Goal: Task Accomplishment & Management: Use online tool/utility

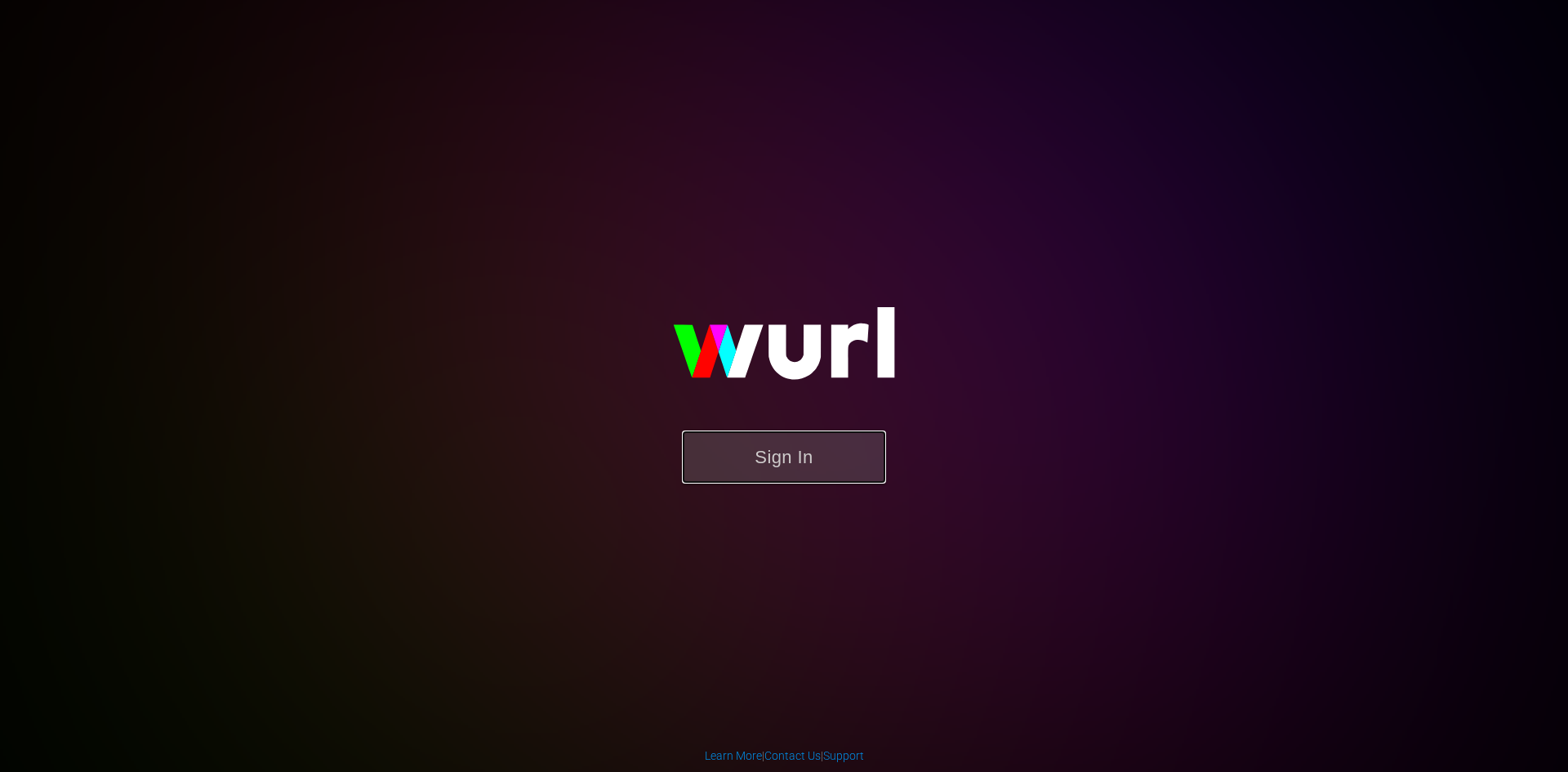
drag, startPoint x: 796, startPoint y: 476, endPoint x: 806, endPoint y: 482, distance: 11.7
click at [796, 476] on button "Sign In" at bounding box center [784, 457] width 204 height 53
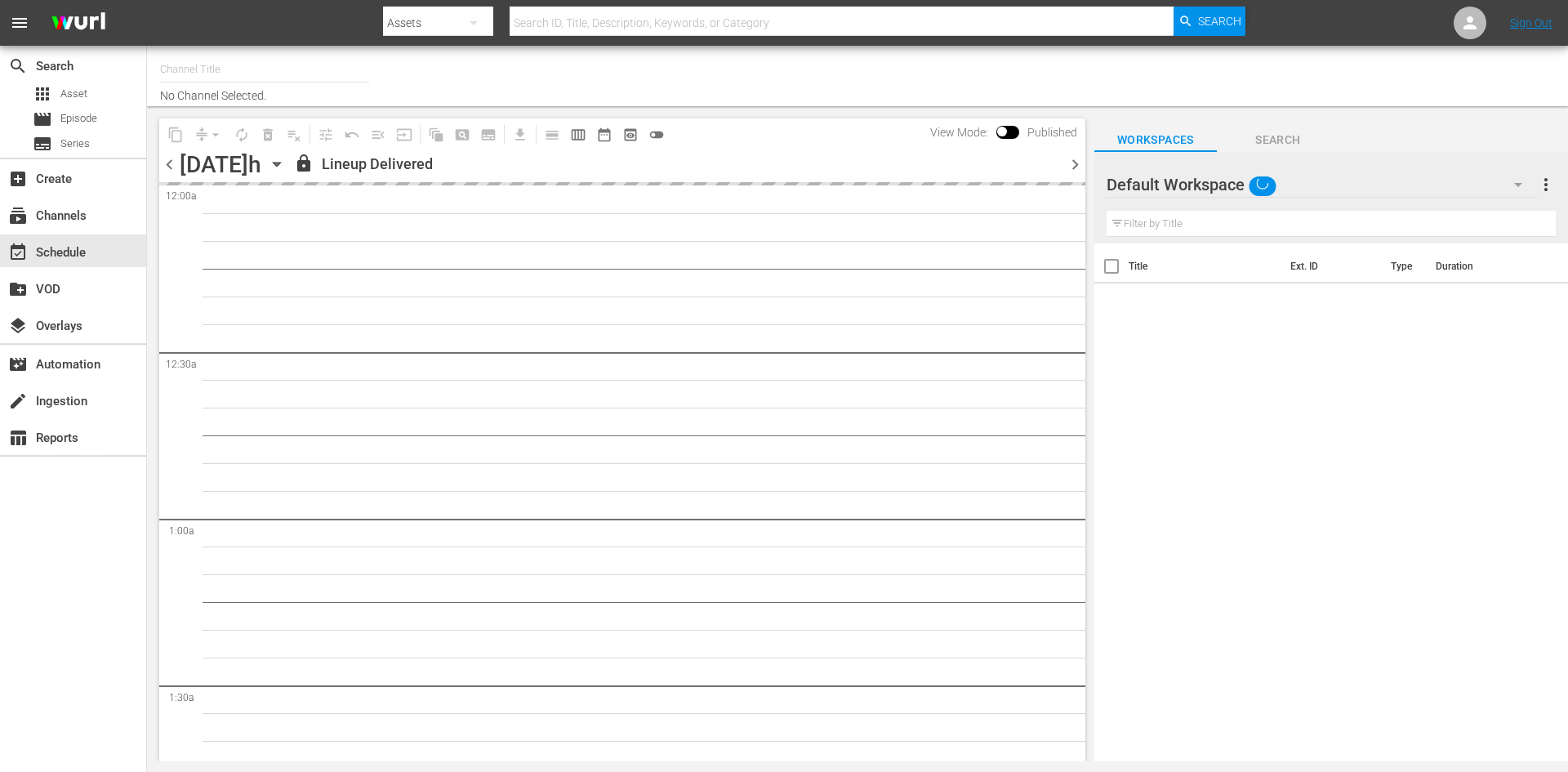
type input "PeliMex (1184)"
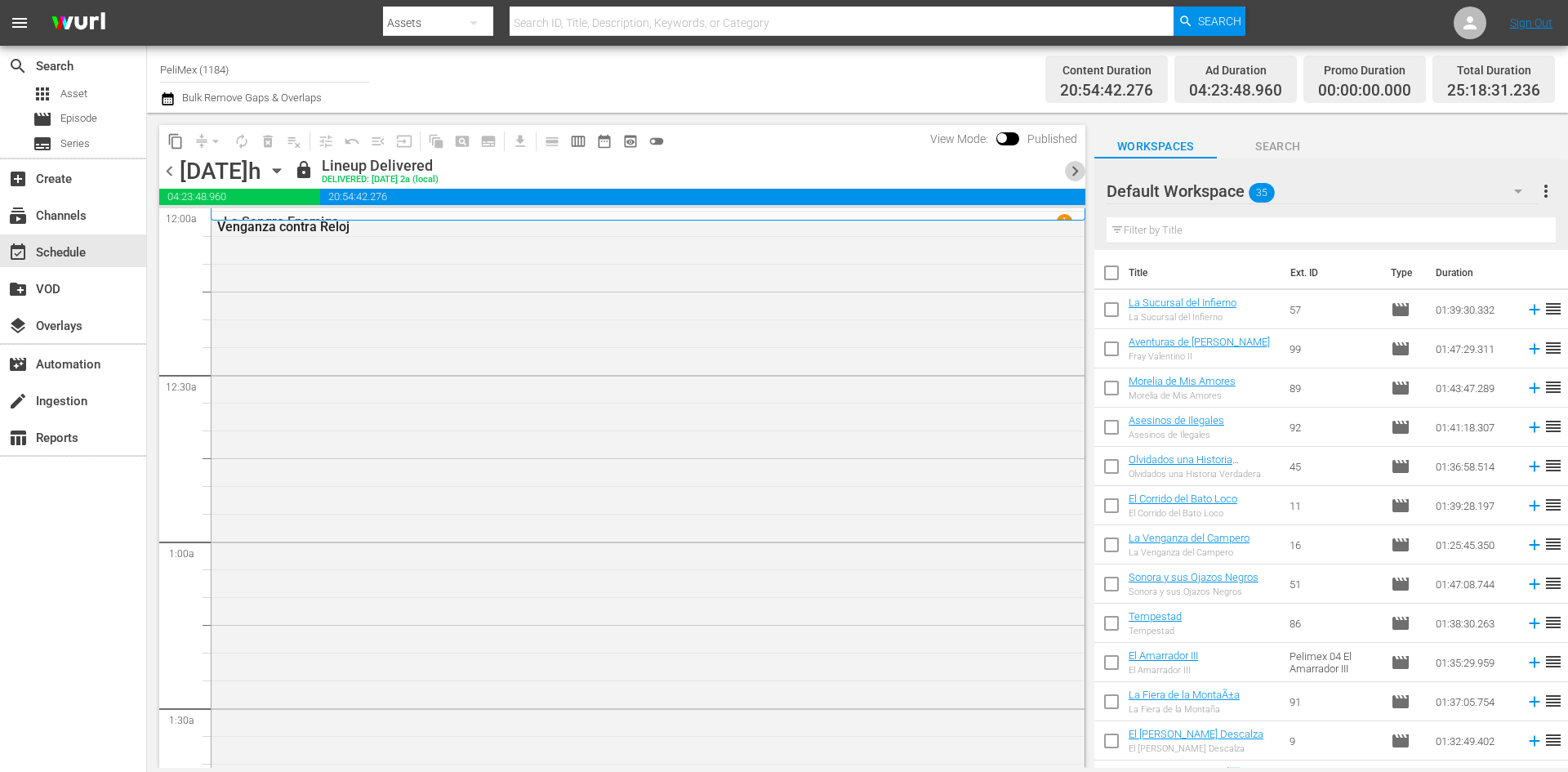
click at [1071, 171] on span "chevron_right" at bounding box center [1075, 171] width 21 height 21
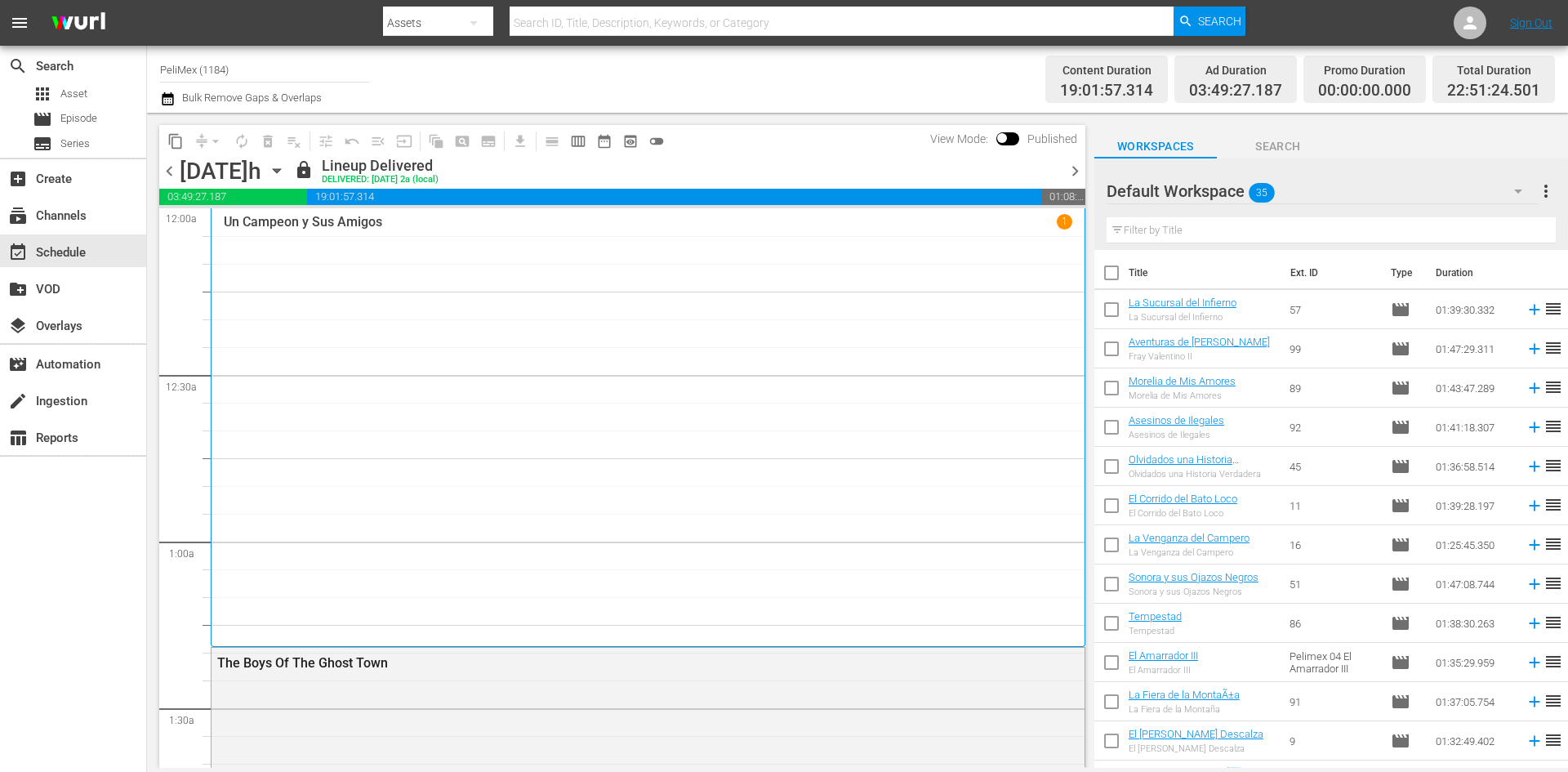
click at [1071, 169] on span "chevron_right" at bounding box center [1075, 171] width 21 height 21
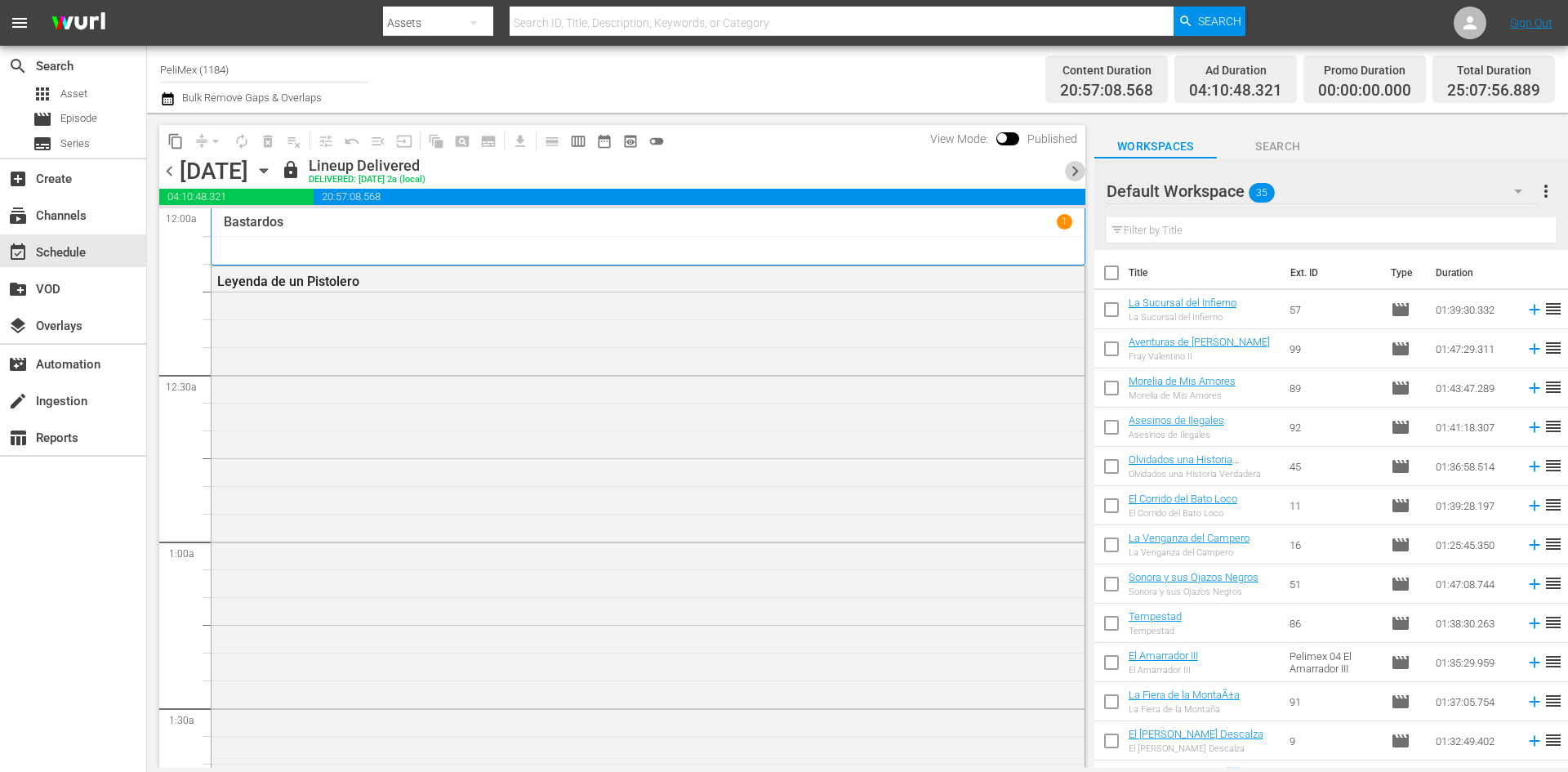
click at [1077, 170] on span "chevron_right" at bounding box center [1075, 171] width 21 height 21
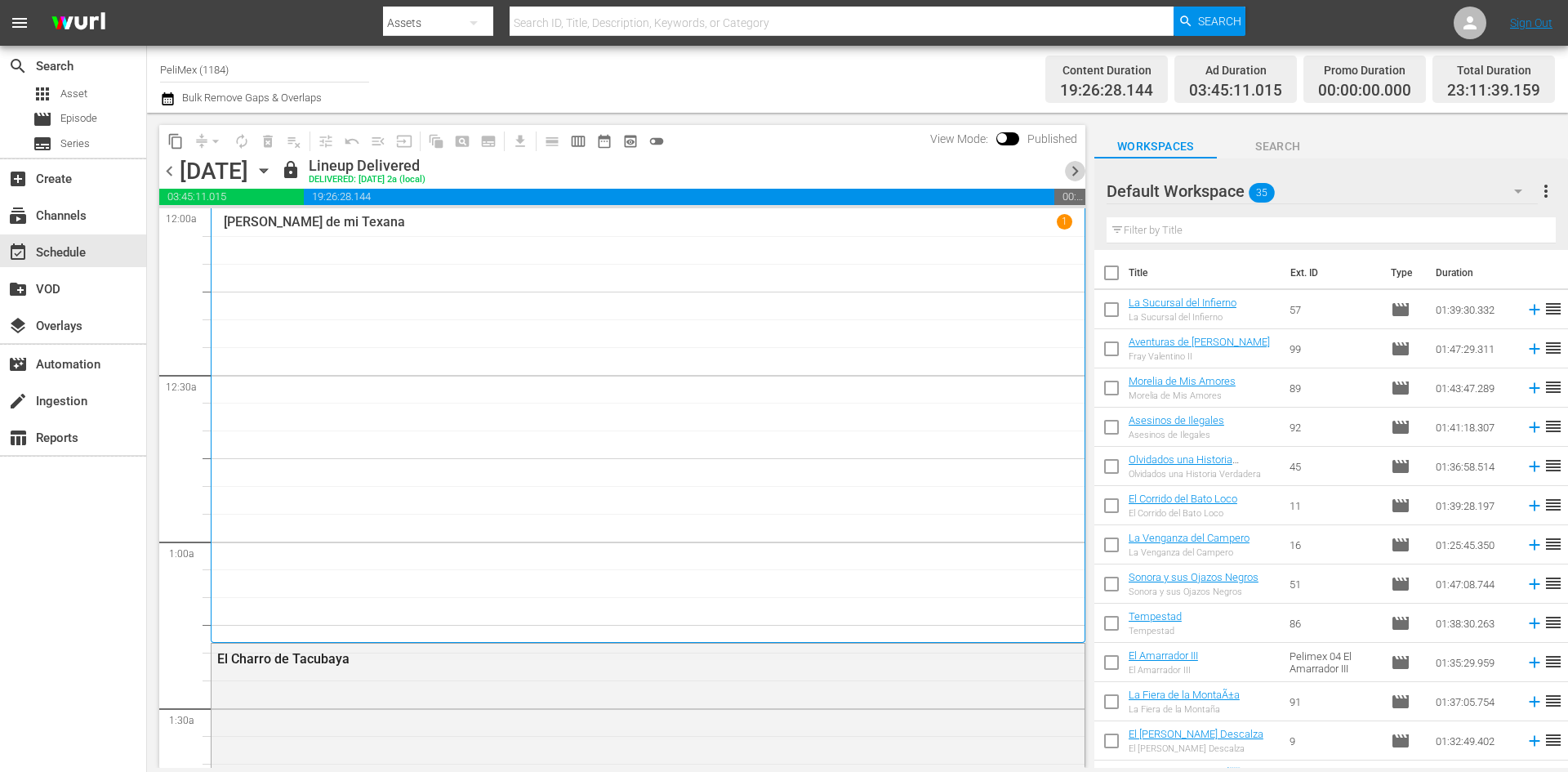
click at [1077, 170] on span "chevron_right" at bounding box center [1075, 171] width 21 height 21
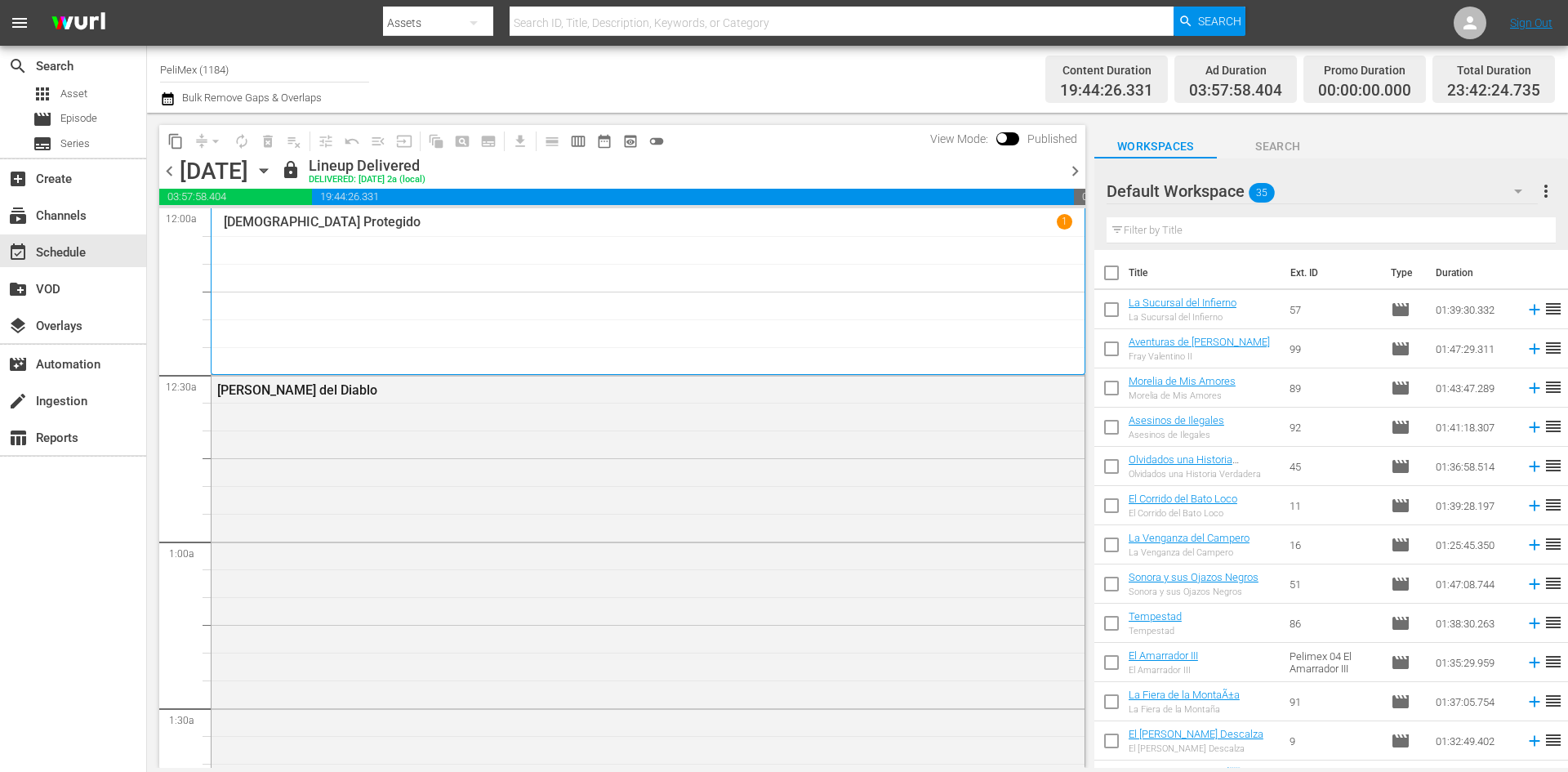
click at [273, 173] on icon "button" at bounding box center [264, 171] width 18 height 18
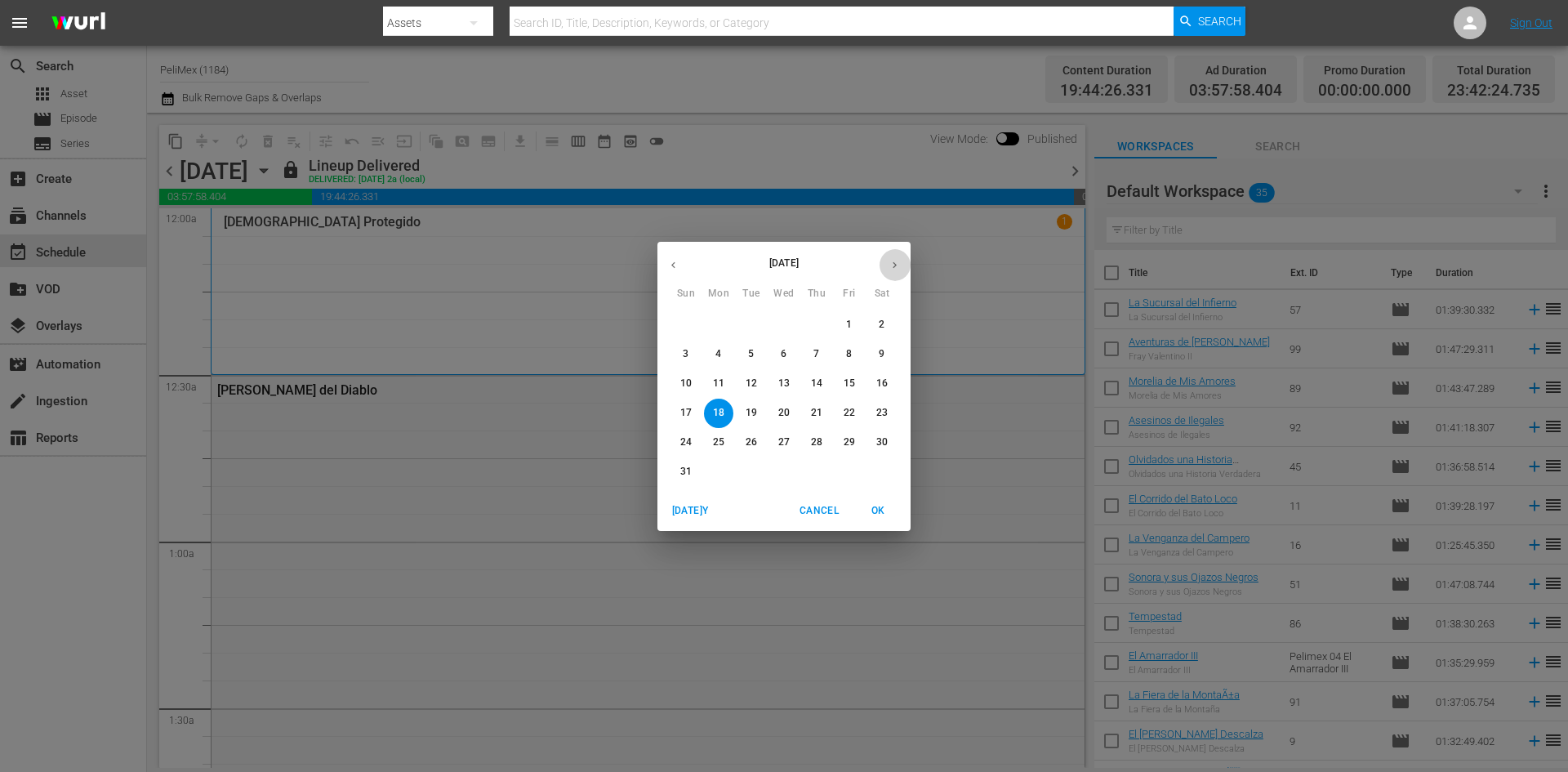
click at [899, 271] on button "button" at bounding box center [895, 265] width 32 height 32
click at [716, 415] on p "22" at bounding box center [719, 413] width 12 height 14
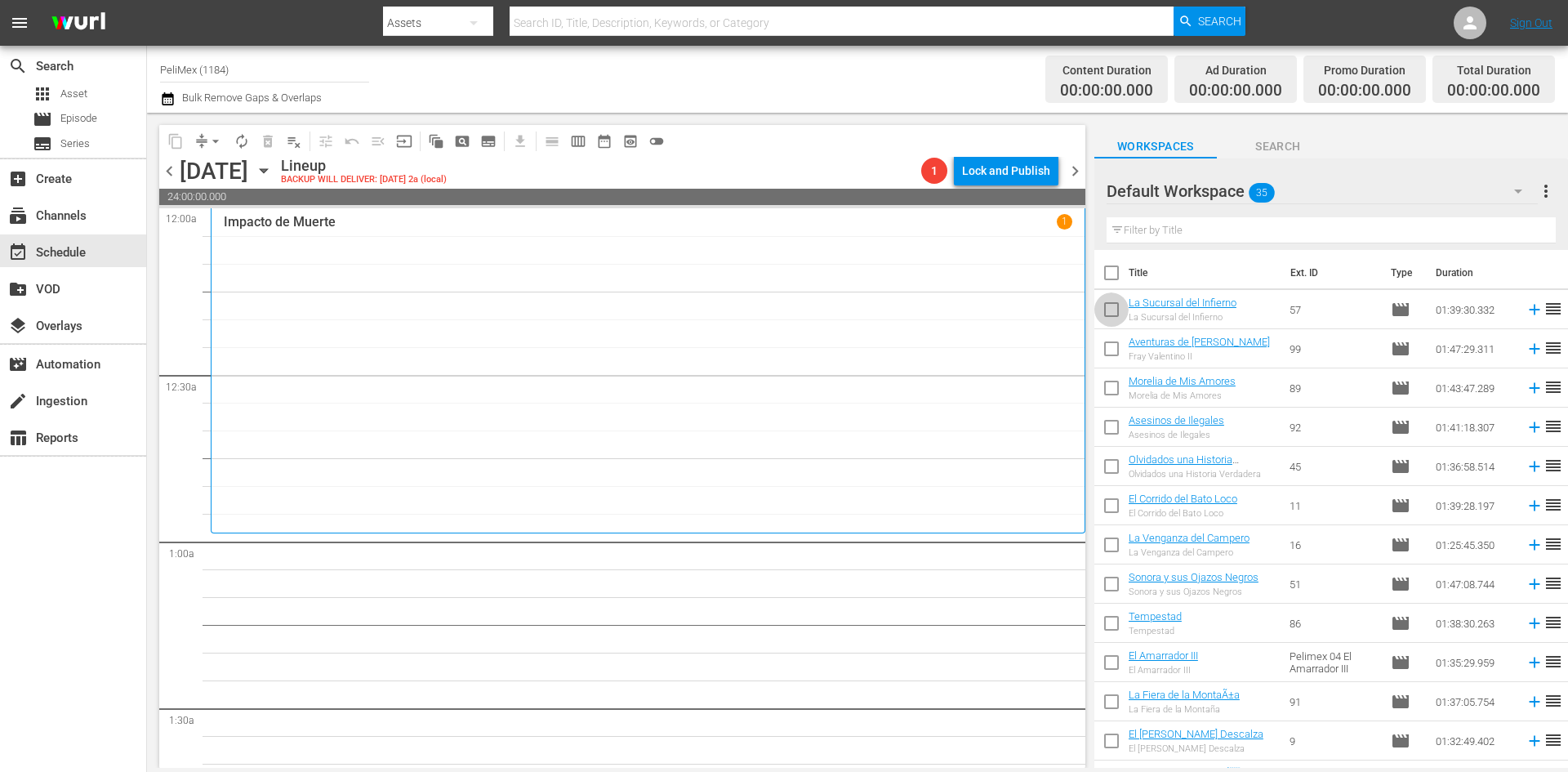
click at [1121, 310] on input "checkbox" at bounding box center [1111, 312] width 34 height 34
checkbox input "true"
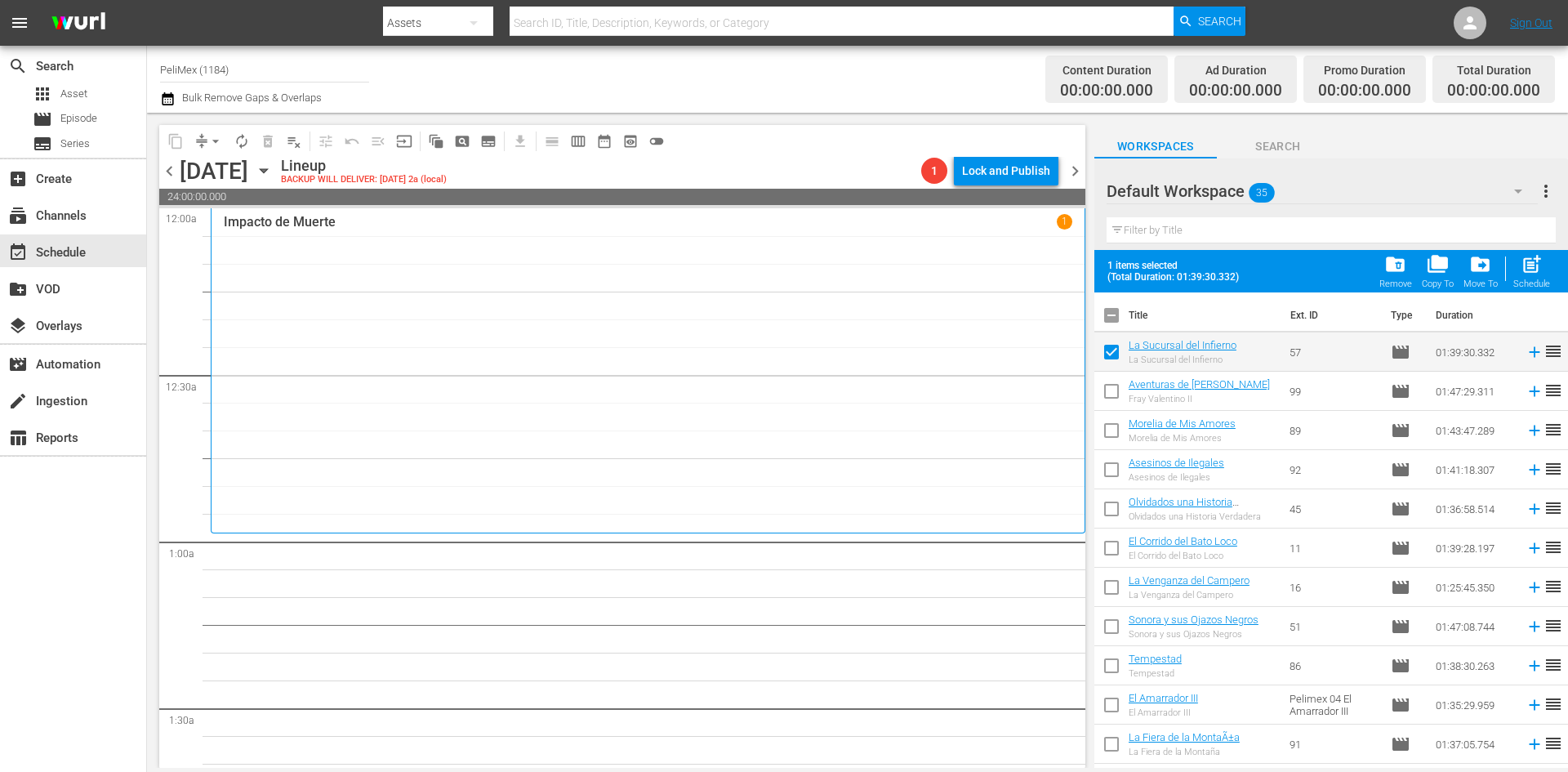
click at [1114, 391] on input "checkbox" at bounding box center [1111, 394] width 34 height 34
checkbox input "true"
click at [1110, 452] on td at bounding box center [1111, 469] width 34 height 39
click at [1110, 436] on input "checkbox" at bounding box center [1111, 434] width 34 height 34
checkbox input "true"
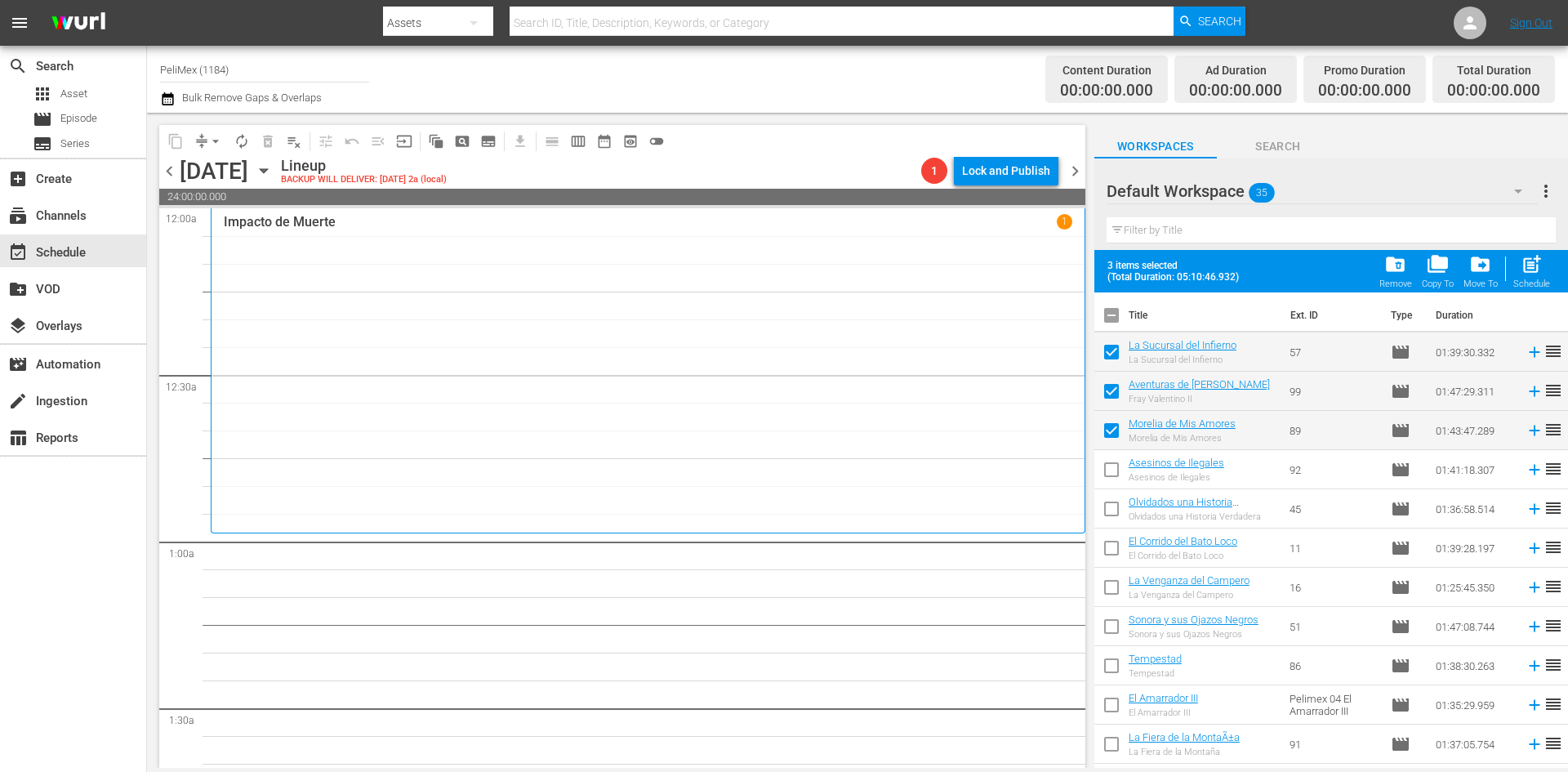
click at [1123, 475] on input "checkbox" at bounding box center [1111, 472] width 34 height 34
checkbox input "true"
click at [1113, 512] on input "checkbox" at bounding box center [1111, 511] width 34 height 34
checkbox input "true"
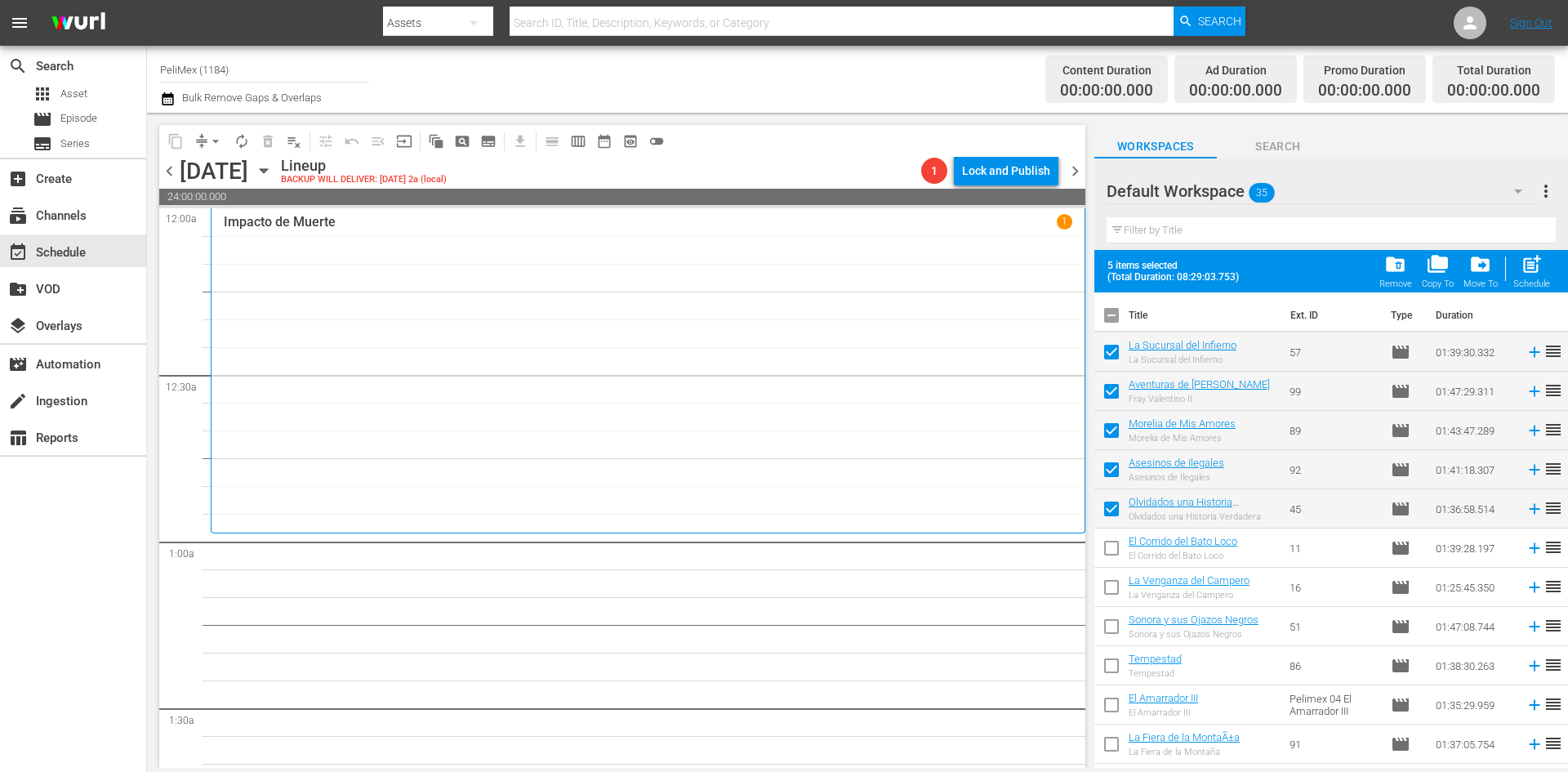
click at [1534, 263] on span "post_add" at bounding box center [1532, 264] width 22 height 22
checkbox input "false"
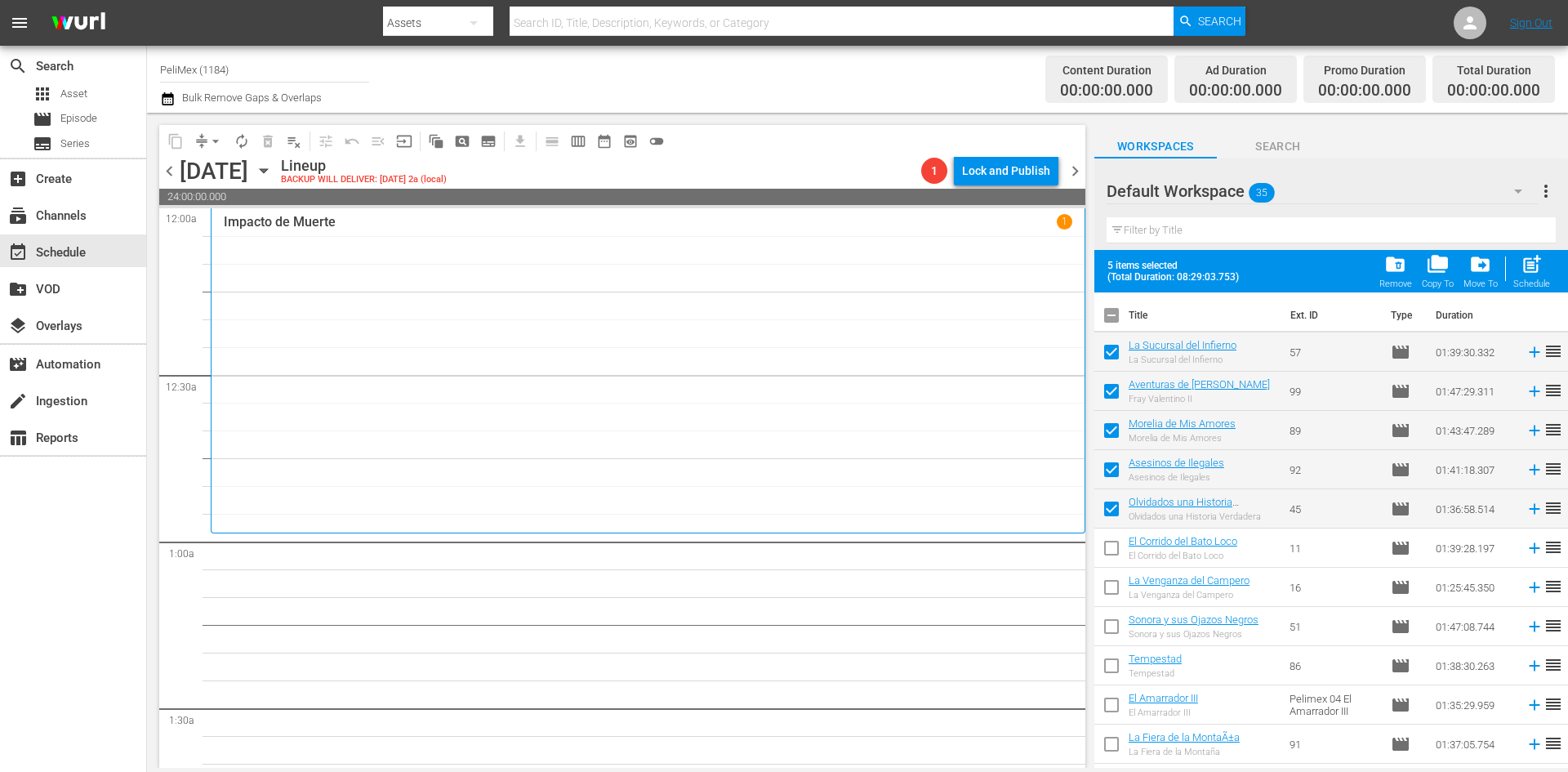
checkbox input "false"
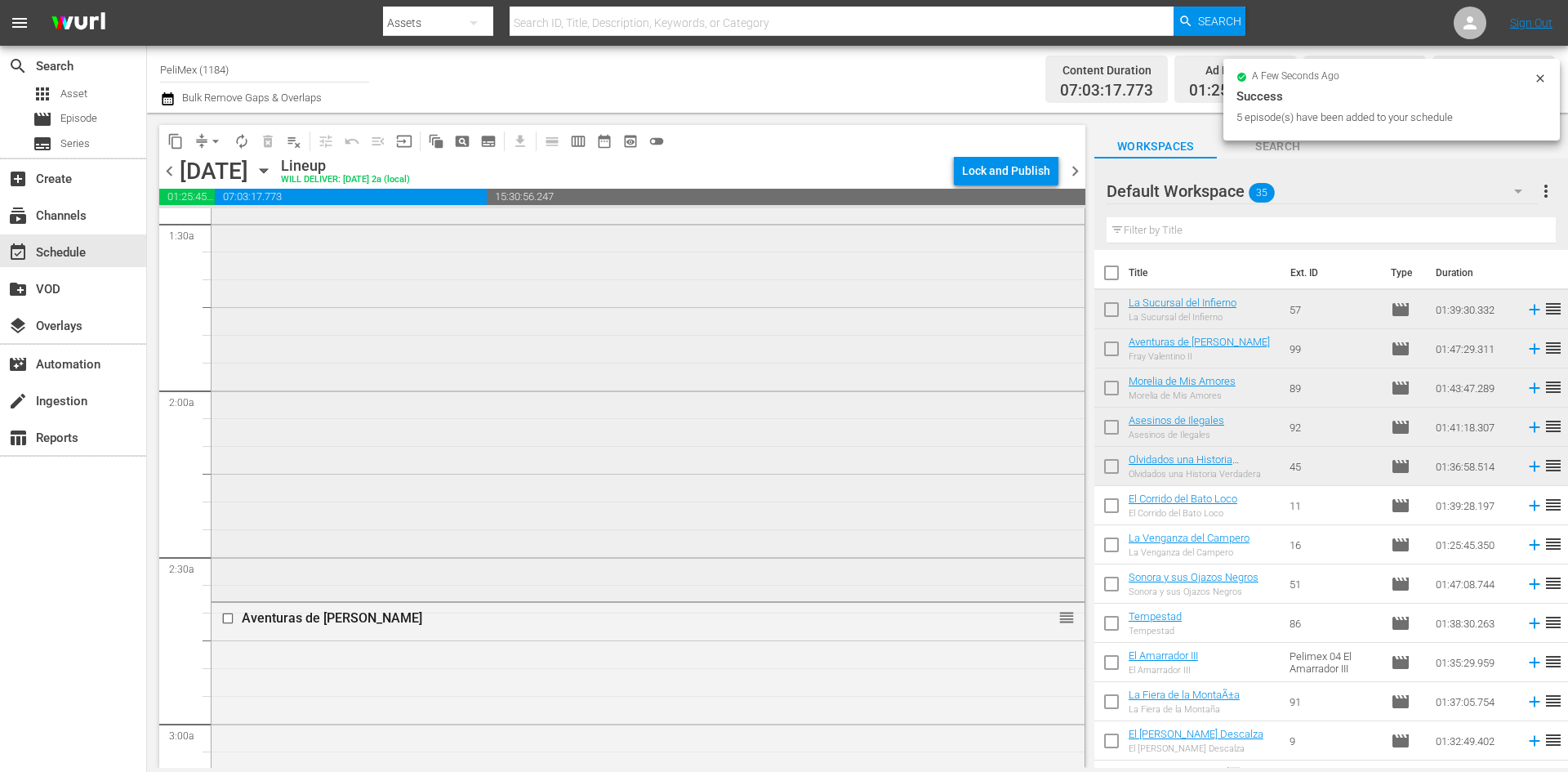
scroll to position [818, 0]
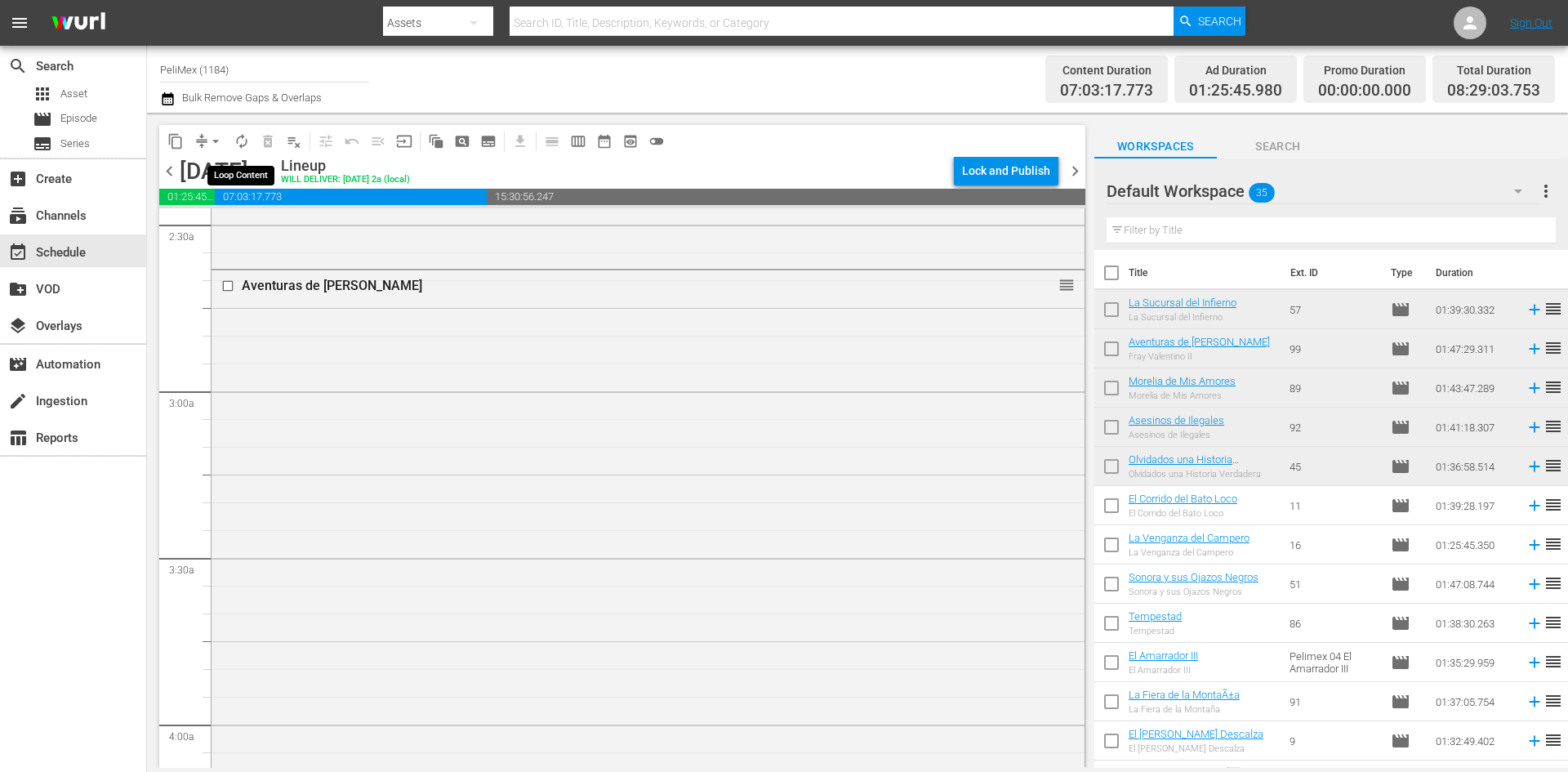
click at [241, 138] on span "autorenew_outlined" at bounding box center [241, 141] width 17 height 17
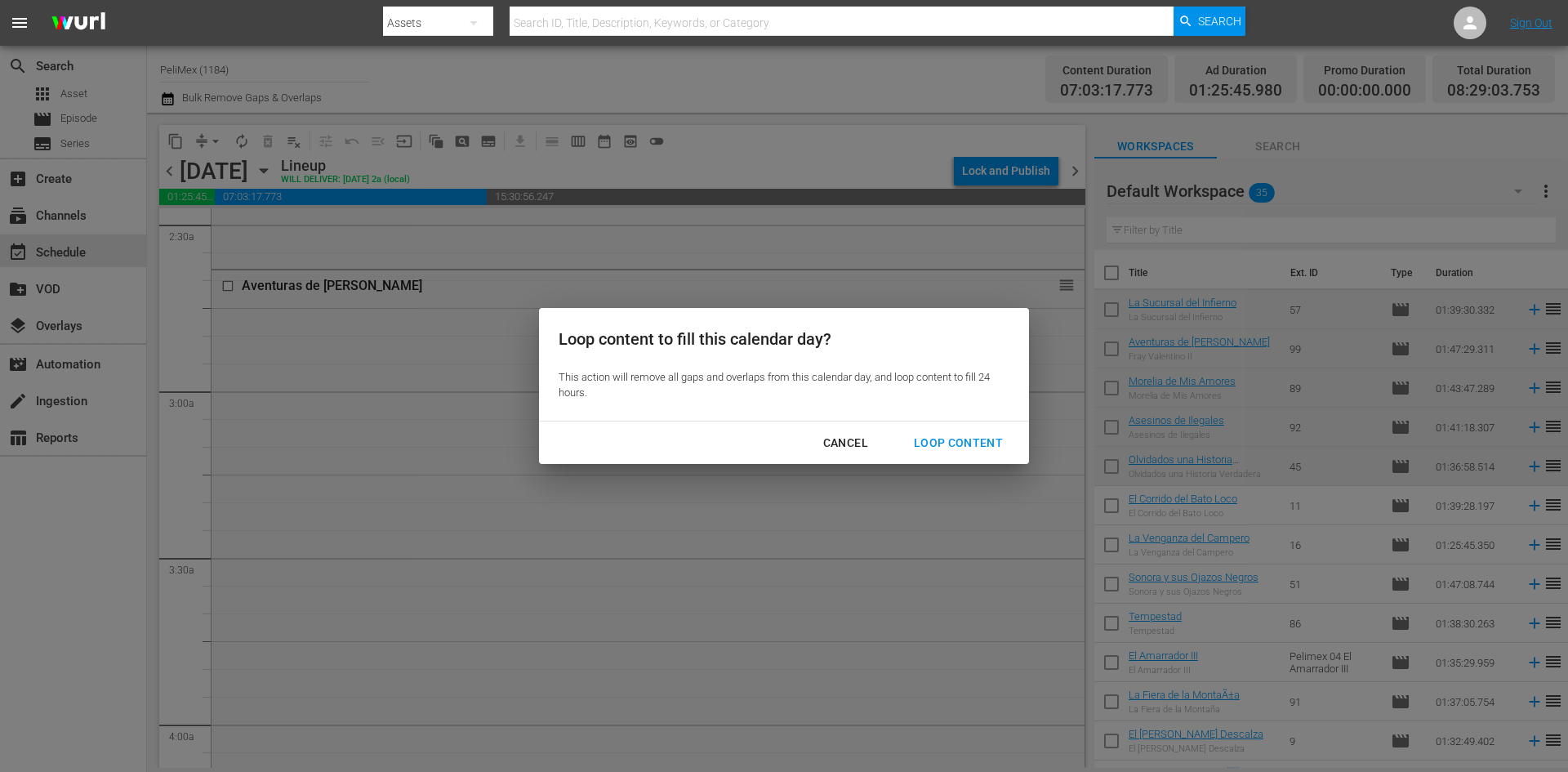
click at [1003, 442] on div "Loop Content" at bounding box center [958, 443] width 115 height 21
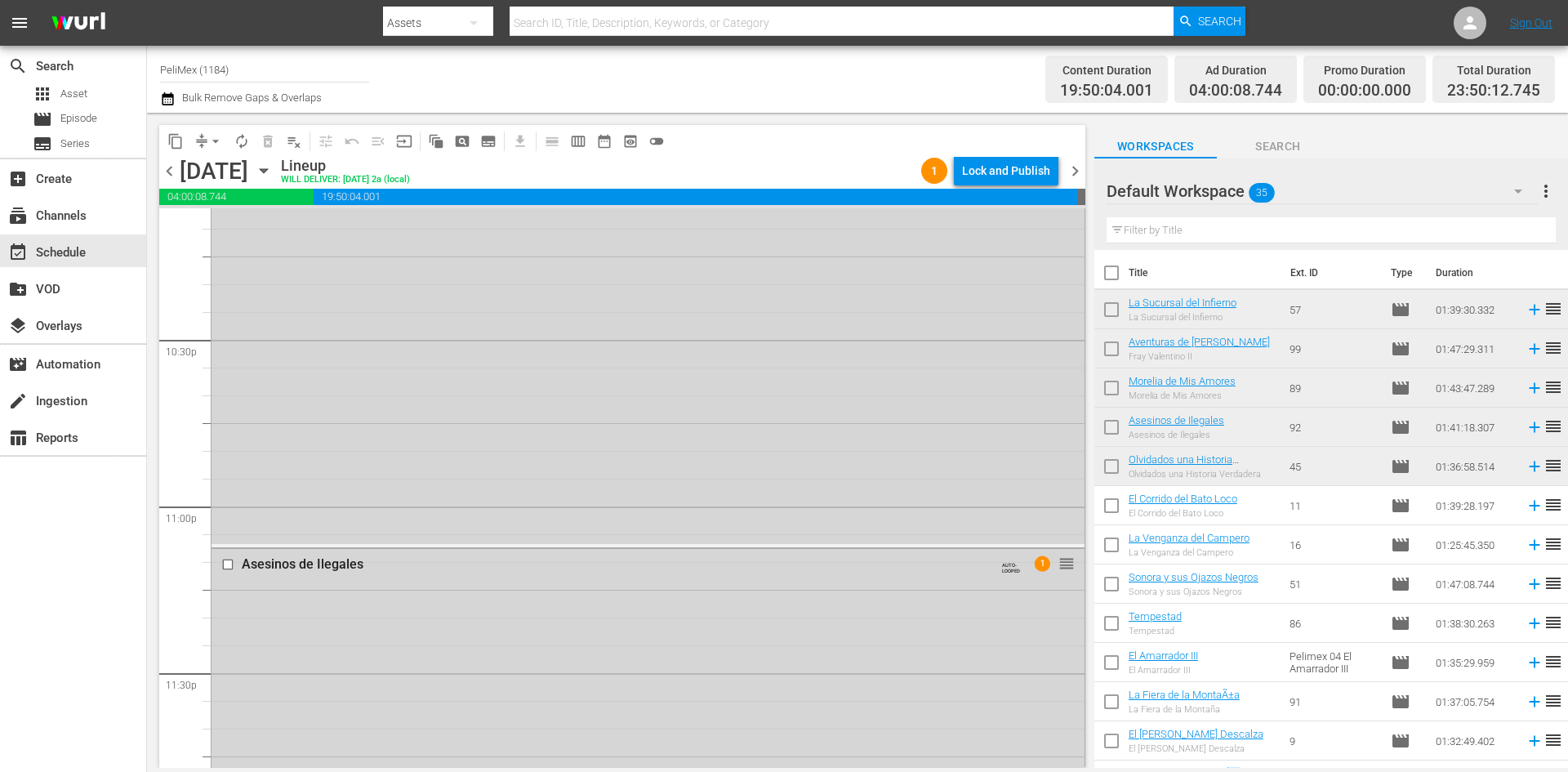
scroll to position [0, 0]
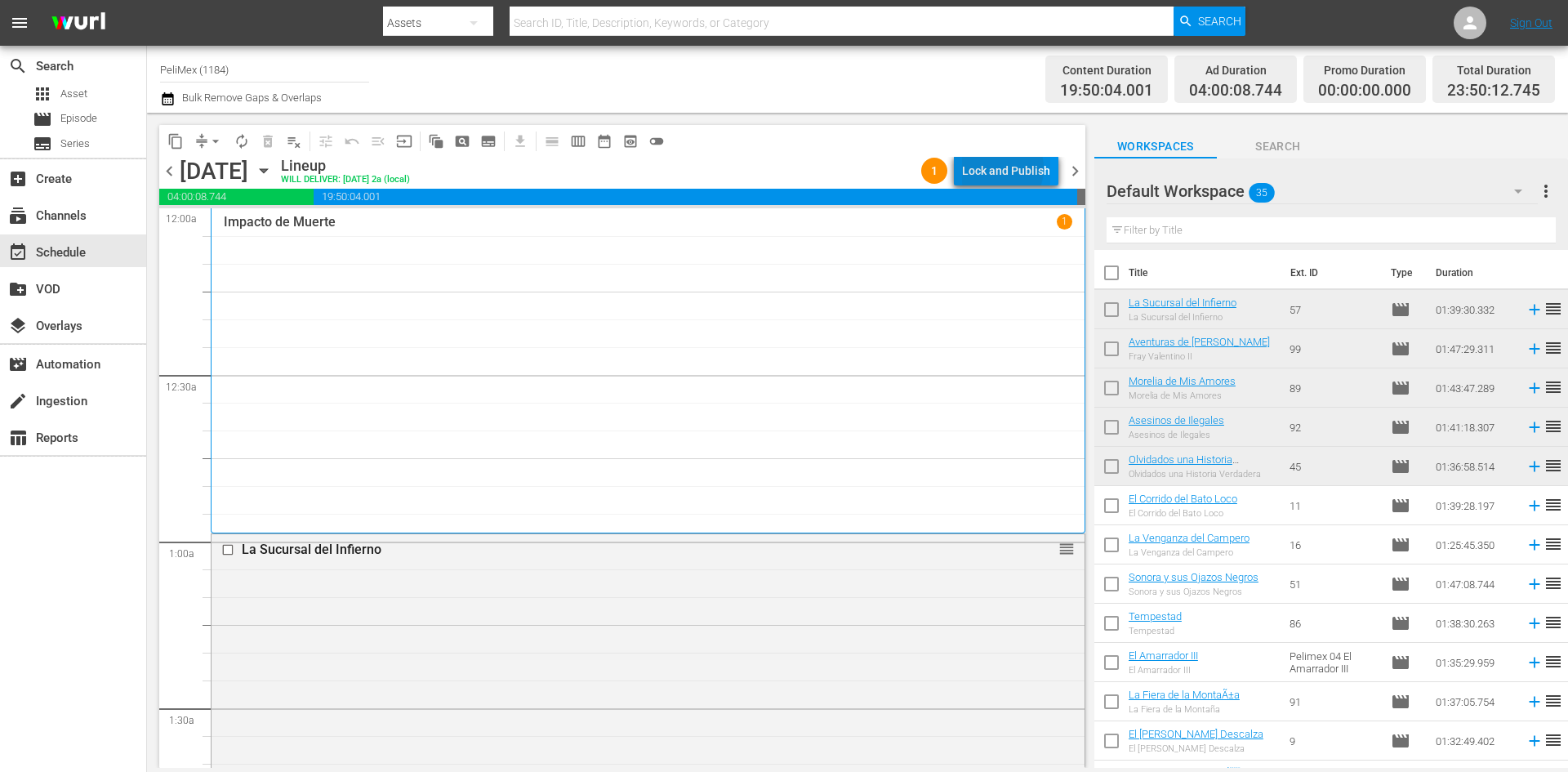
click at [1000, 168] on div "Lock and Publish" at bounding box center [1006, 171] width 88 height 30
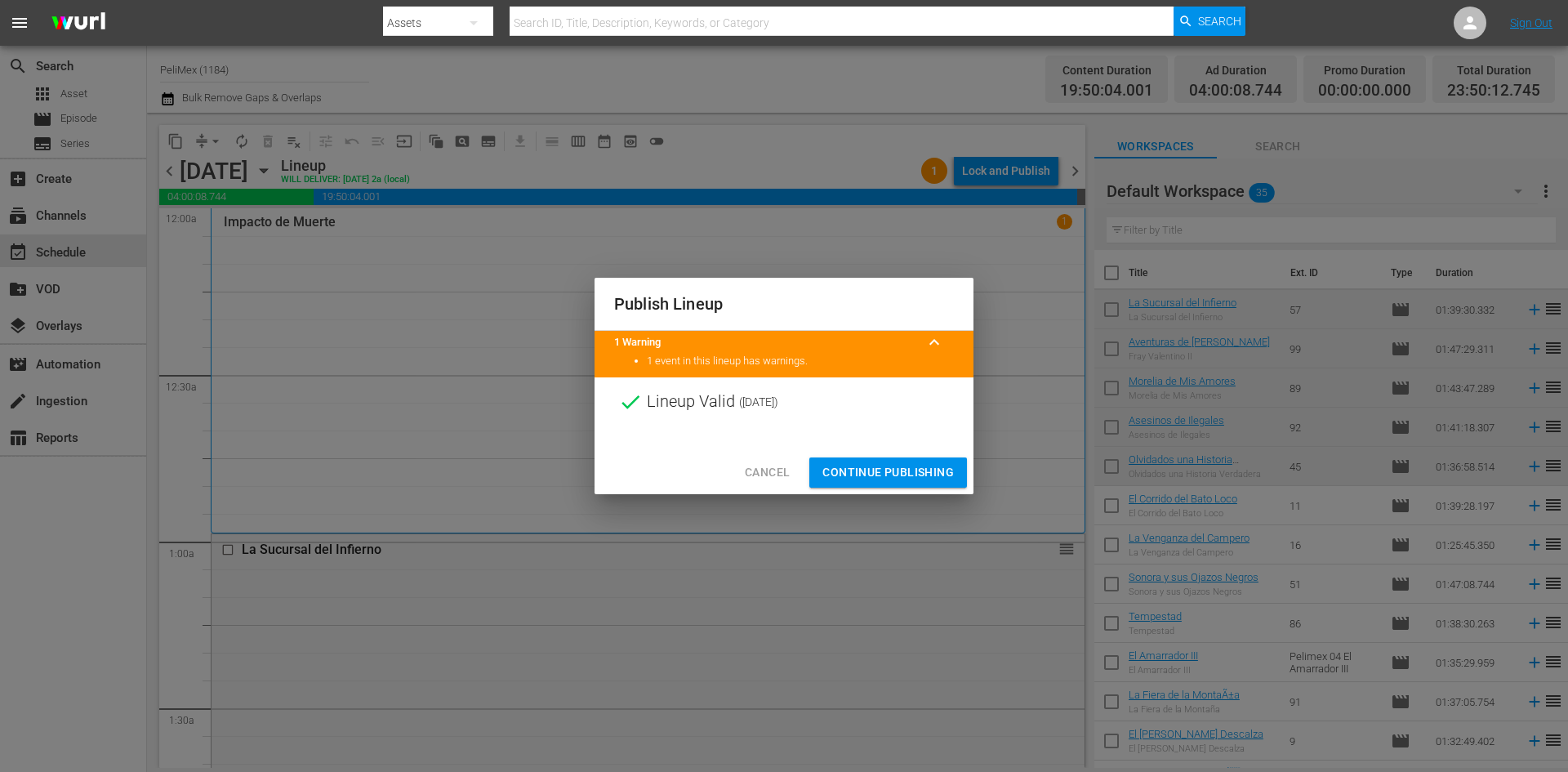
click at [886, 468] on span "Continue Publishing" at bounding box center [887, 472] width 131 height 21
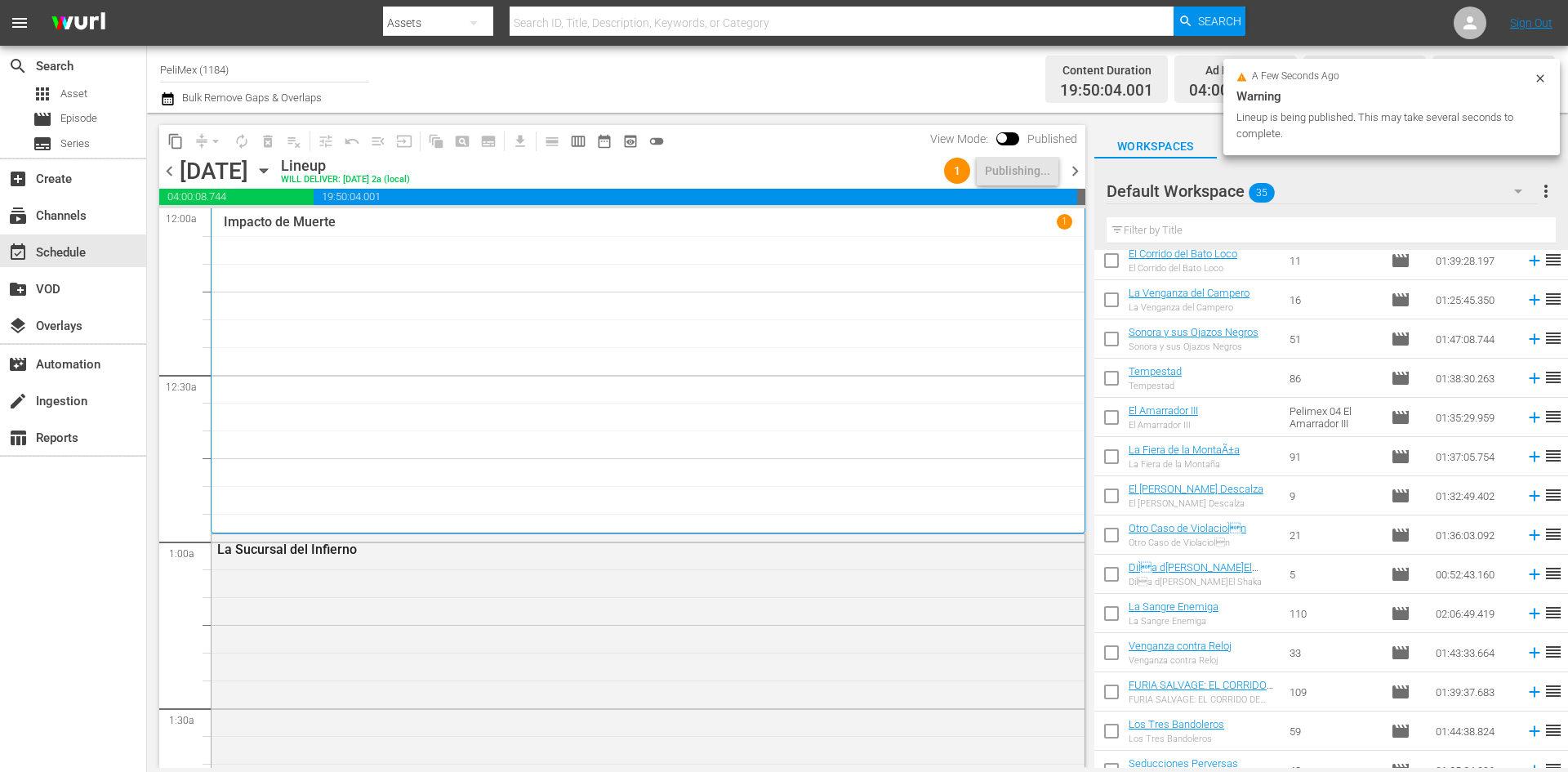
scroll to position [164, 0]
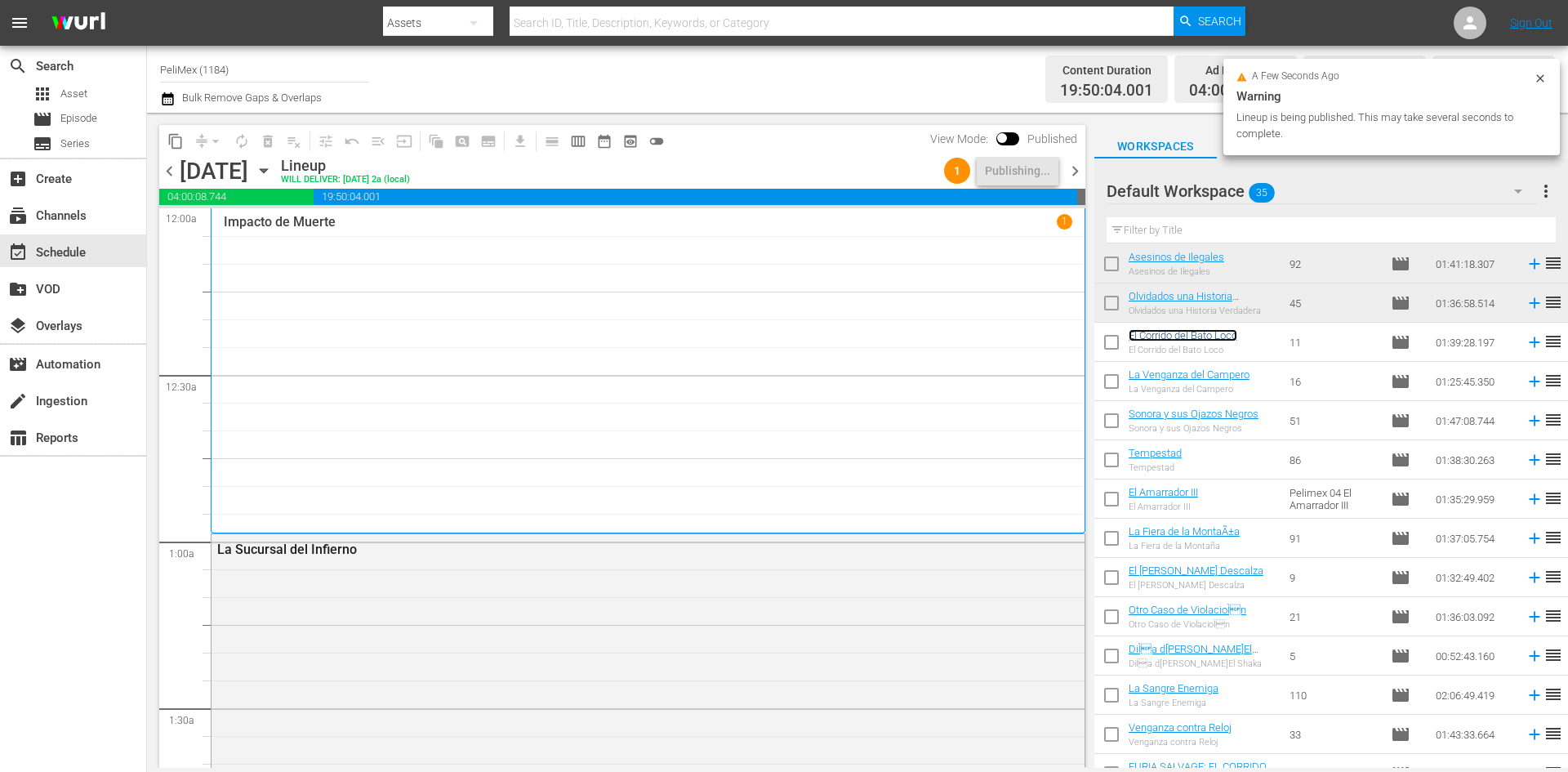
click at [1130, 340] on link "El Corrido del Bato Loco" at bounding box center [1183, 335] width 108 height 12
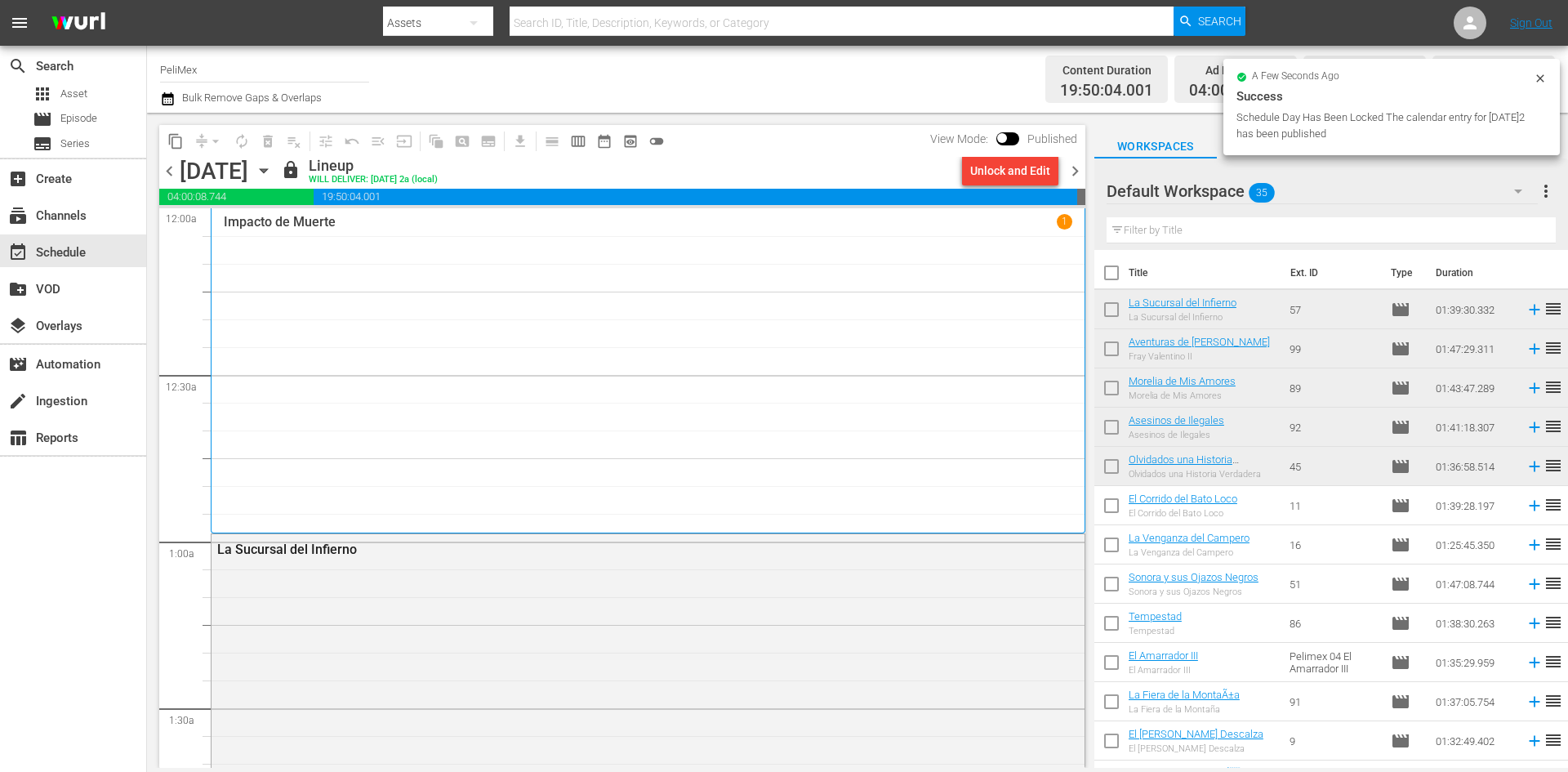
click at [1115, 510] on input "checkbox" at bounding box center [1111, 508] width 34 height 34
checkbox input "true"
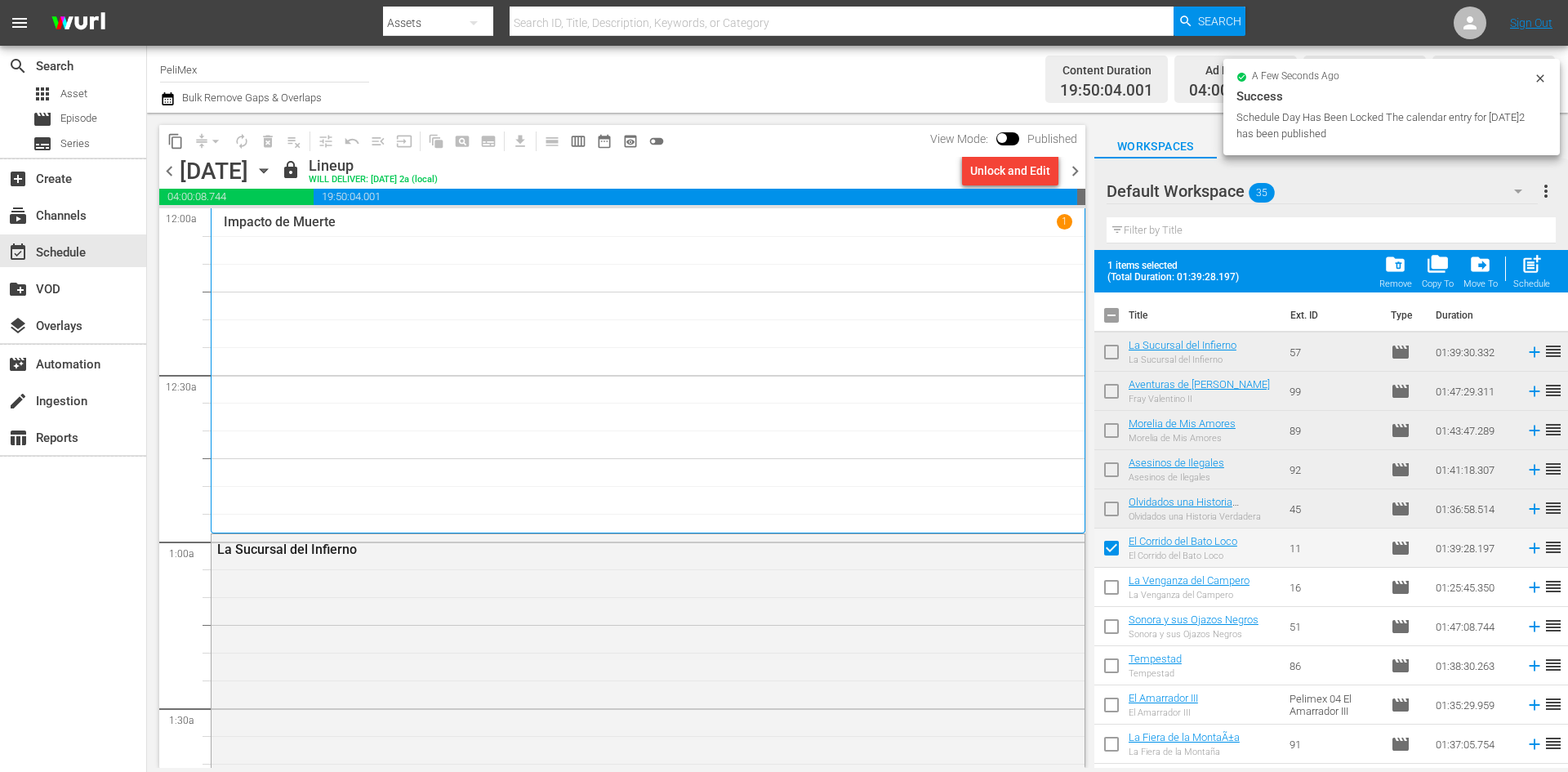
click at [1116, 581] on input "checkbox" at bounding box center [1111, 590] width 34 height 34
checkbox input "true"
click at [1119, 636] on input "checkbox" at bounding box center [1111, 630] width 34 height 34
checkbox input "true"
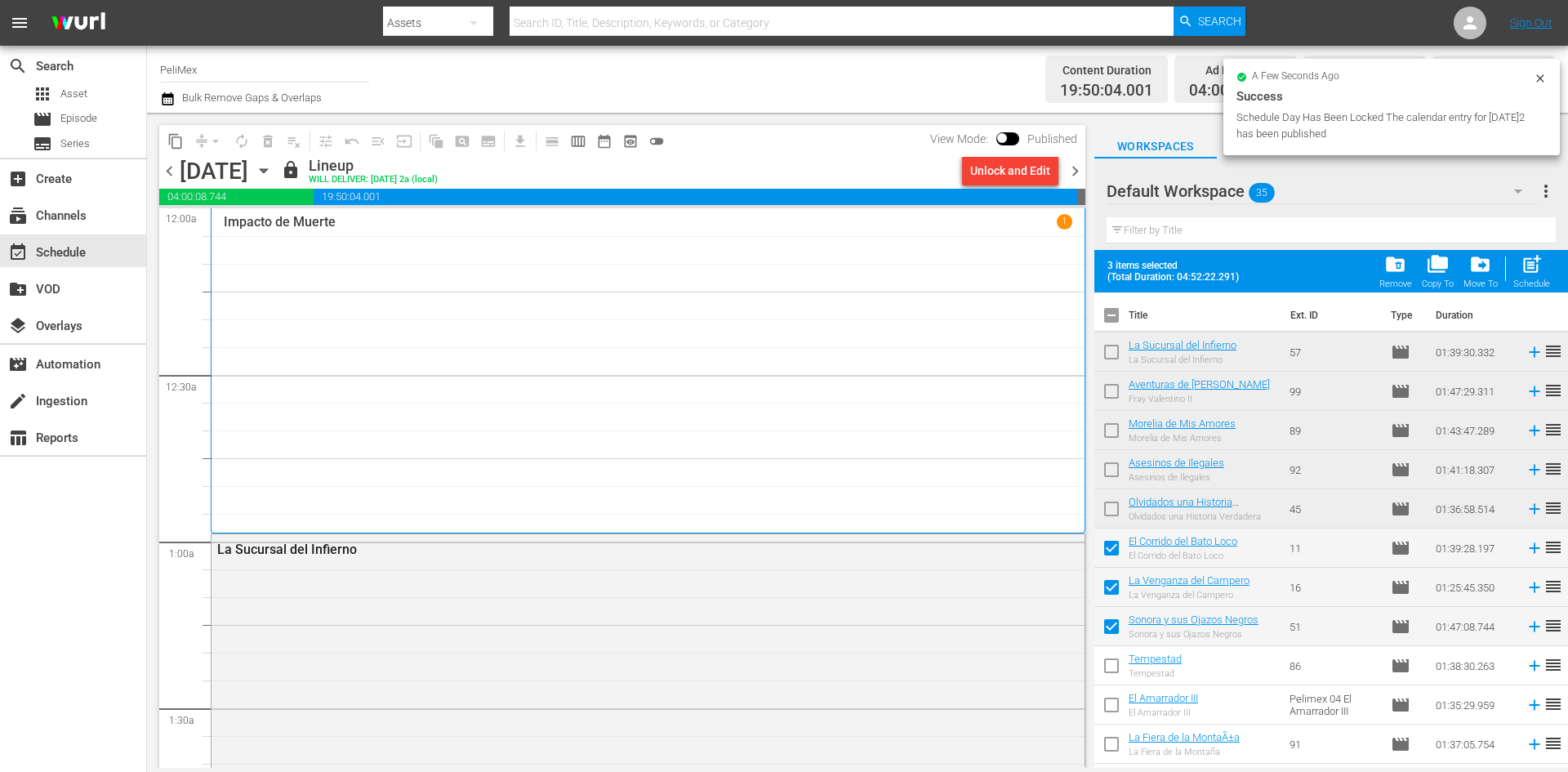
click at [1118, 669] on input "checkbox" at bounding box center [1111, 669] width 34 height 34
checkbox input "true"
click at [1113, 704] on input "checkbox" at bounding box center [1111, 707] width 34 height 34
checkbox input "true"
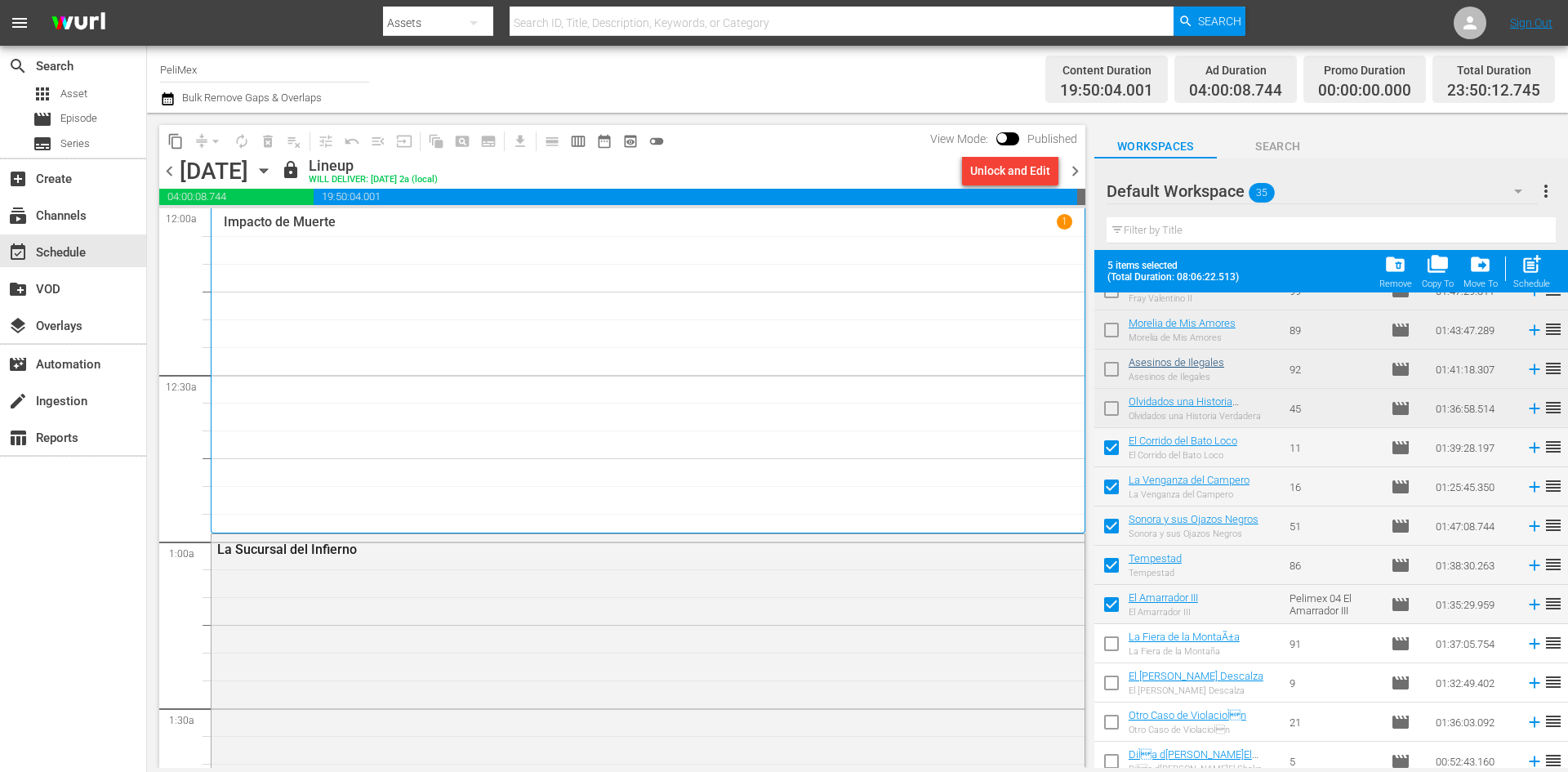
scroll to position [164, 0]
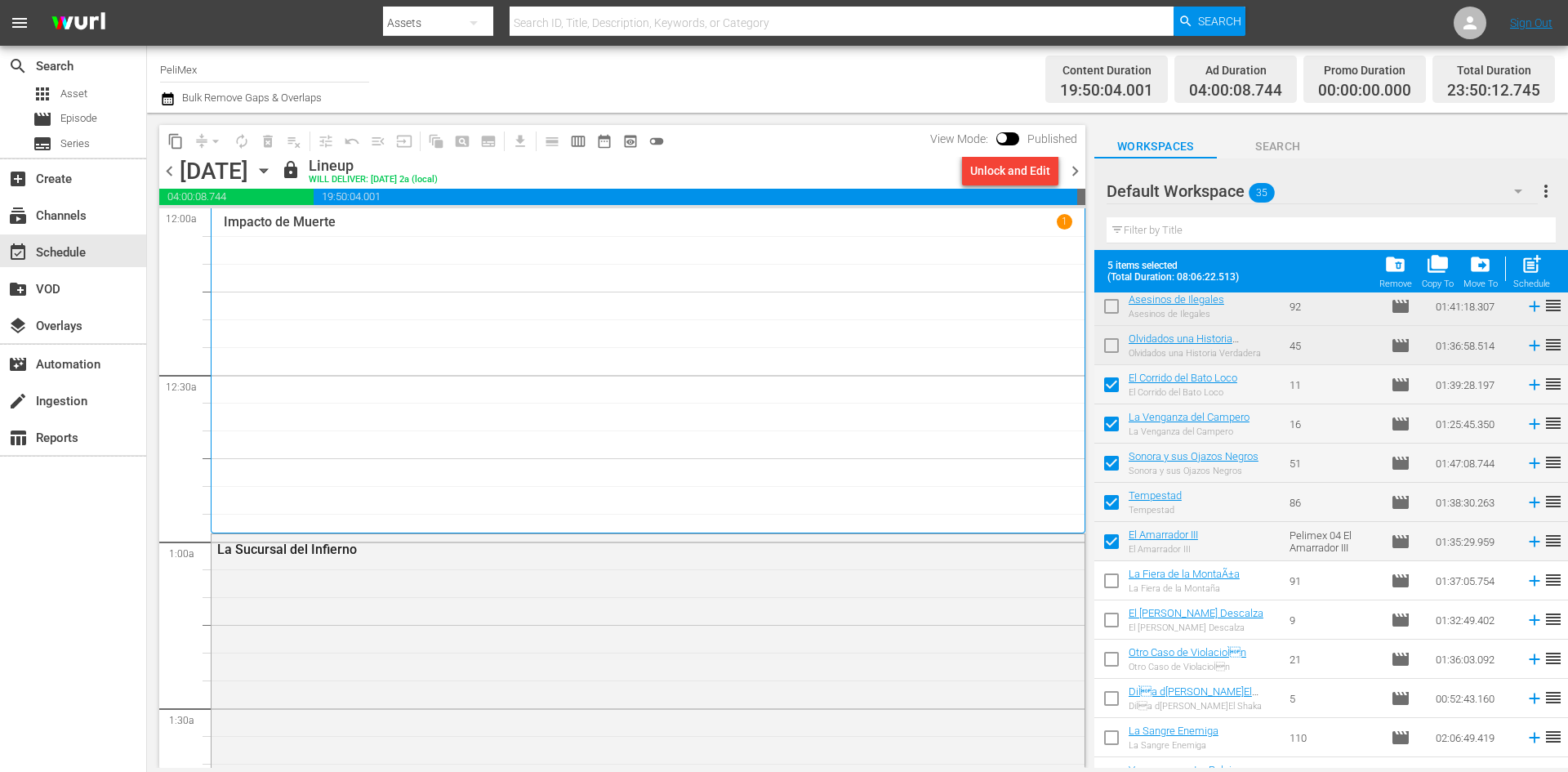
click at [1074, 170] on span "chevron_right" at bounding box center [1075, 171] width 21 height 21
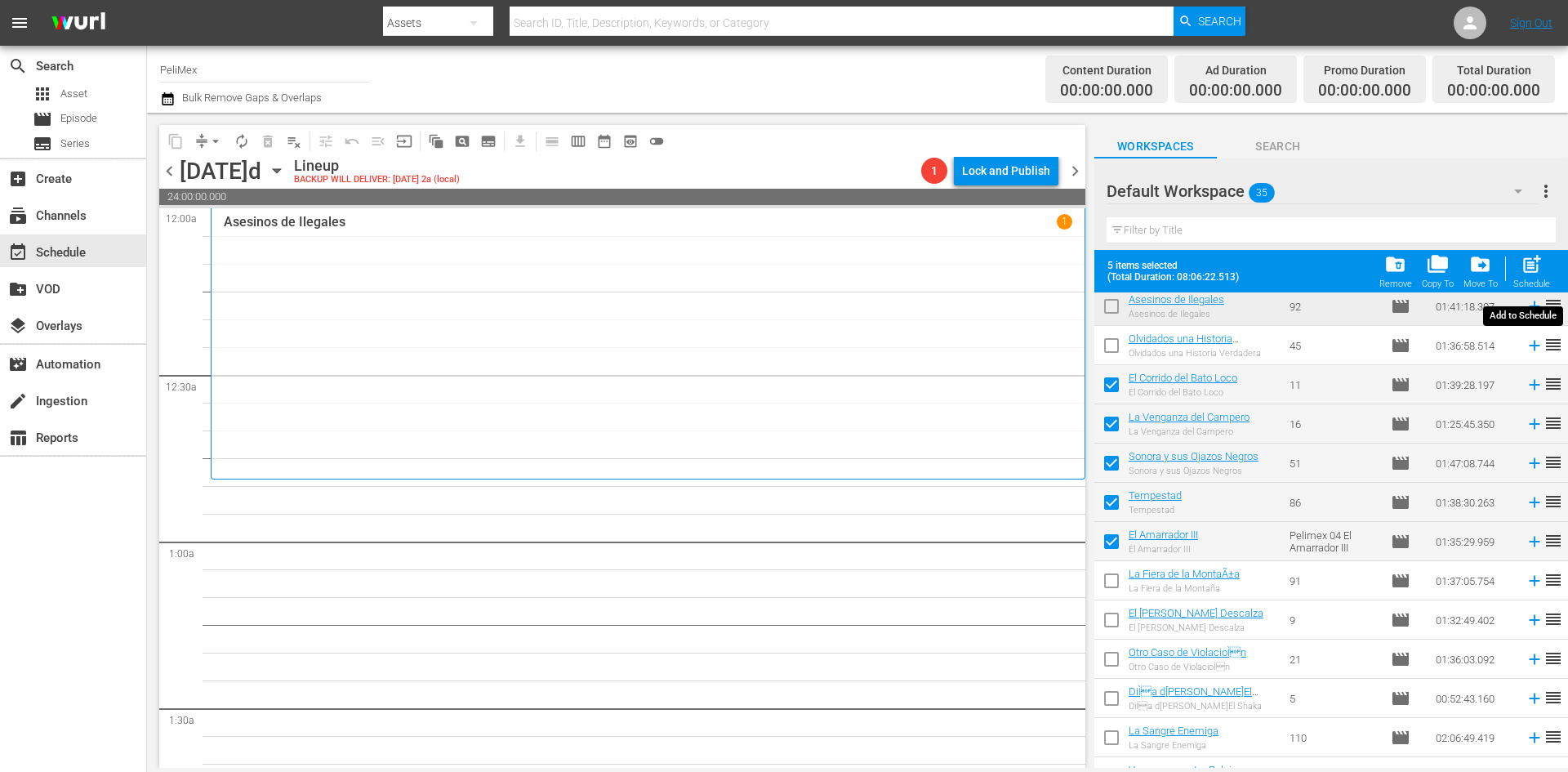
click at [1532, 269] on span "post_add" at bounding box center [1532, 264] width 22 height 22
checkbox input "false"
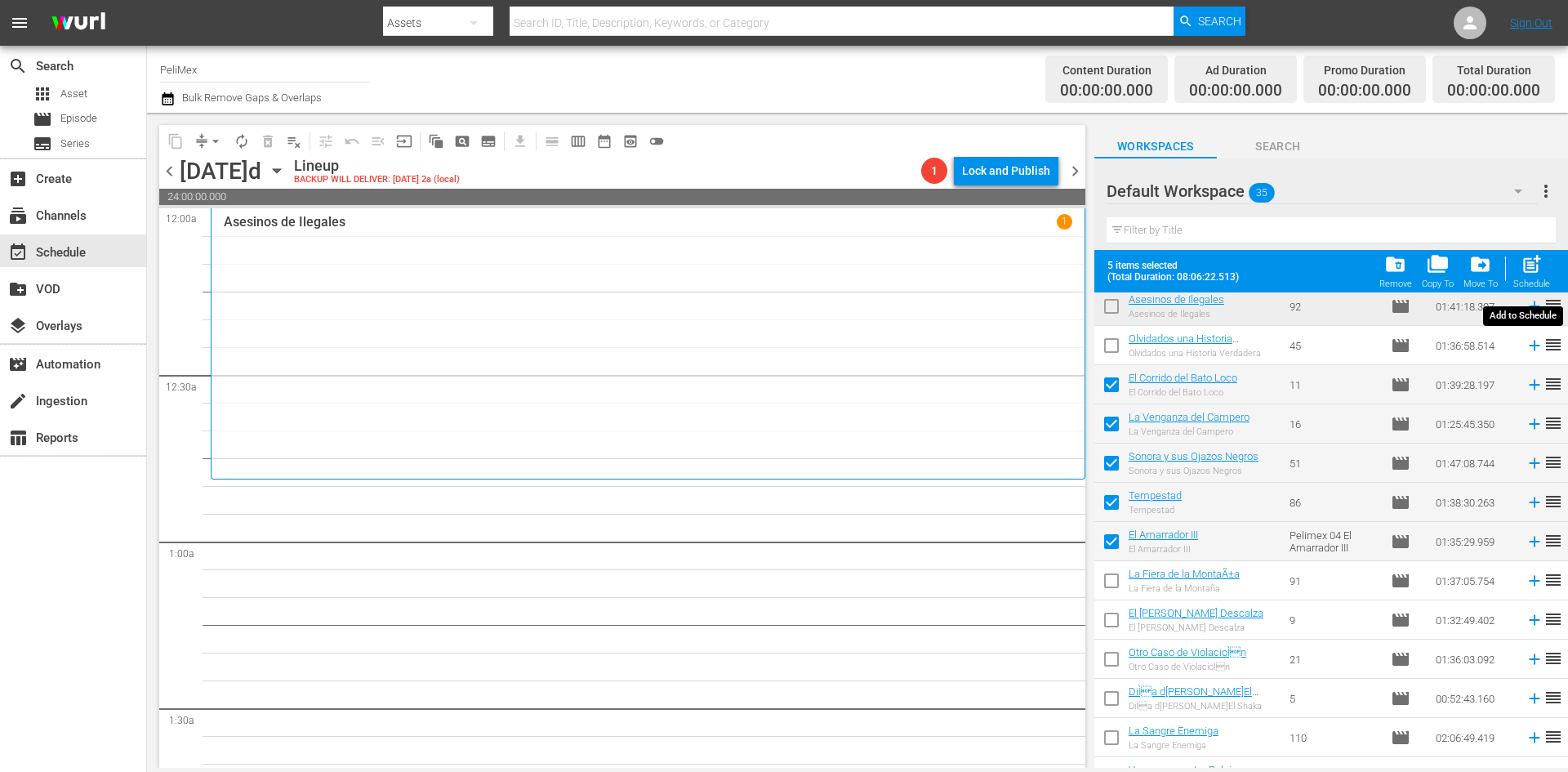
checkbox input "false"
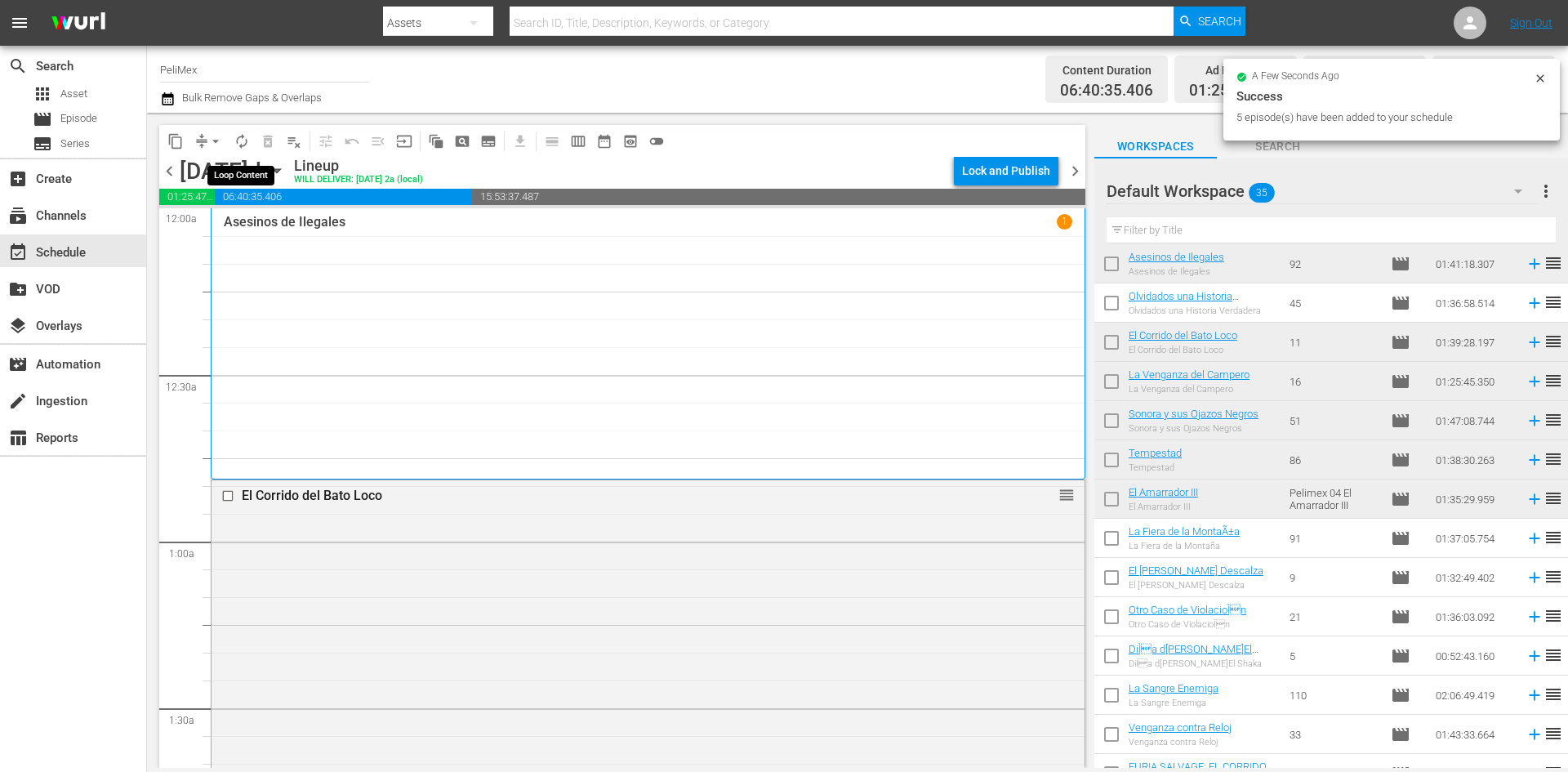
click at [245, 144] on span "autorenew_outlined" at bounding box center [241, 141] width 17 height 17
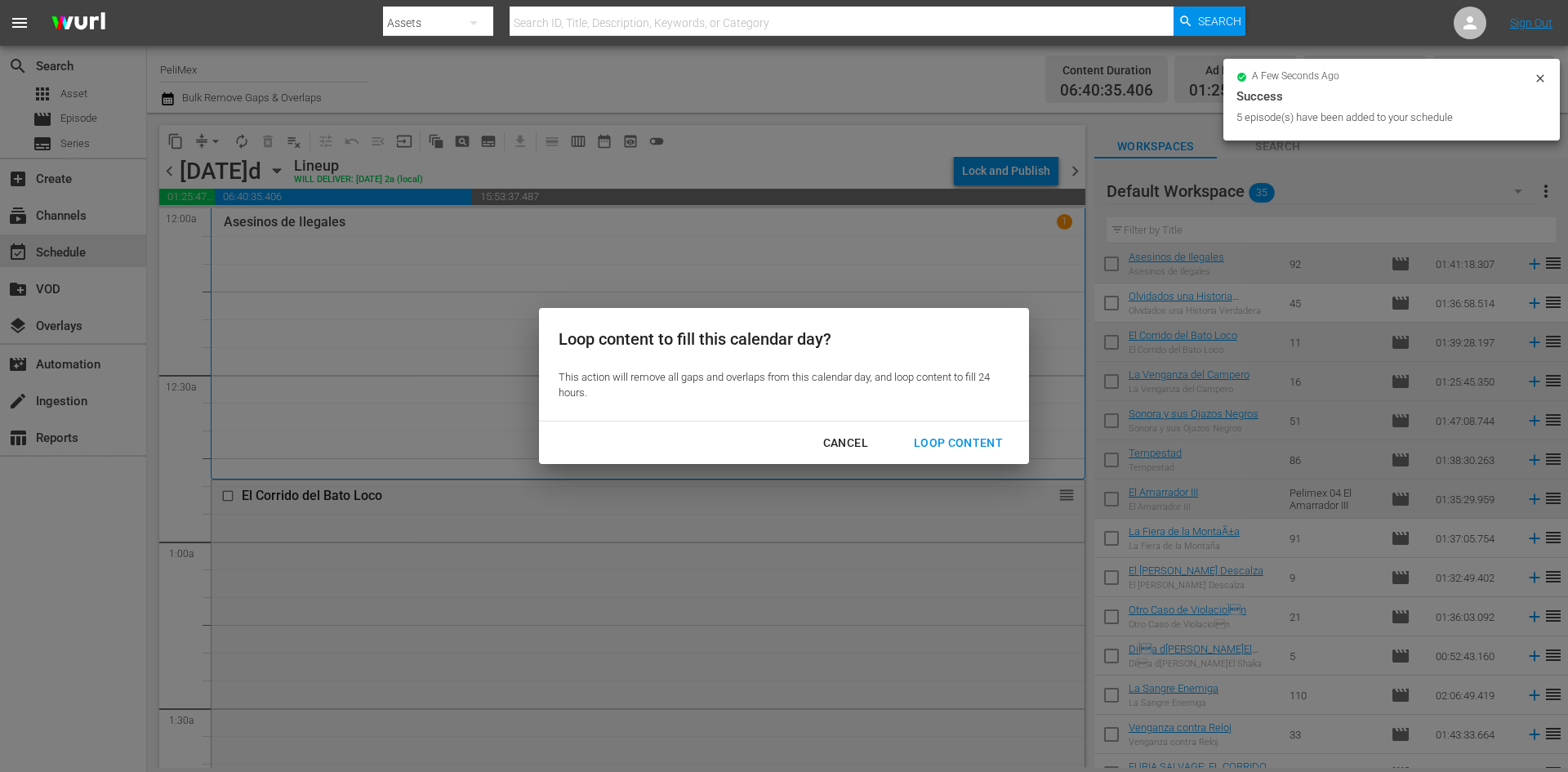
click at [940, 434] on div "Loop Content" at bounding box center [958, 443] width 115 height 21
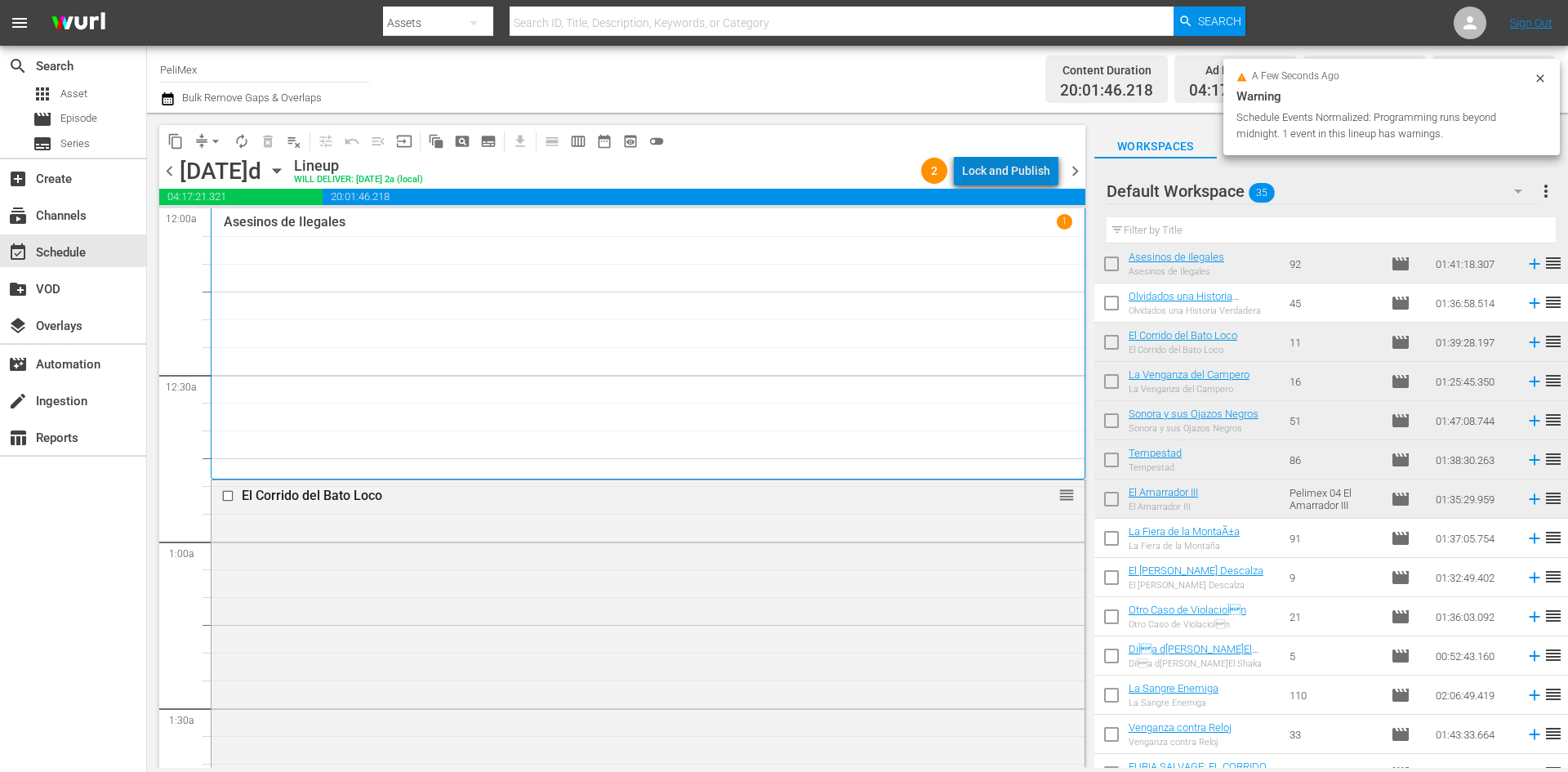
click at [1014, 173] on div "Lock and Publish" at bounding box center [1006, 171] width 88 height 30
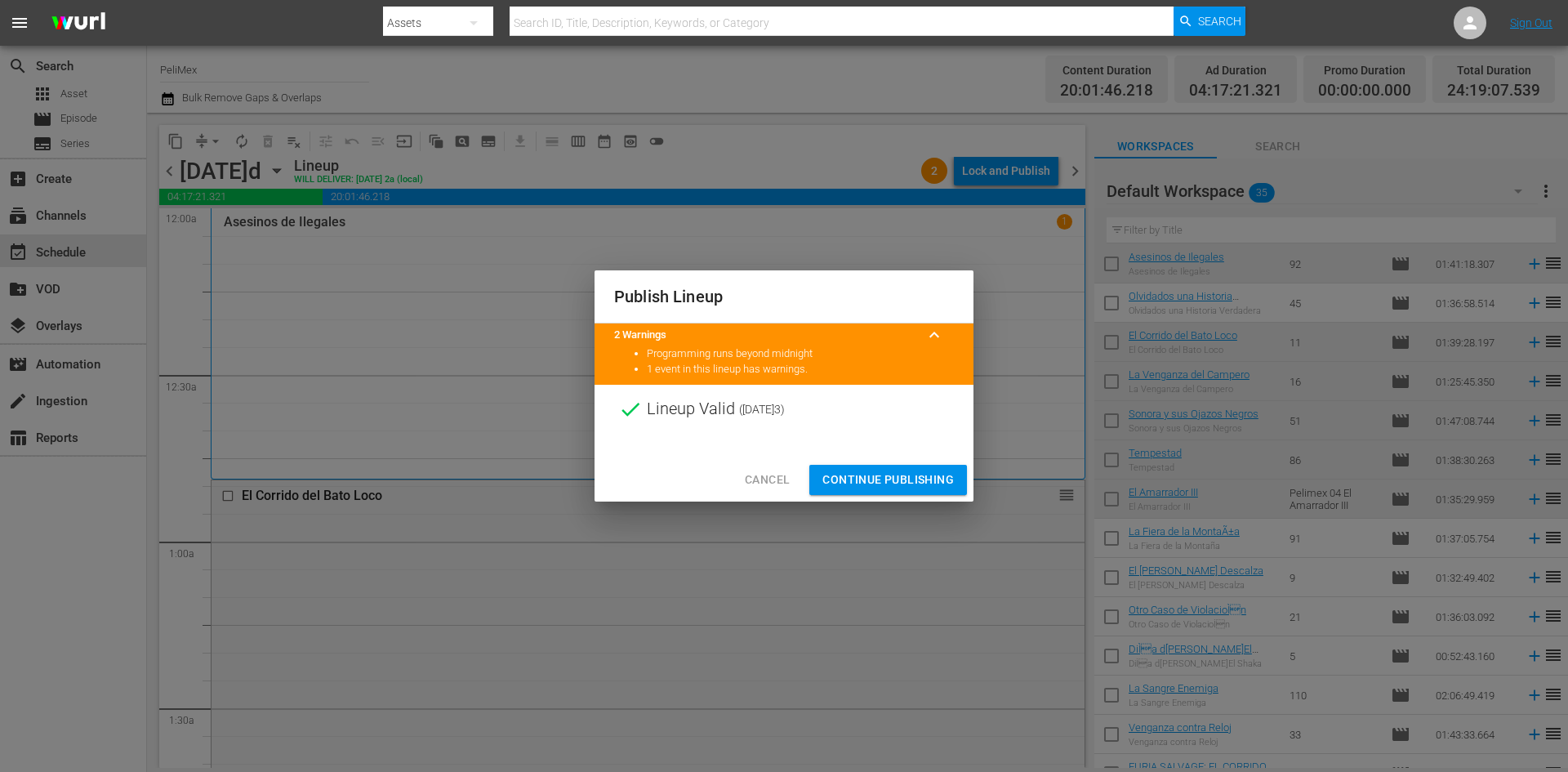
click at [889, 481] on span "Continue Publishing" at bounding box center [887, 480] width 131 height 21
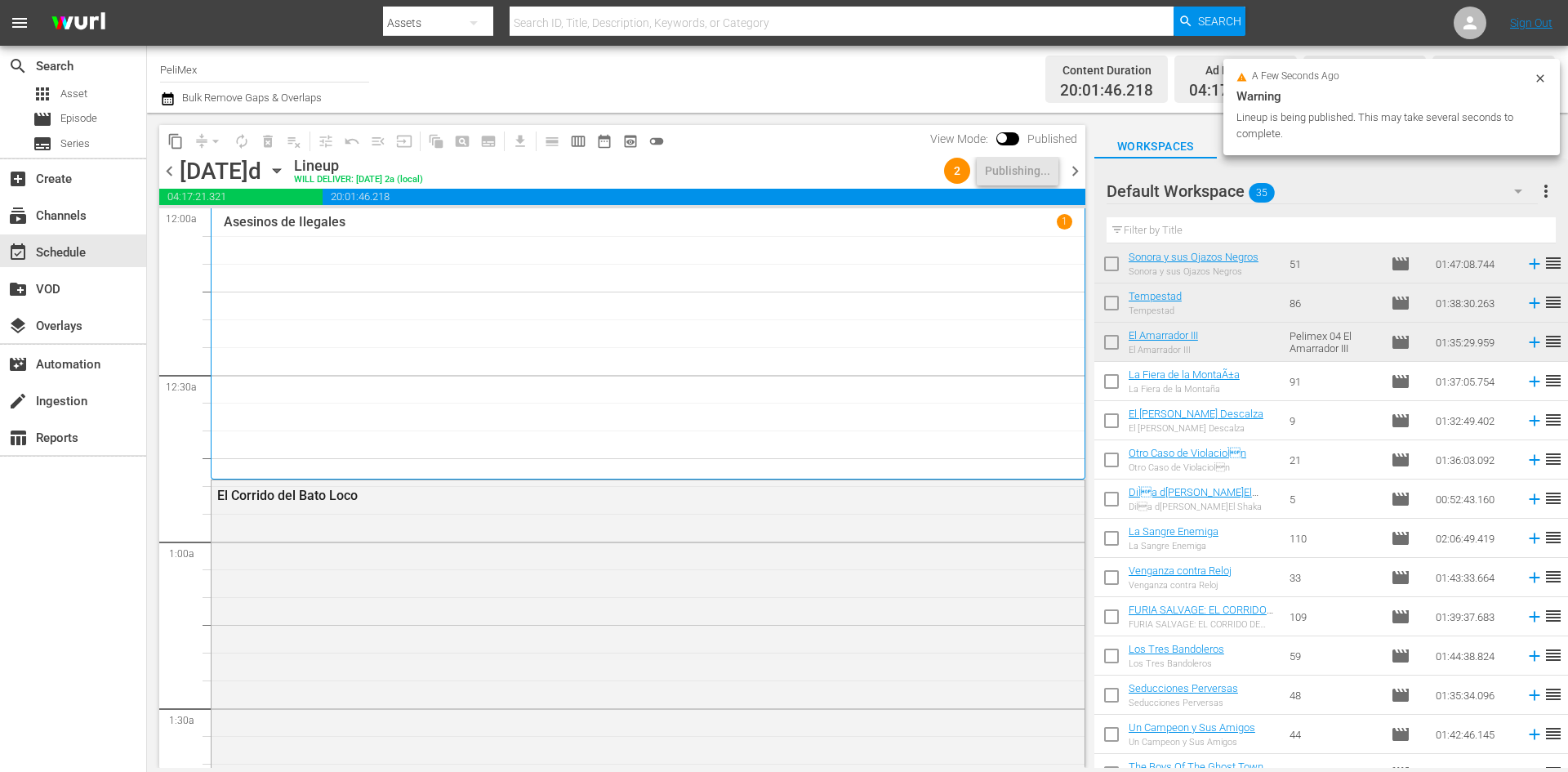
scroll to position [327, 0]
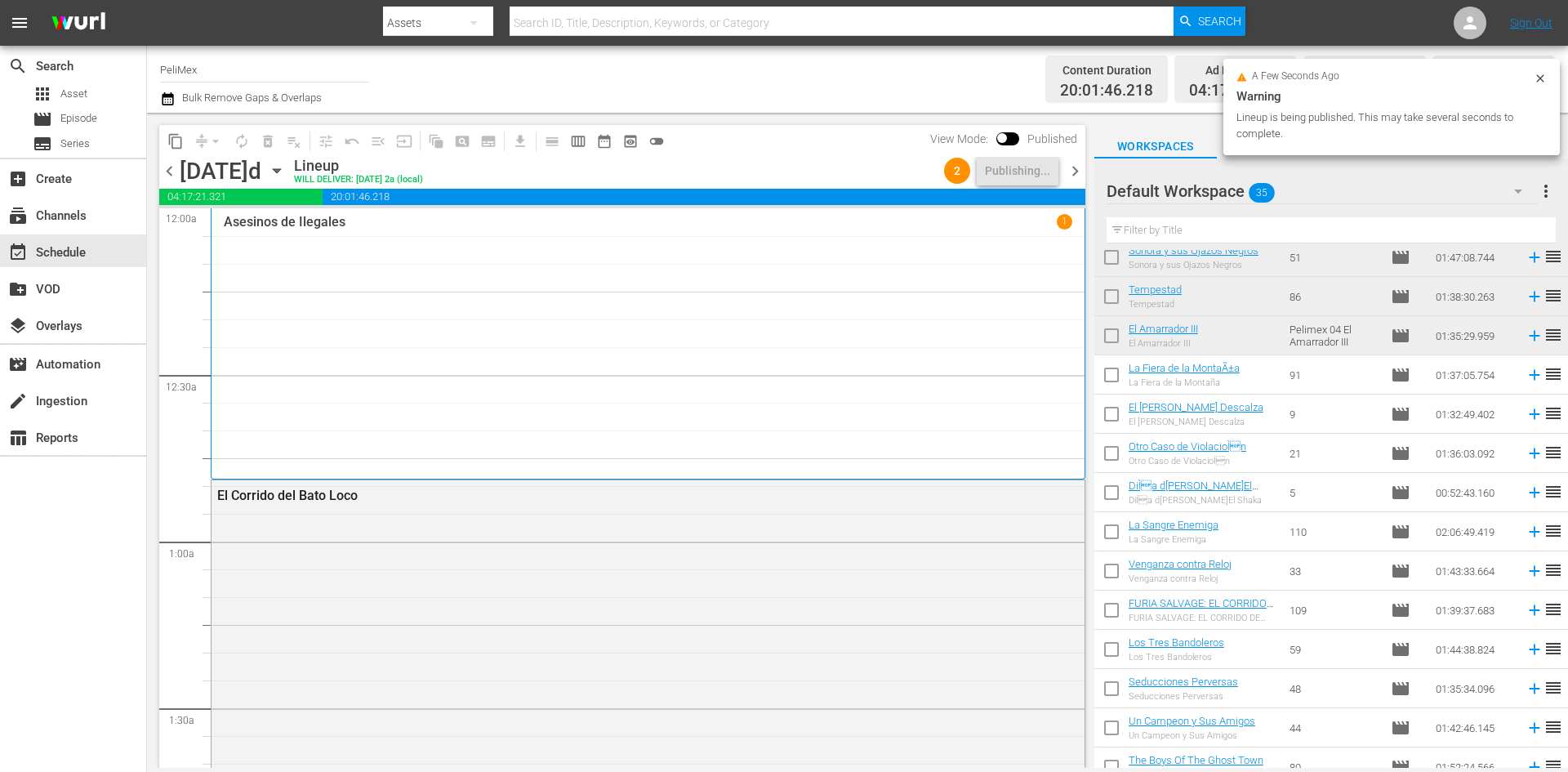
click at [1108, 381] on input "checkbox" at bounding box center [1111, 377] width 34 height 34
checkbox input "true"
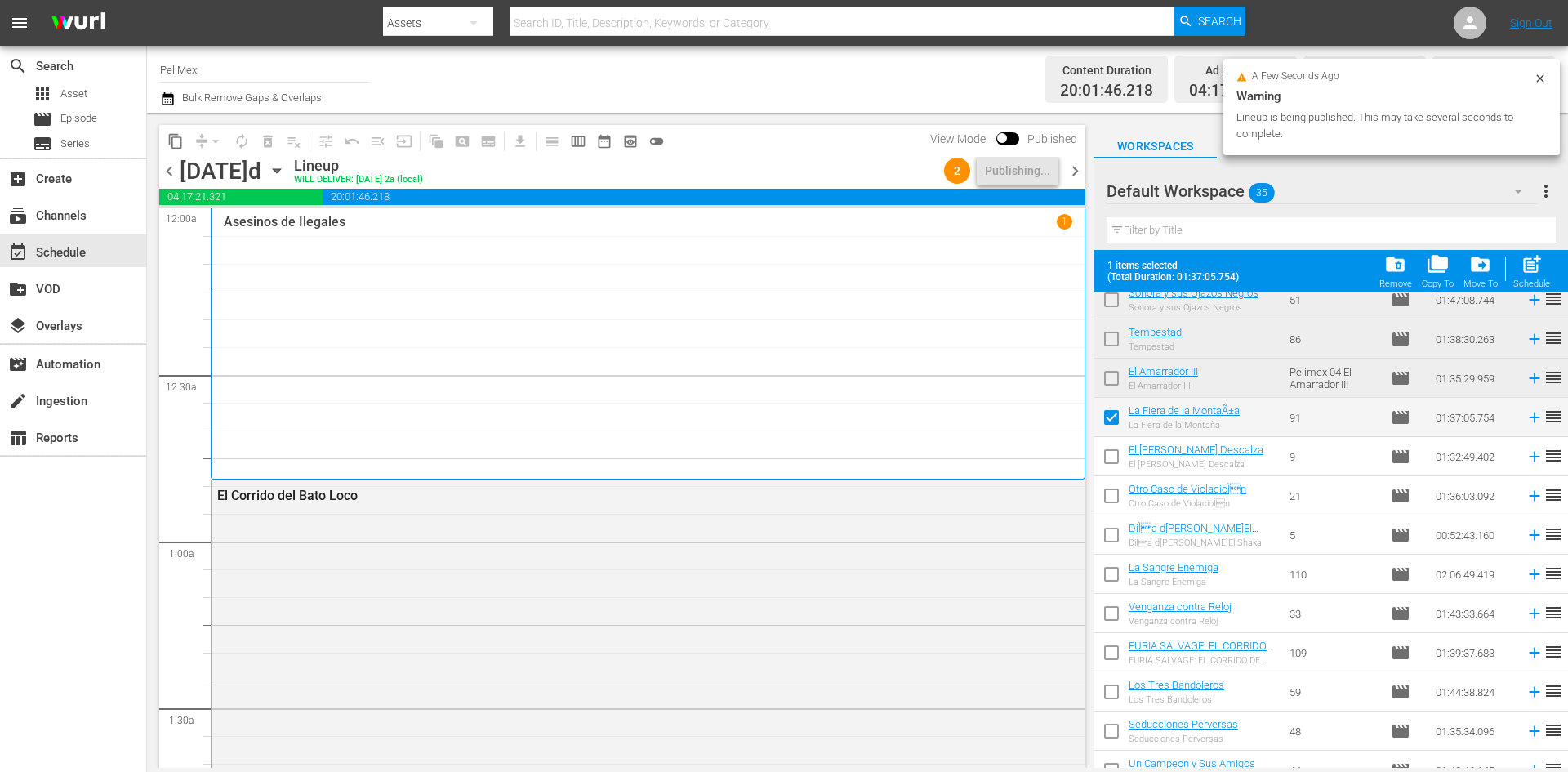
drag, startPoint x: 1109, startPoint y: 453, endPoint x: 1112, endPoint y: 477, distance: 24.2
click at [1109, 454] on input "checkbox" at bounding box center [1111, 459] width 34 height 34
checkbox input "true"
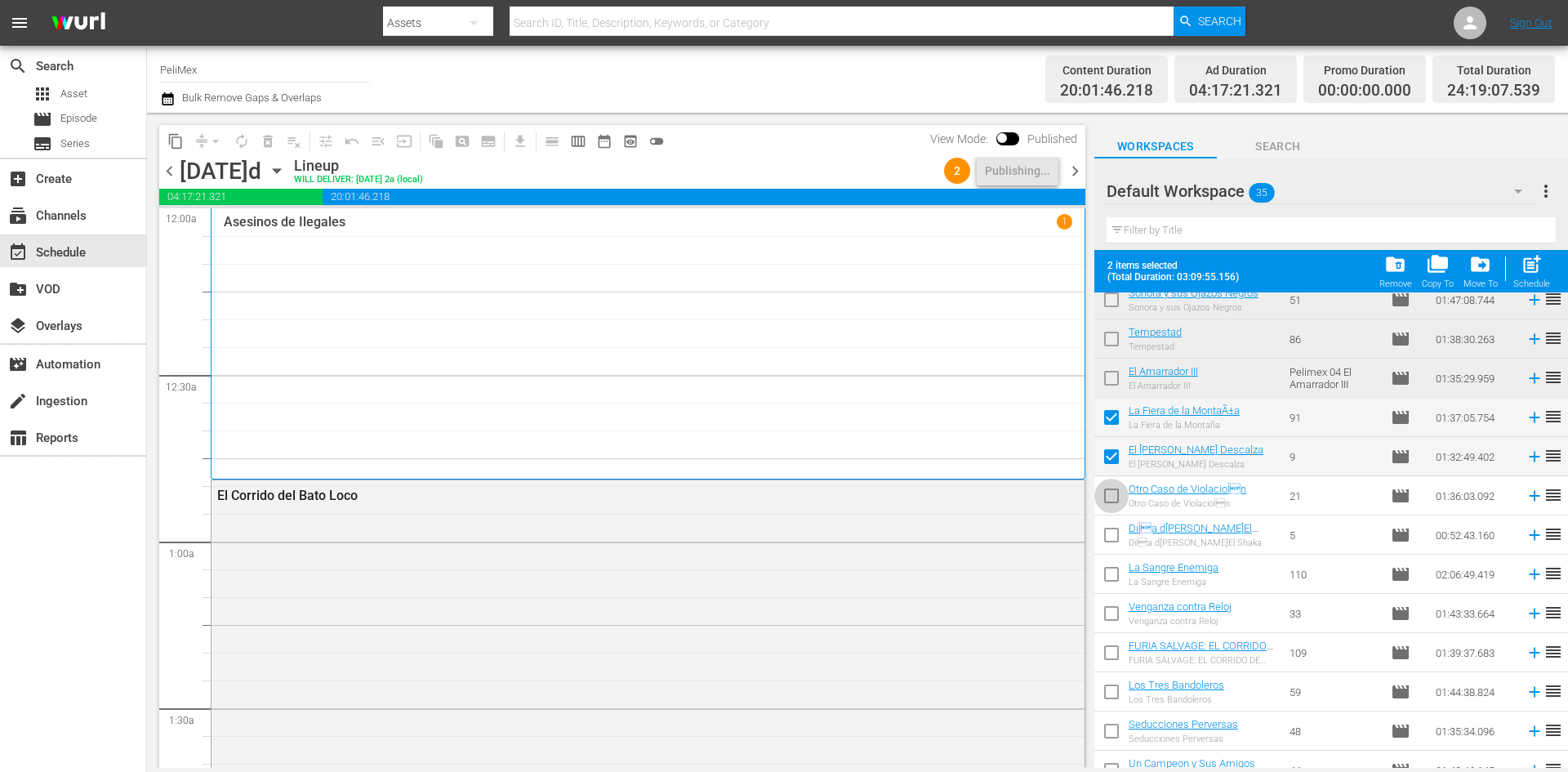
click at [1110, 501] on input "checkbox" at bounding box center [1111, 499] width 34 height 34
checkbox input "true"
click at [1111, 533] on input "checkbox" at bounding box center [1111, 538] width 34 height 34
checkbox input "true"
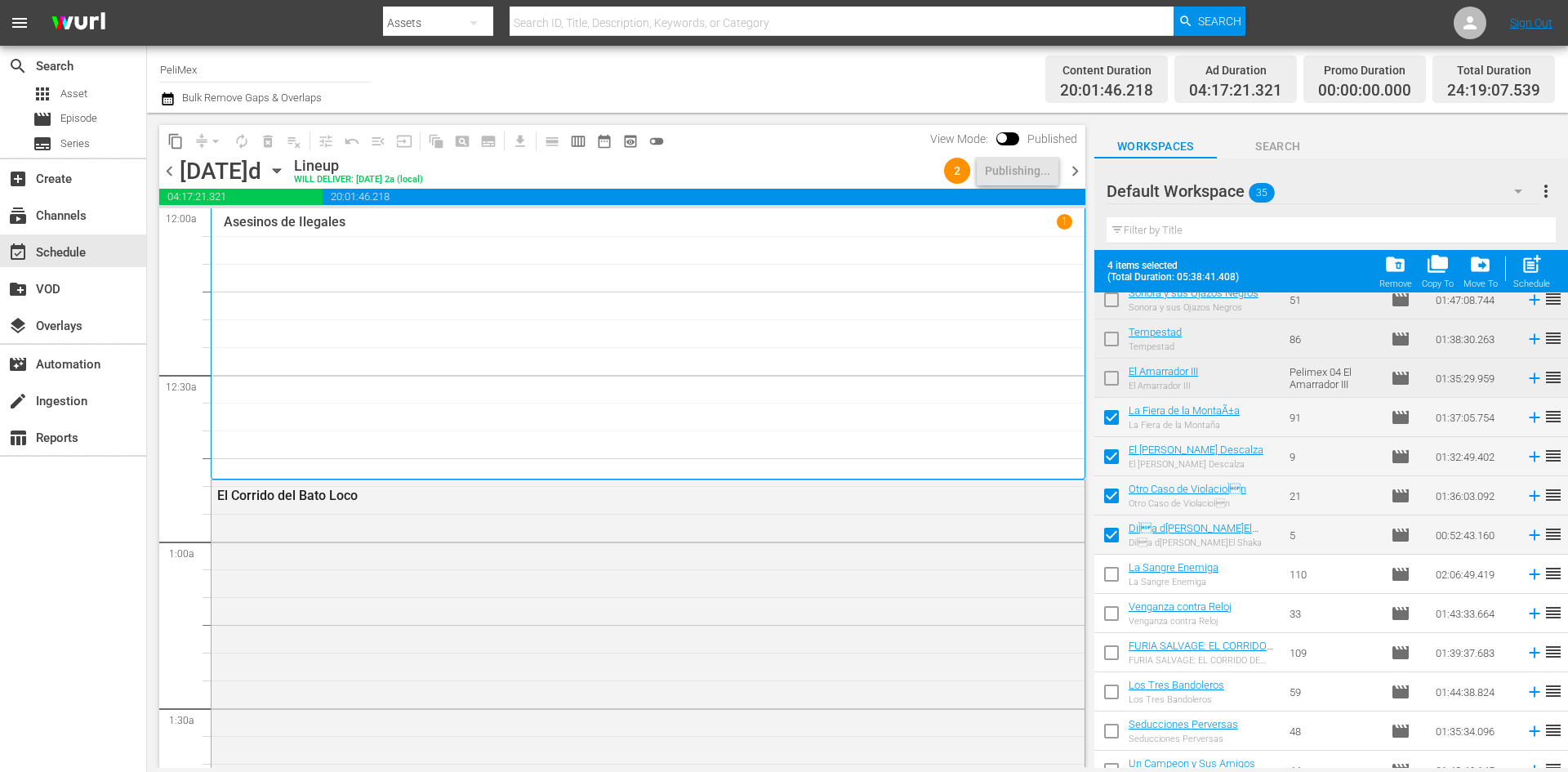
click at [1113, 582] on input "checkbox" at bounding box center [1111, 577] width 34 height 34
checkbox input "true"
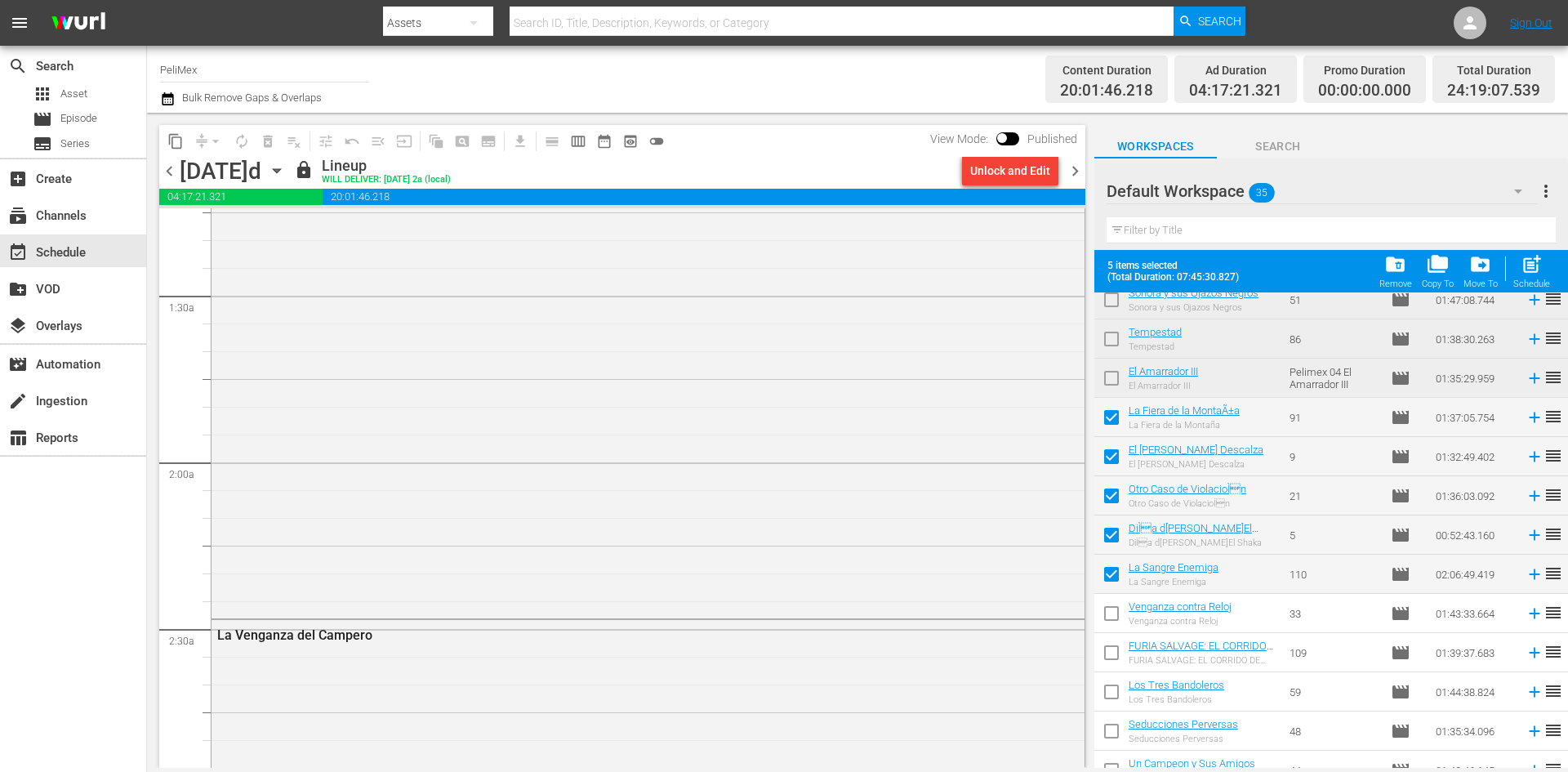
scroll to position [0, 0]
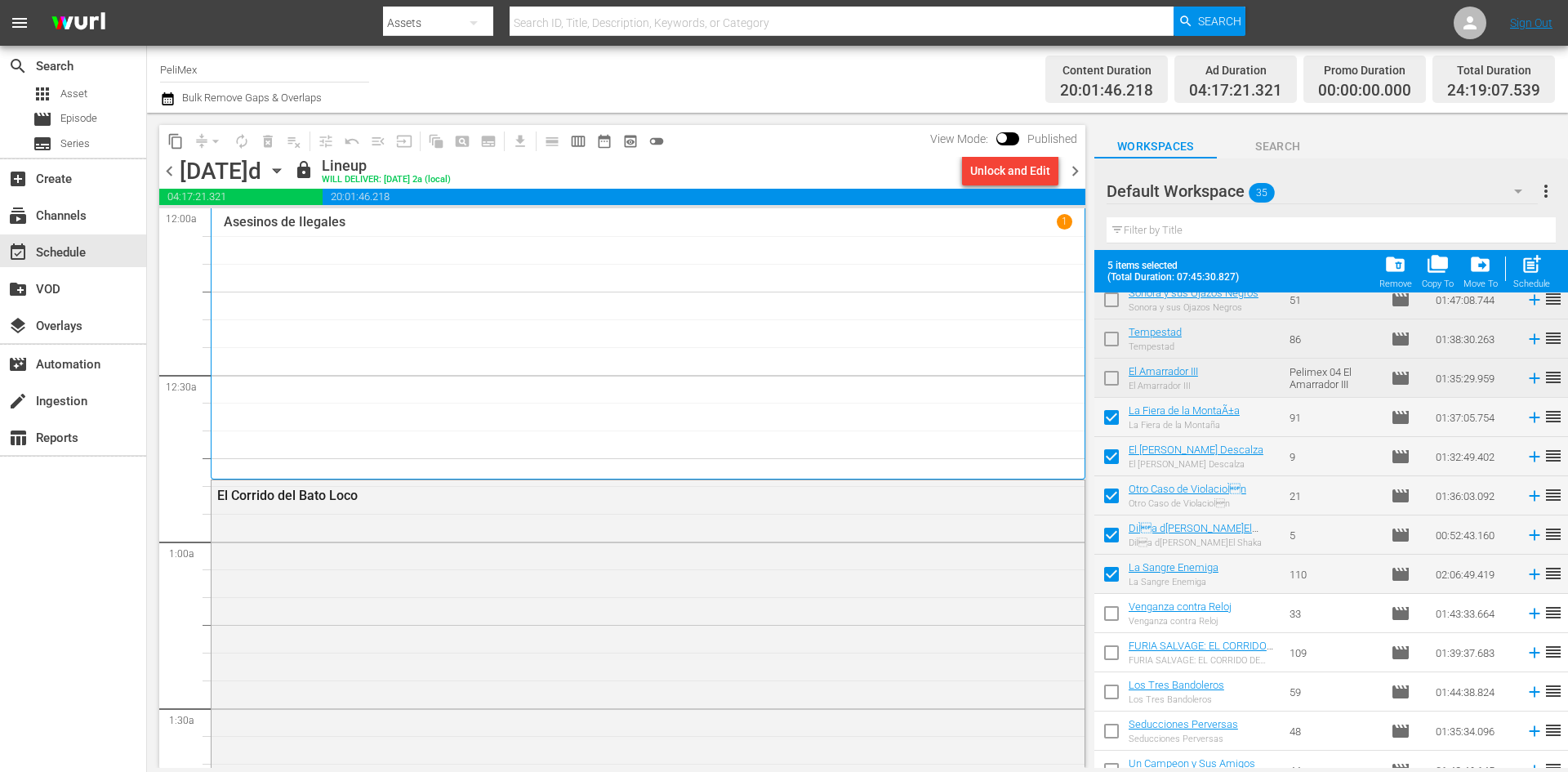
click at [1074, 170] on span "chevron_right" at bounding box center [1075, 171] width 21 height 21
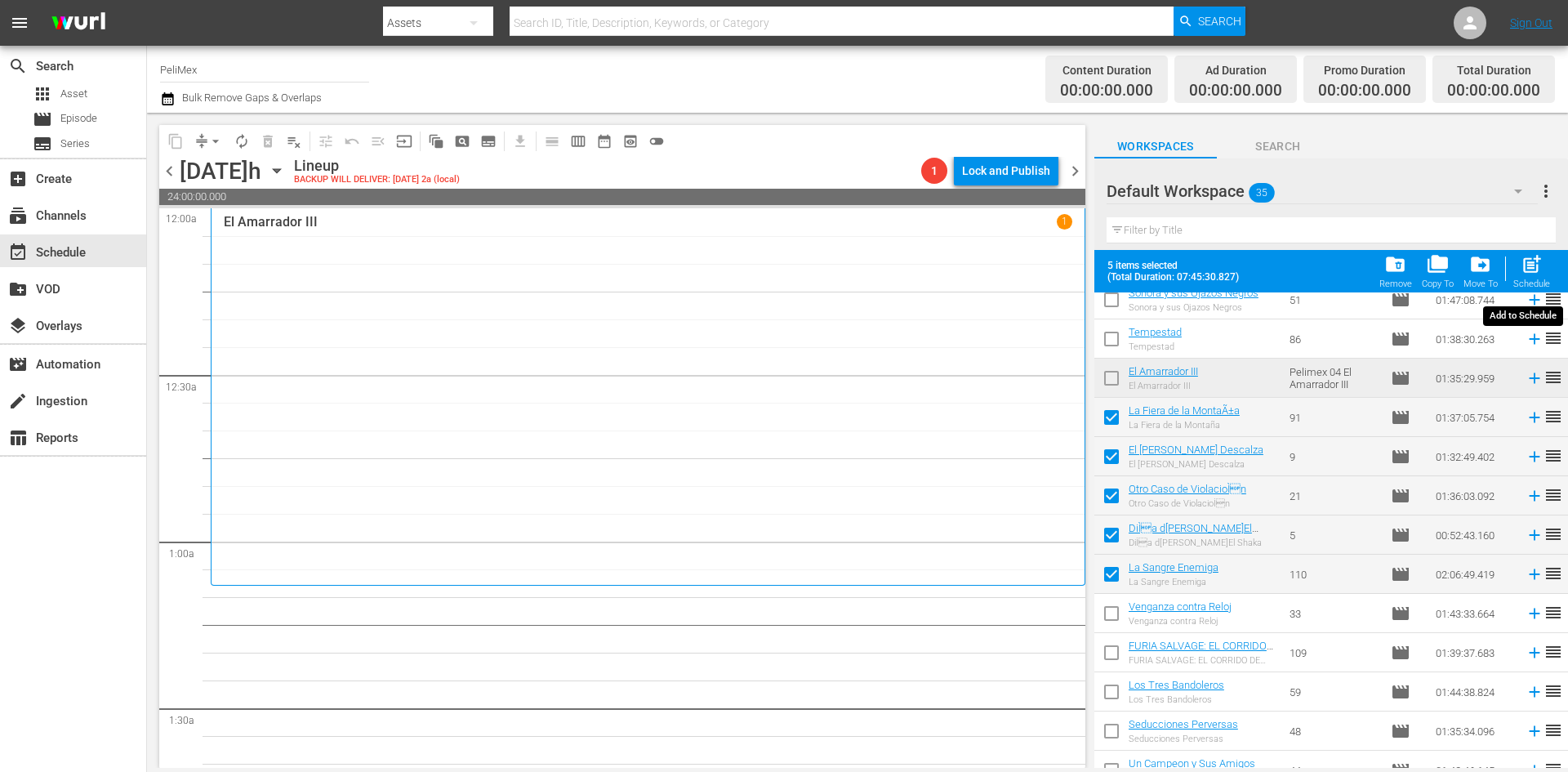
click at [1542, 279] on div "post_add Schedule" at bounding box center [1532, 271] width 36 height 36
checkbox input "false"
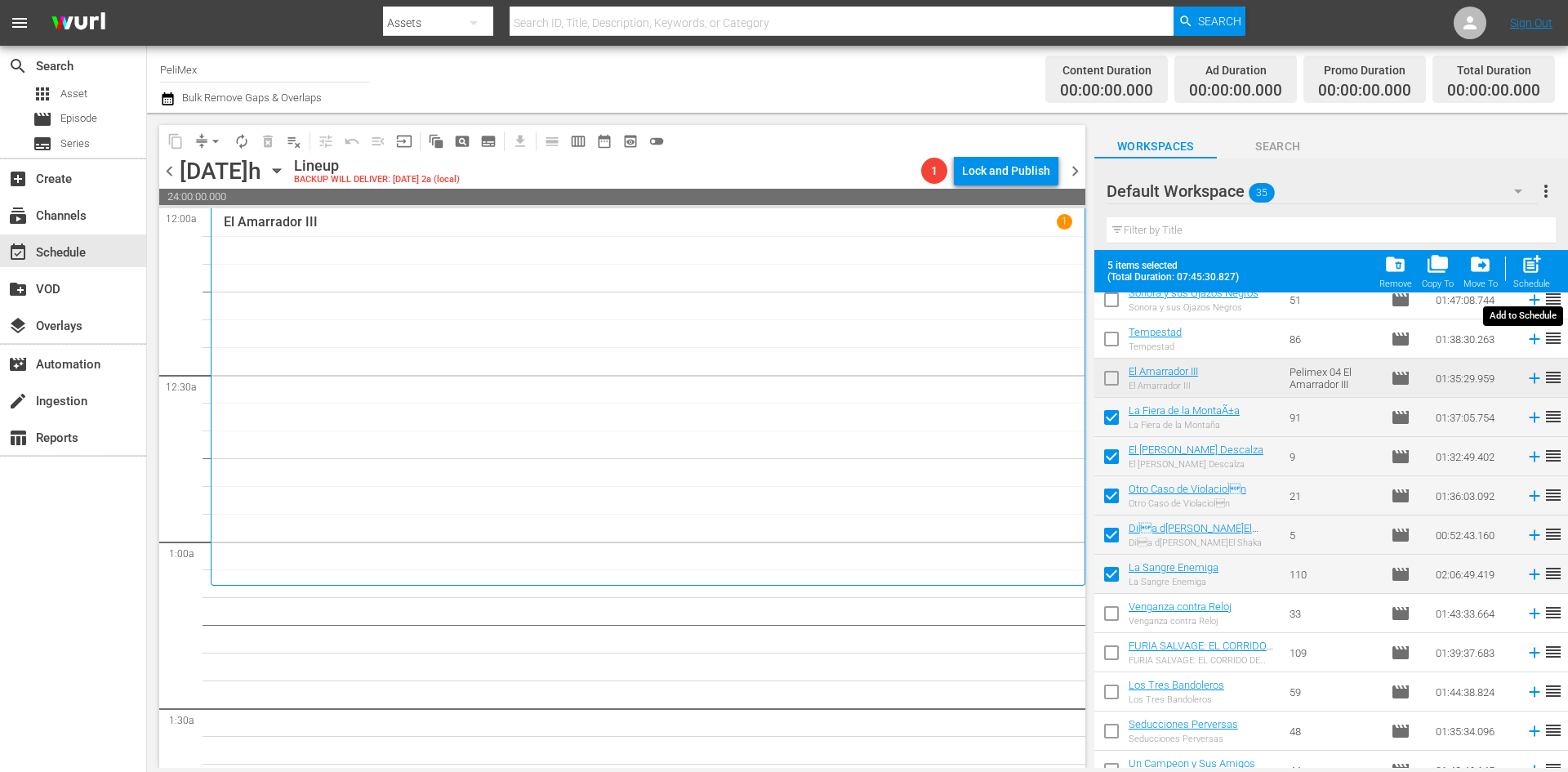
checkbox input "false"
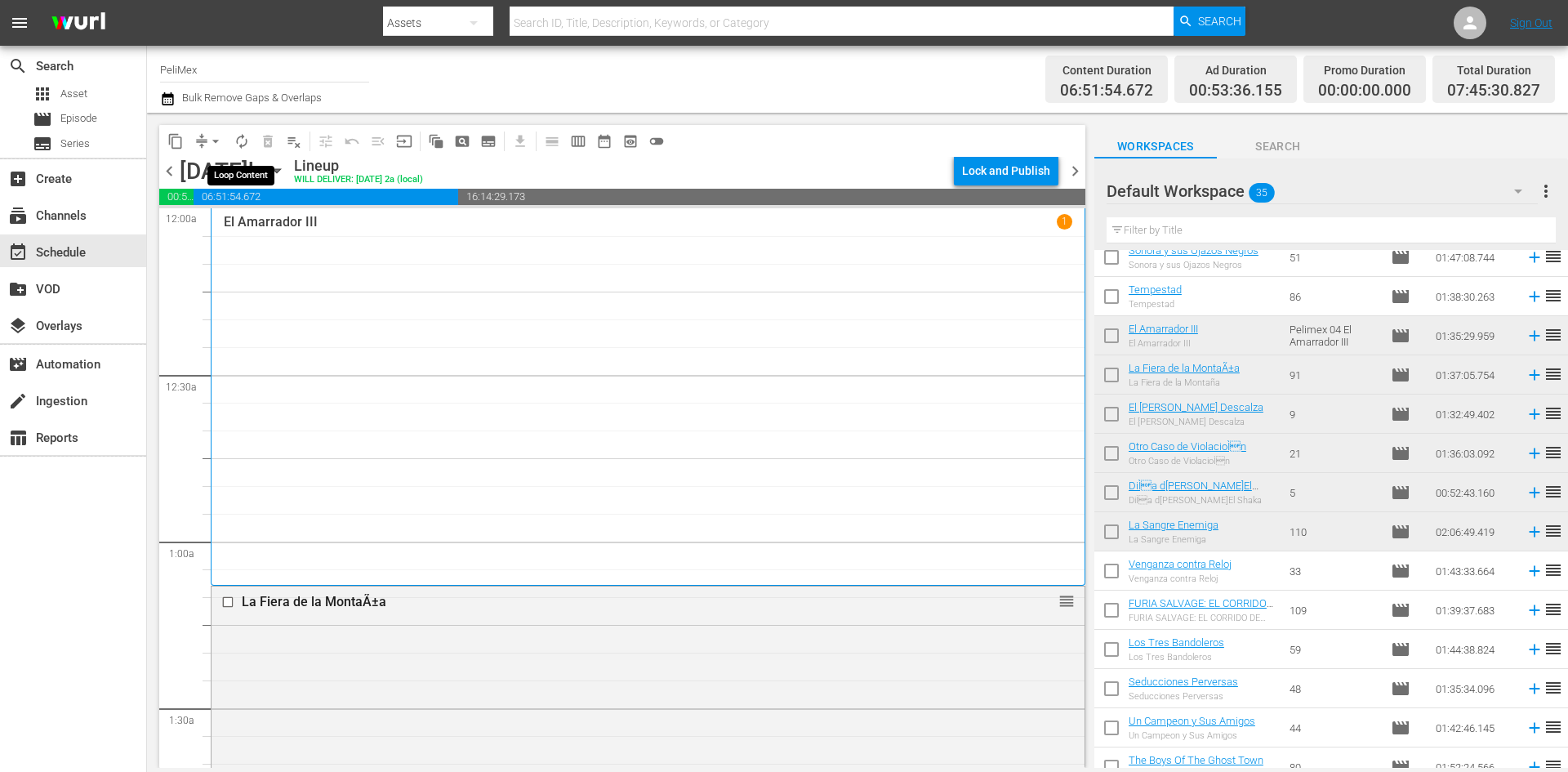
click at [241, 150] on button "autorenew_outlined" at bounding box center [242, 141] width 26 height 26
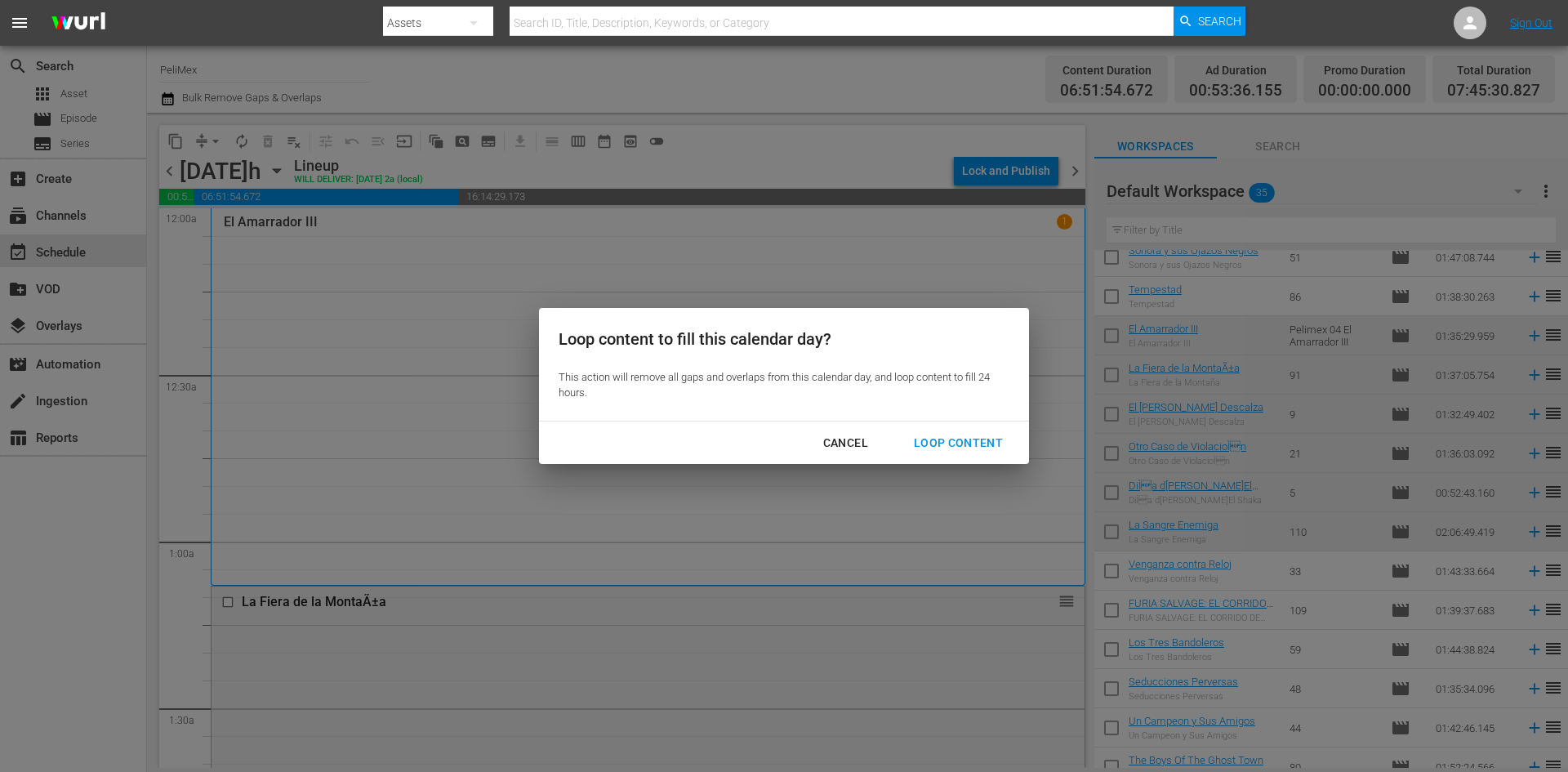
click at [992, 430] on button "Loop Content" at bounding box center [958, 443] width 128 height 31
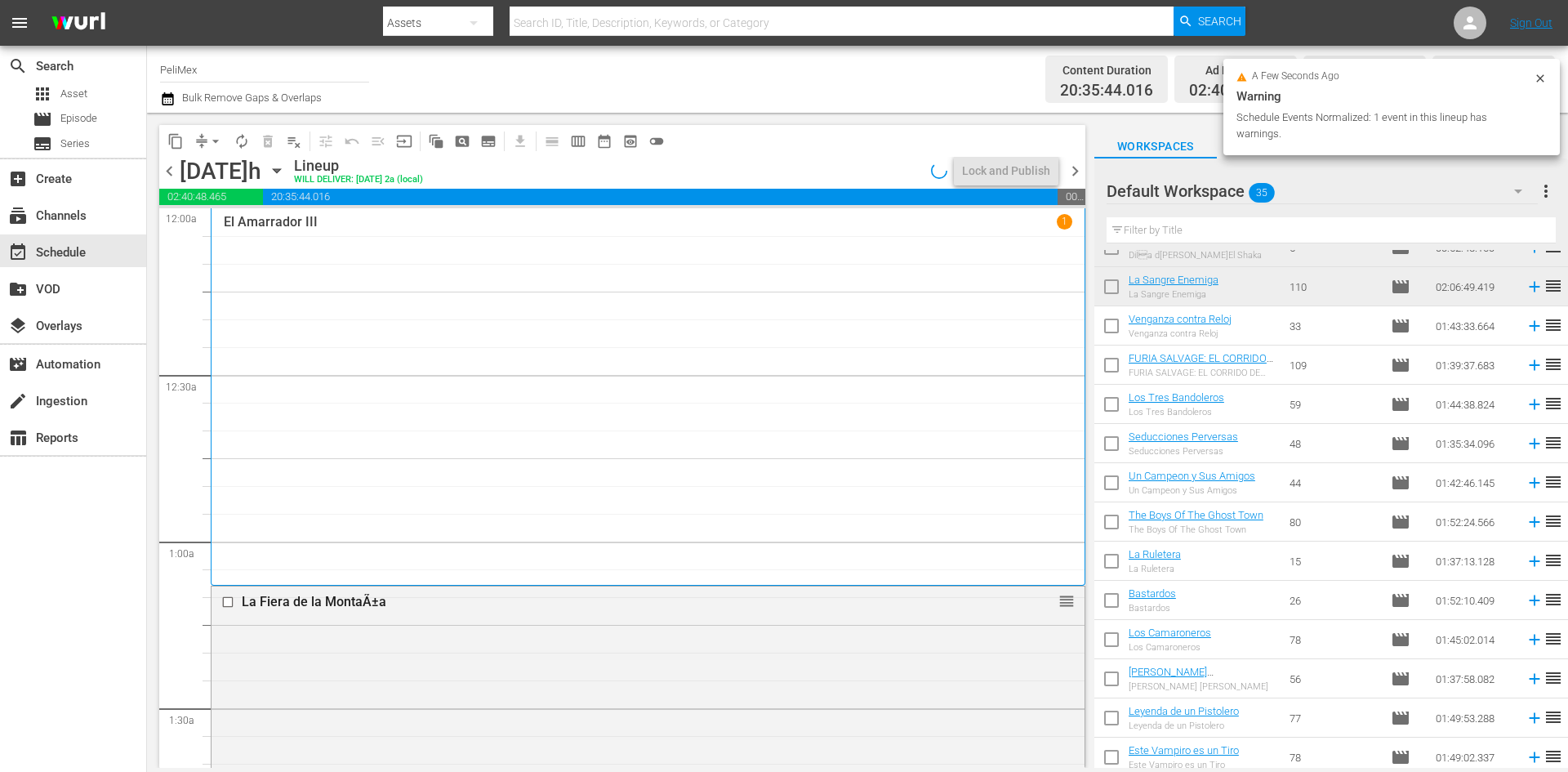
scroll to position [491, 0]
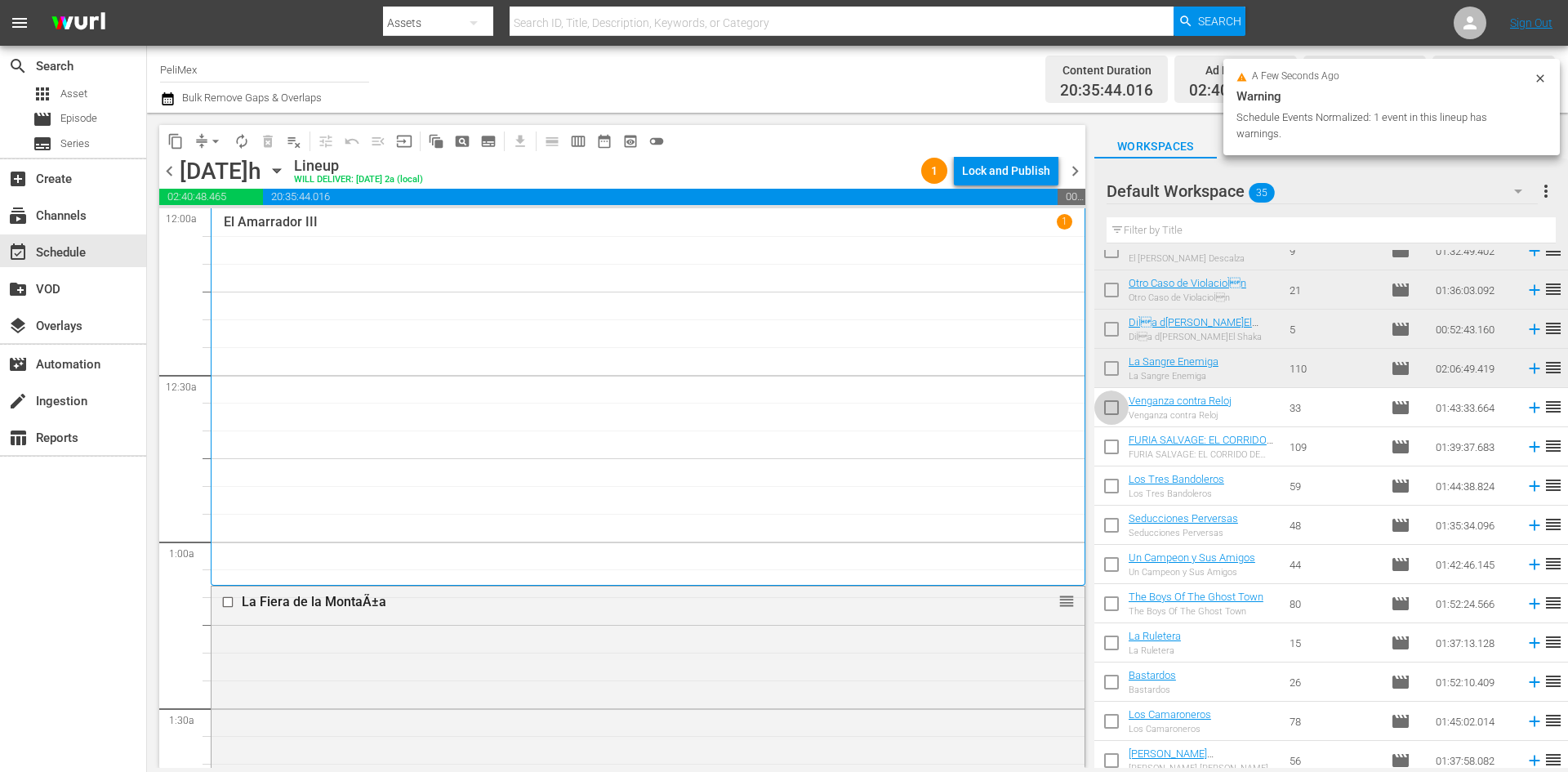
click at [1110, 417] on input "checkbox" at bounding box center [1111, 410] width 34 height 34
checkbox input "true"
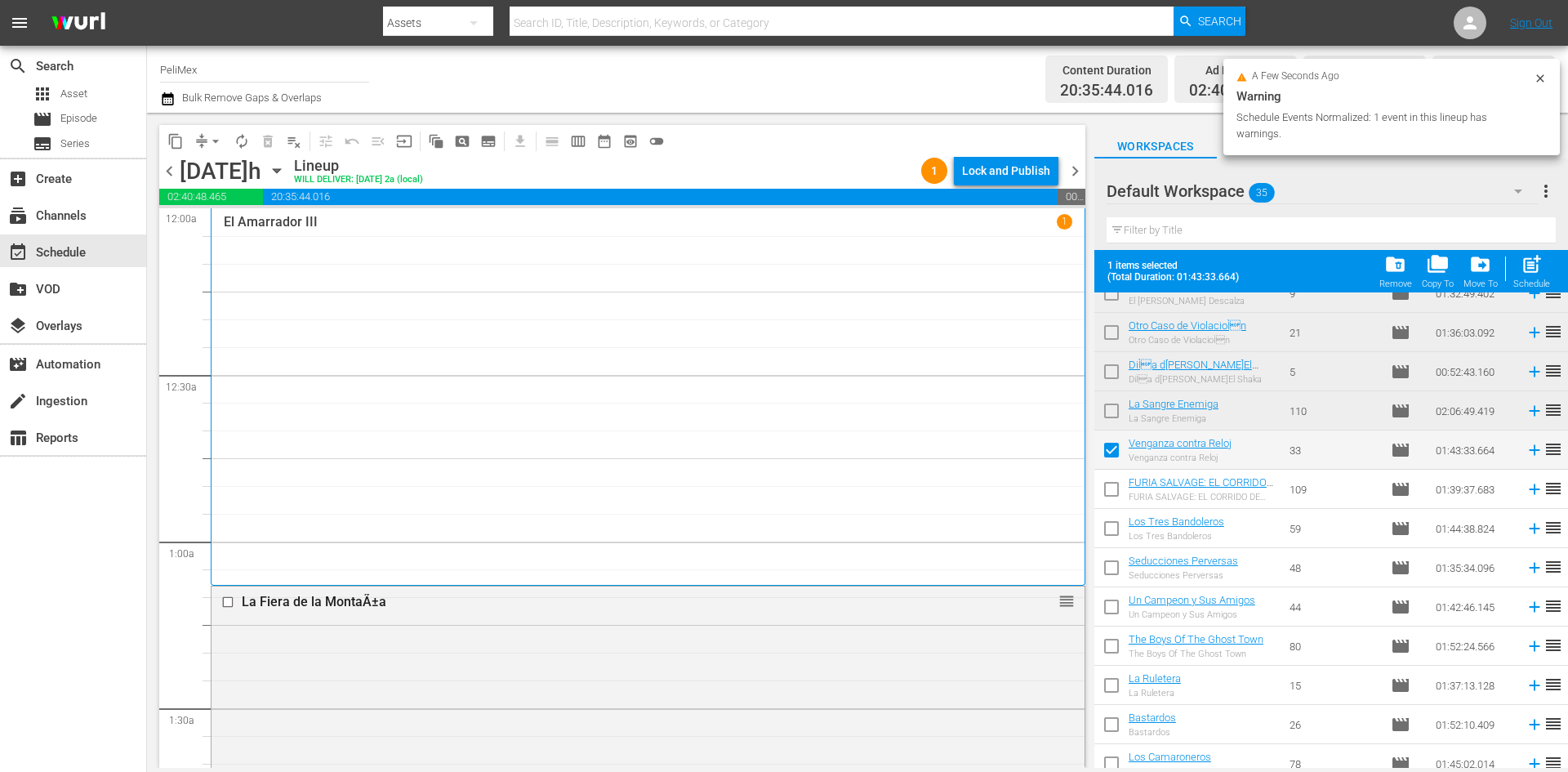
click at [1108, 483] on input "checkbox" at bounding box center [1111, 492] width 34 height 34
checkbox input "true"
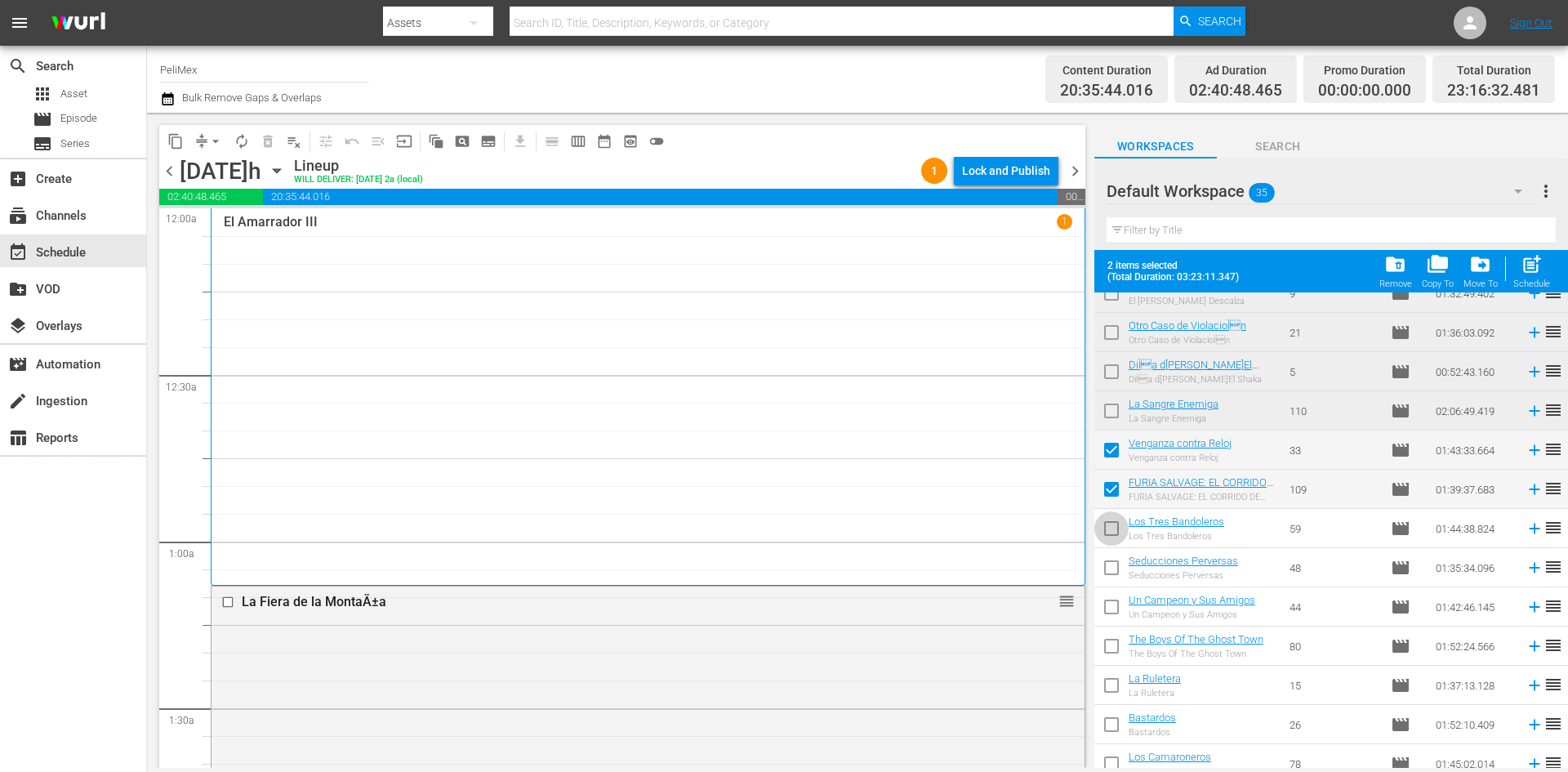
click at [1112, 527] on input "checkbox" at bounding box center [1111, 531] width 34 height 34
checkbox input "true"
click at [1111, 577] on input "checkbox" at bounding box center [1111, 571] width 34 height 34
checkbox input "true"
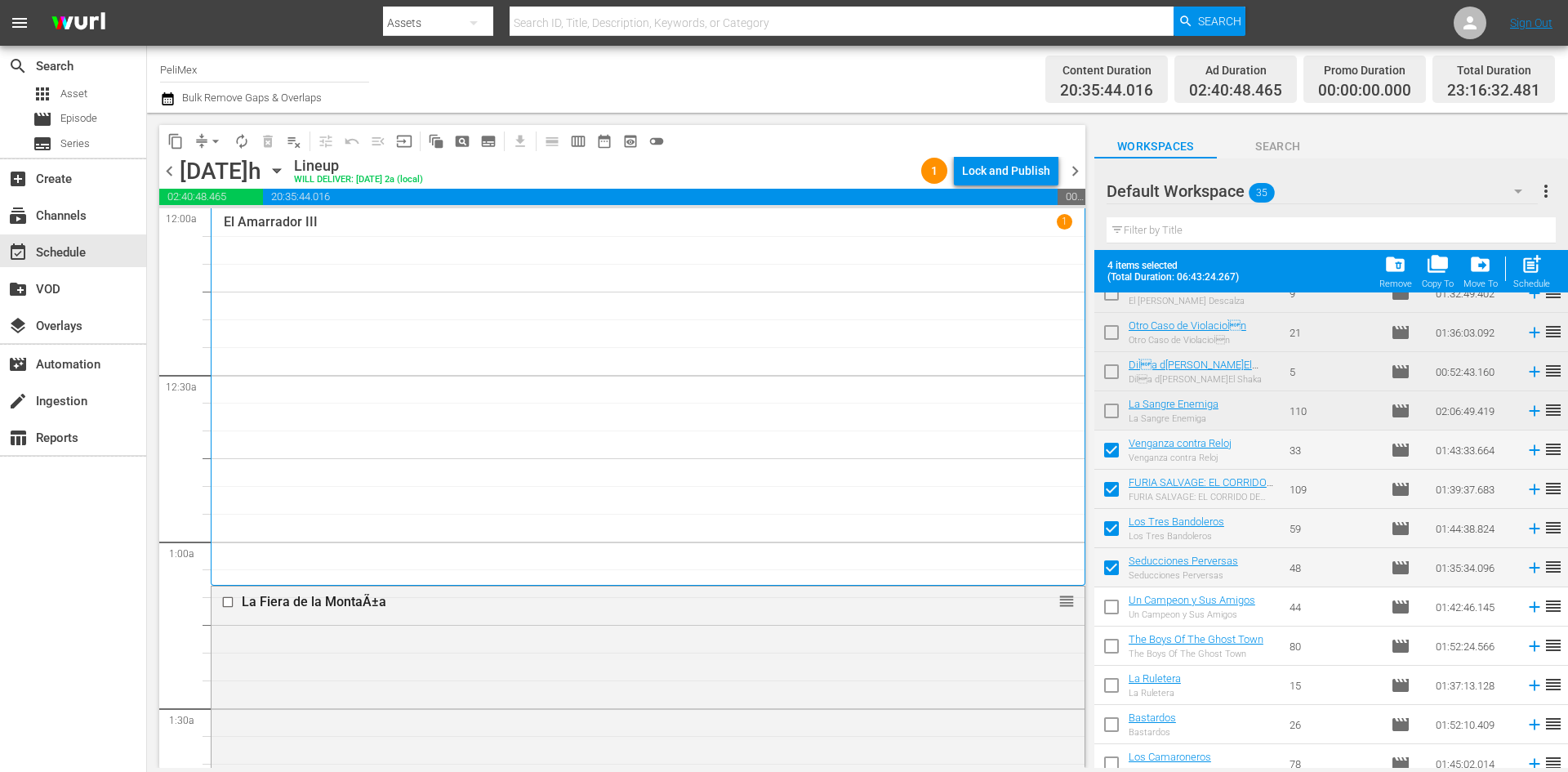
click at [1107, 611] on input "checkbox" at bounding box center [1111, 610] width 34 height 34
checkbox input "true"
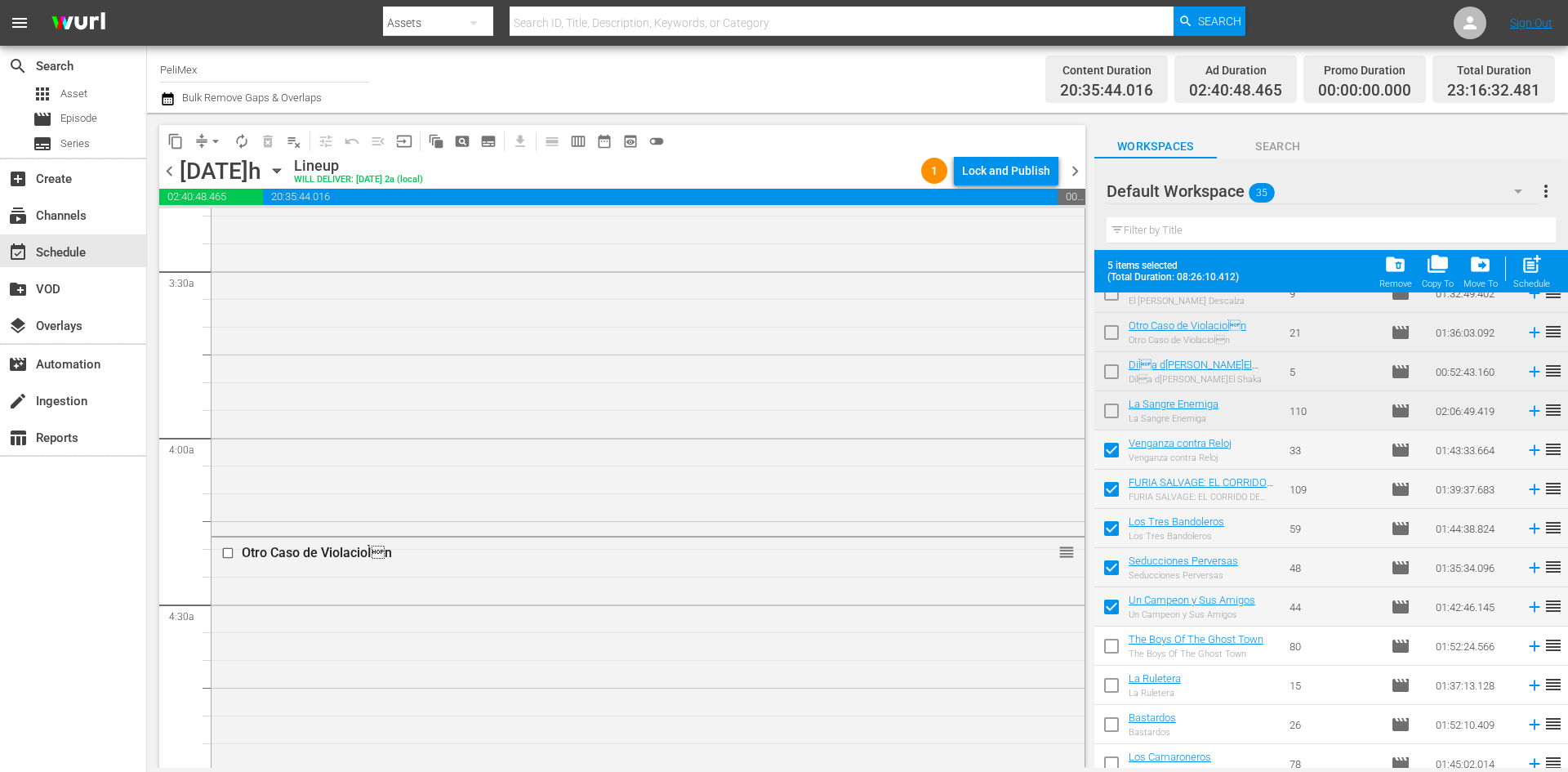
scroll to position [0, 0]
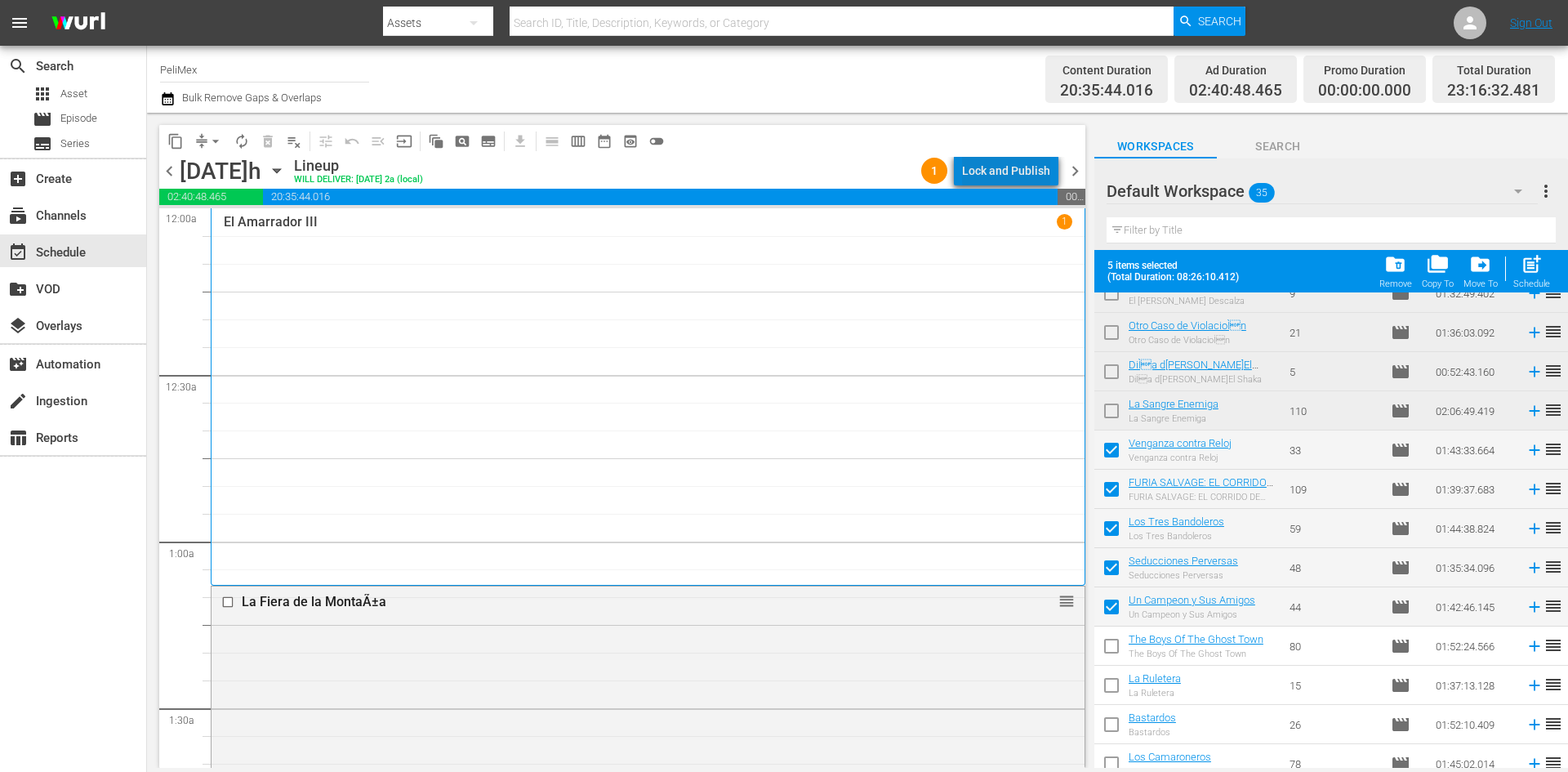
click at [1035, 167] on div "Lock and Publish" at bounding box center [1006, 171] width 88 height 30
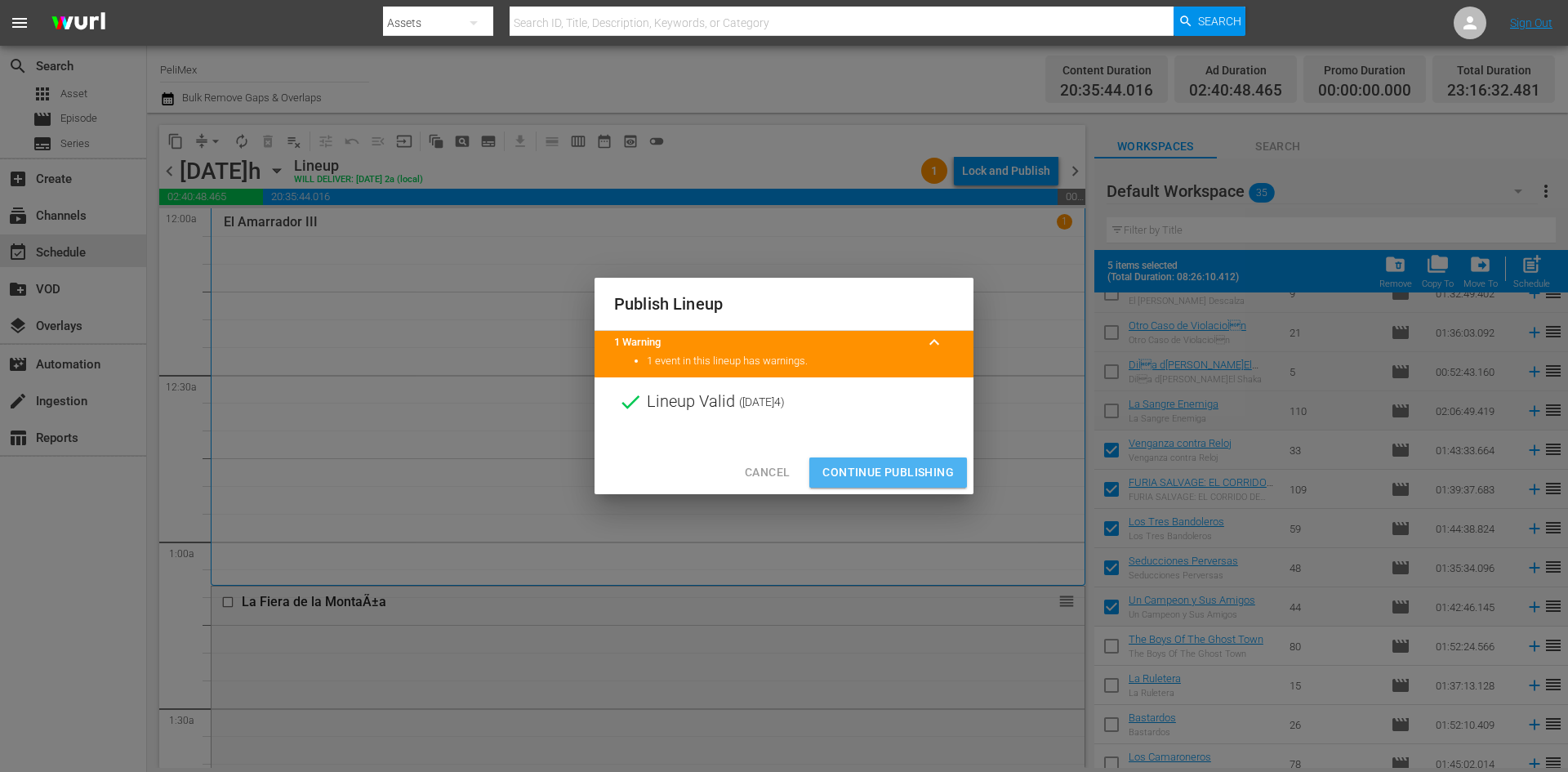
click at [901, 471] on span "Continue Publishing" at bounding box center [887, 472] width 131 height 21
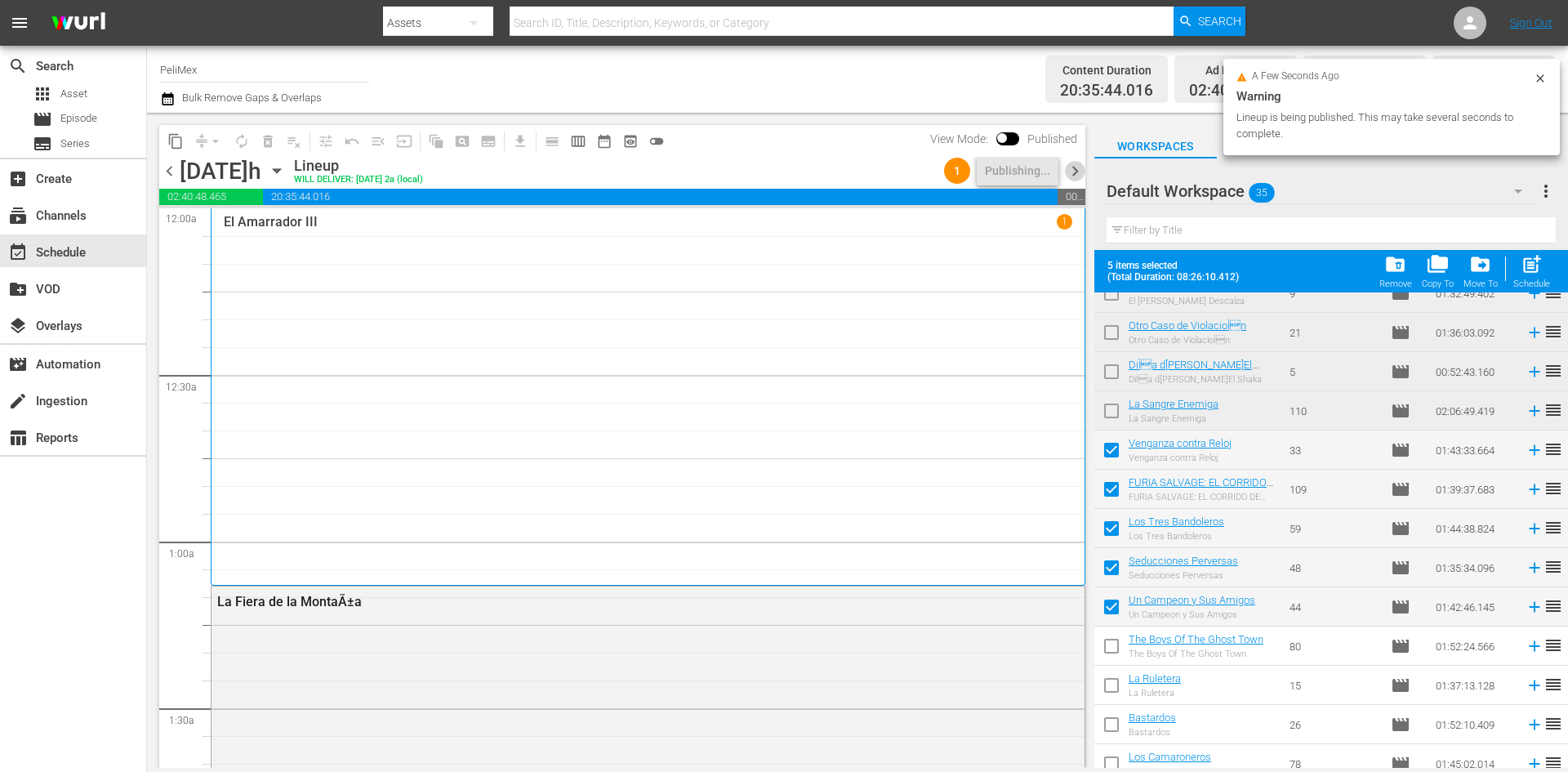
click at [1078, 168] on span "chevron_right" at bounding box center [1075, 171] width 21 height 21
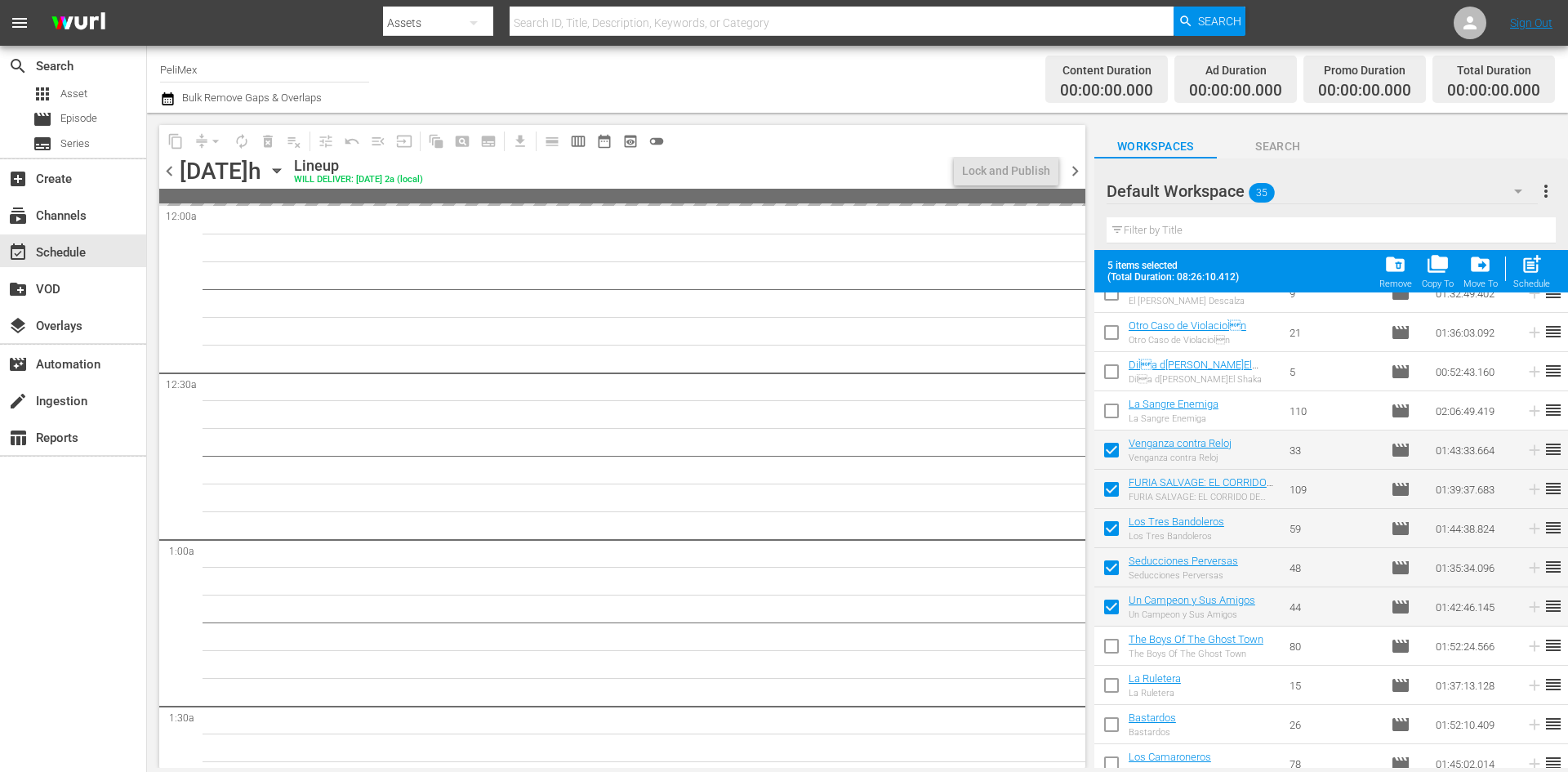
click at [166, 173] on span "chevron_left" at bounding box center [170, 171] width 21 height 21
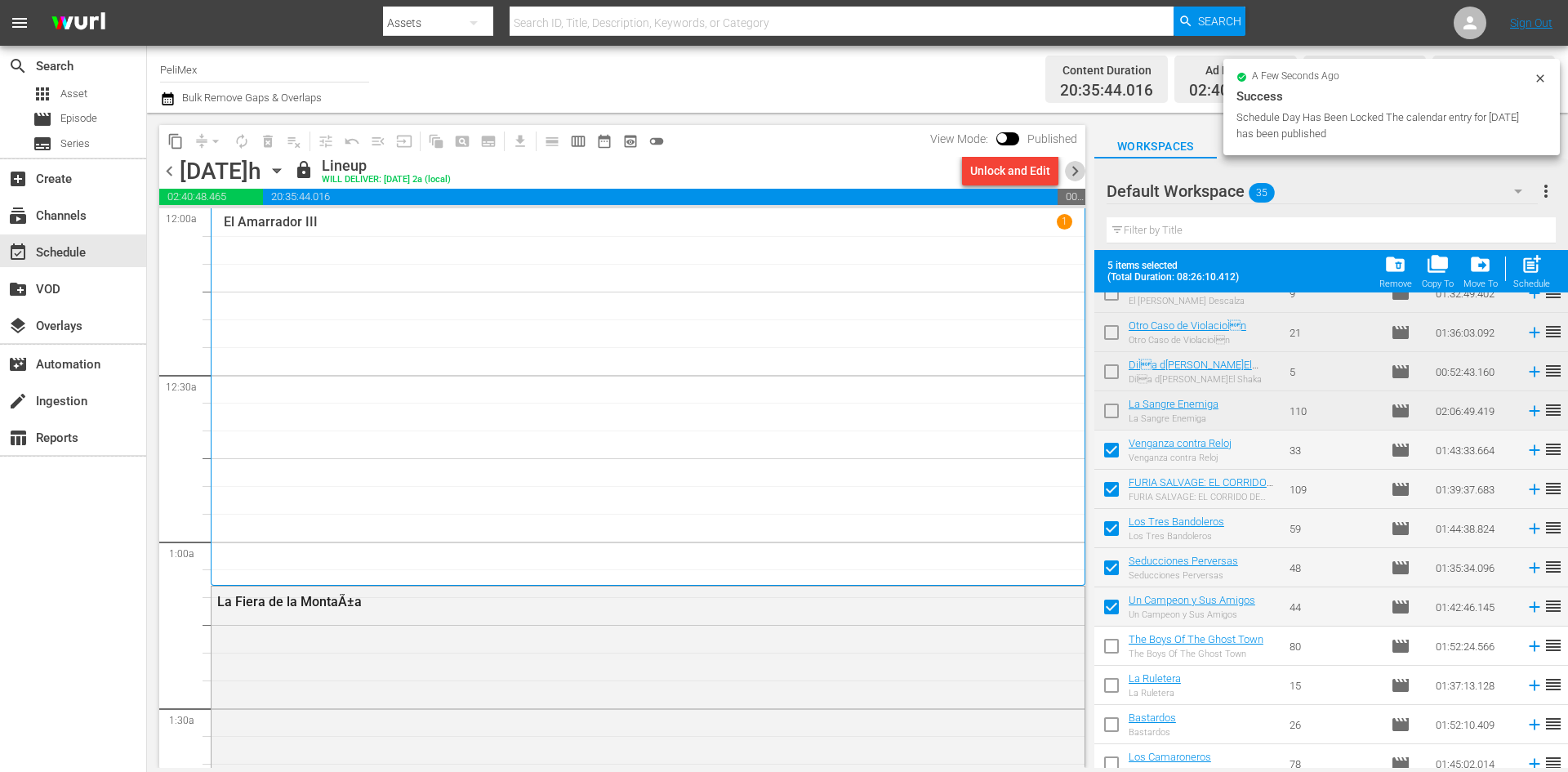
click at [1080, 172] on span "chevron_right" at bounding box center [1075, 171] width 21 height 21
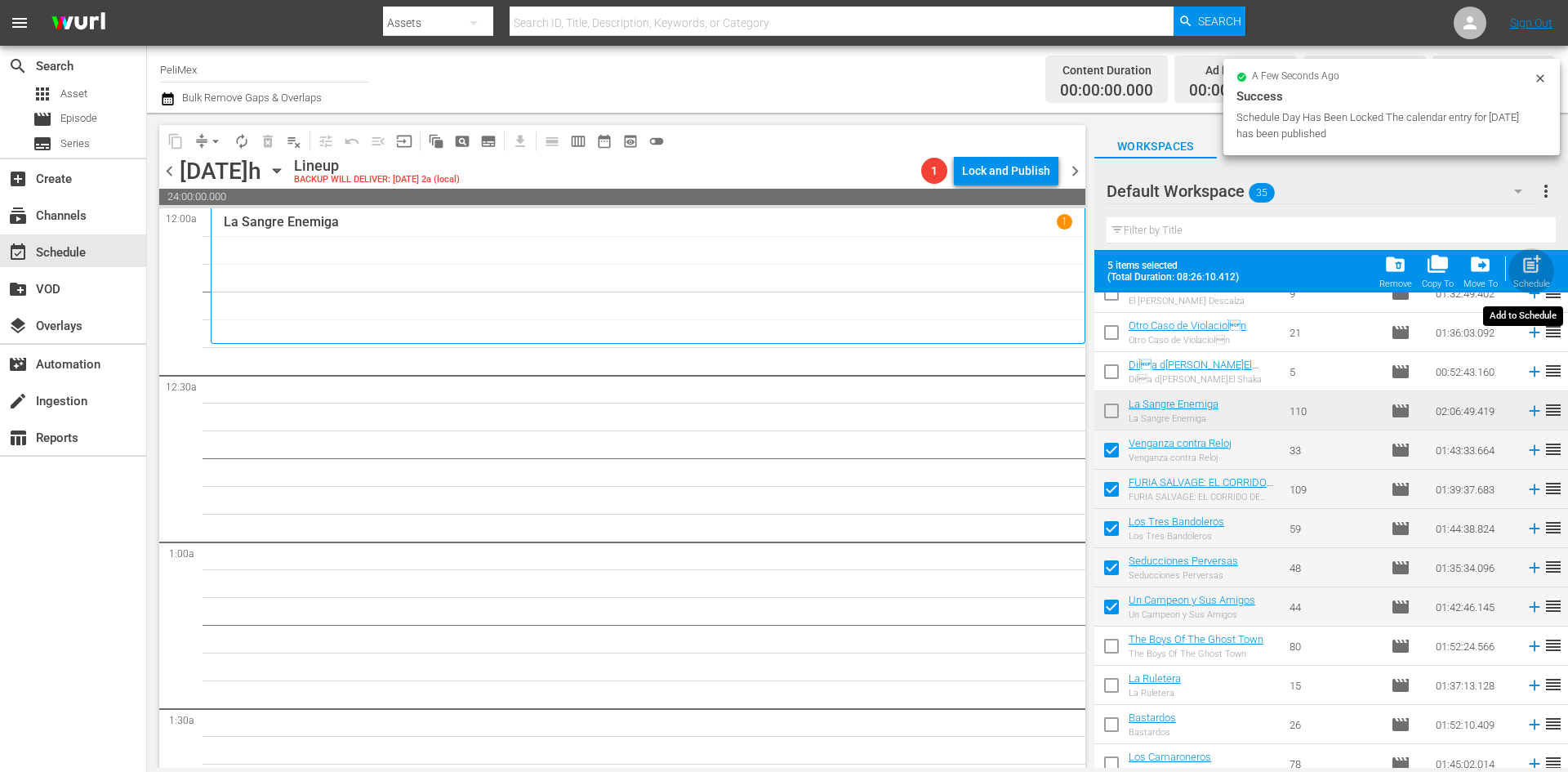
click at [1529, 277] on div "post_add Schedule" at bounding box center [1532, 271] width 36 height 36
checkbox input "false"
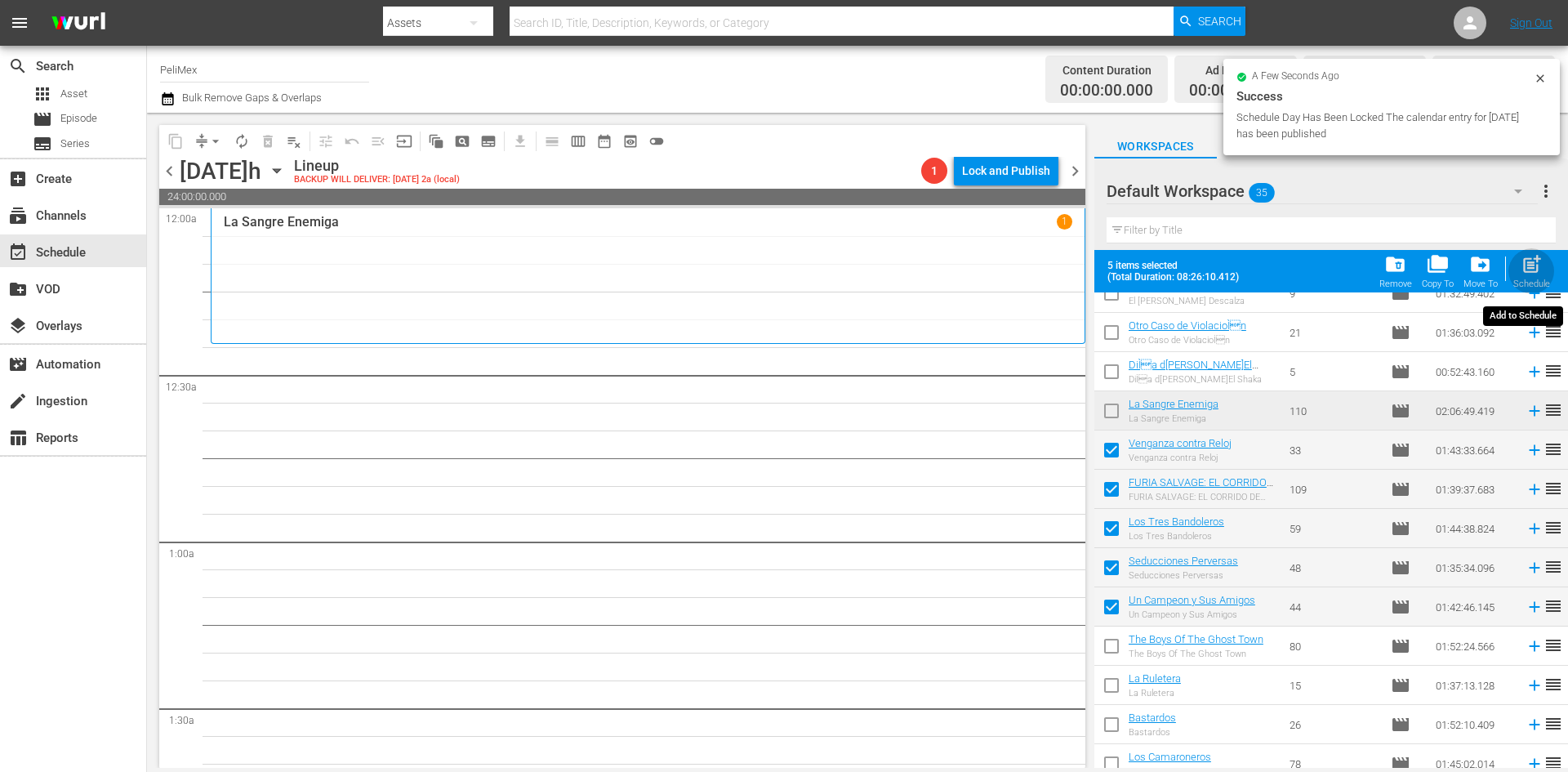
checkbox input "false"
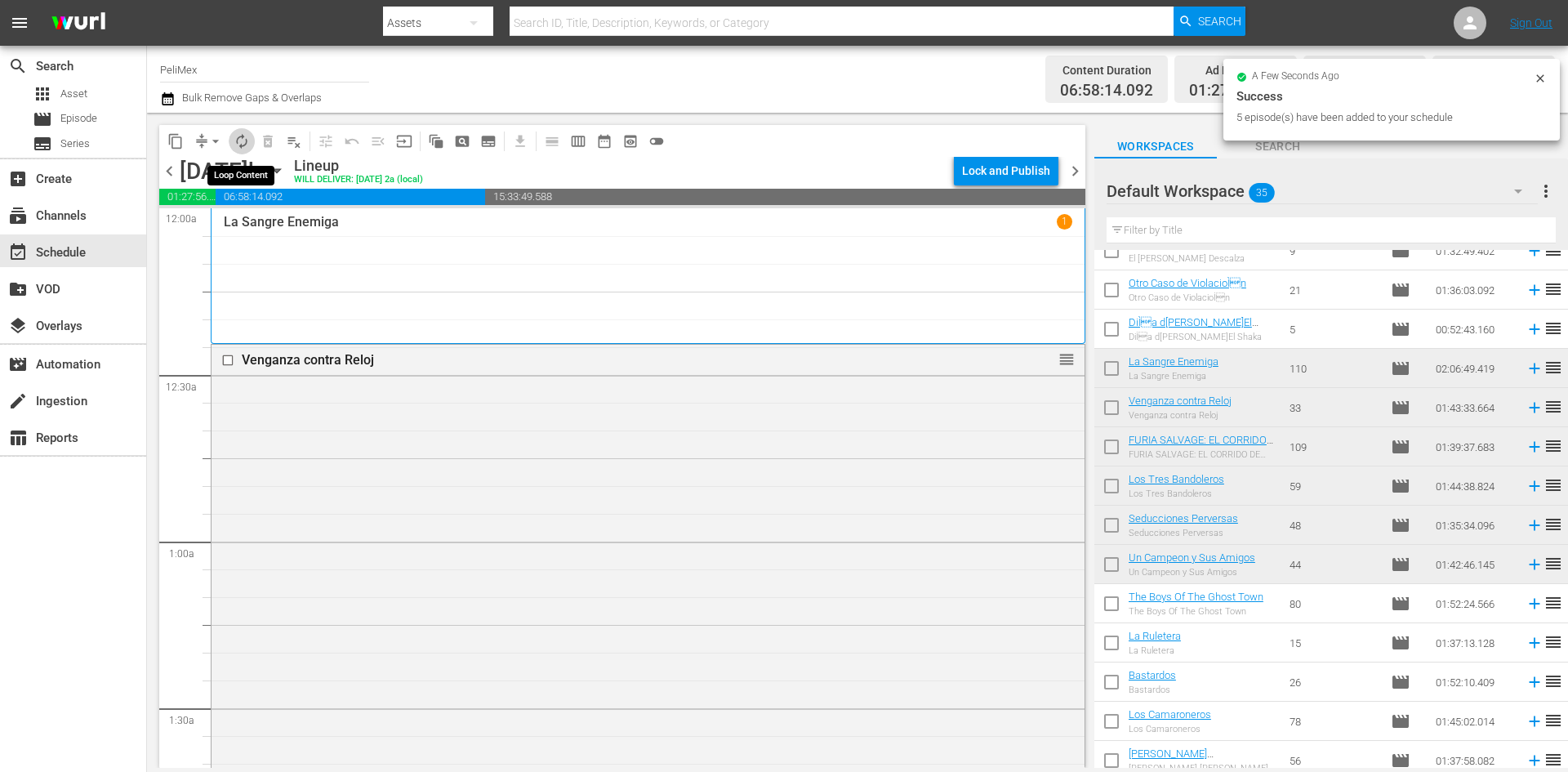
click at [244, 141] on span "autorenew_outlined" at bounding box center [241, 141] width 17 height 17
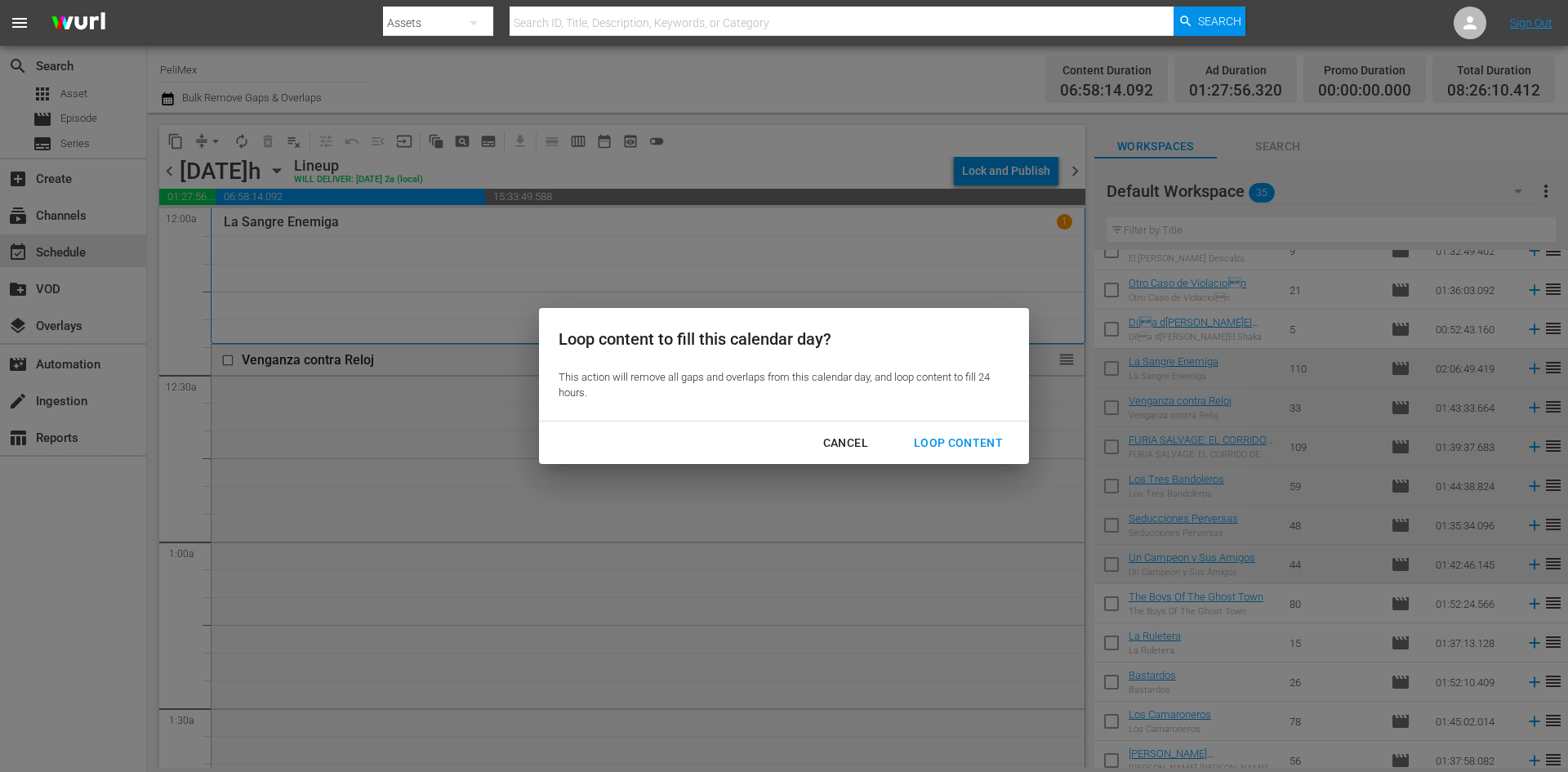
click at [968, 437] on div "Loop Content" at bounding box center [958, 443] width 115 height 21
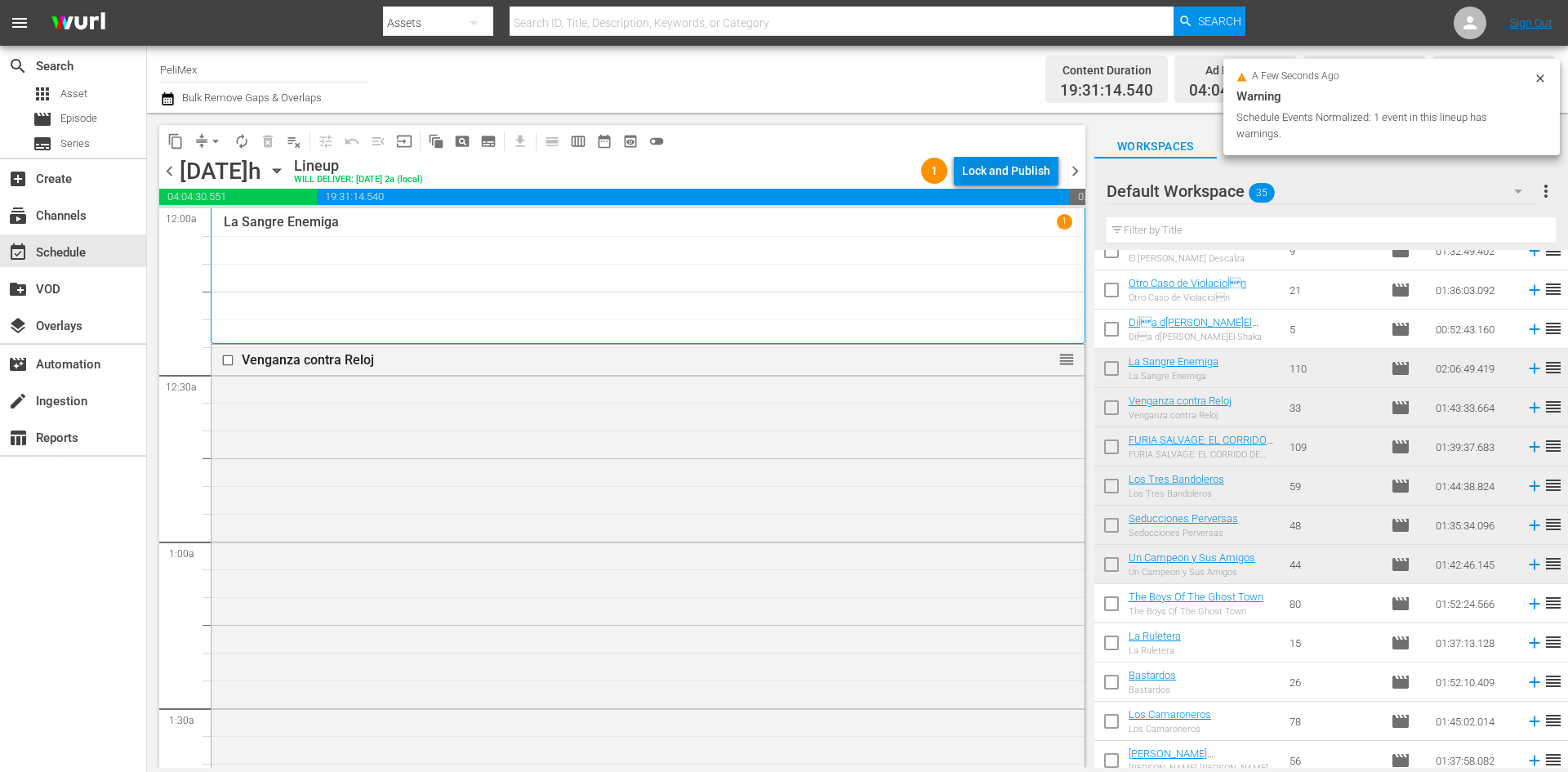
click at [1014, 174] on div "Lock and Publish" at bounding box center [1006, 171] width 88 height 30
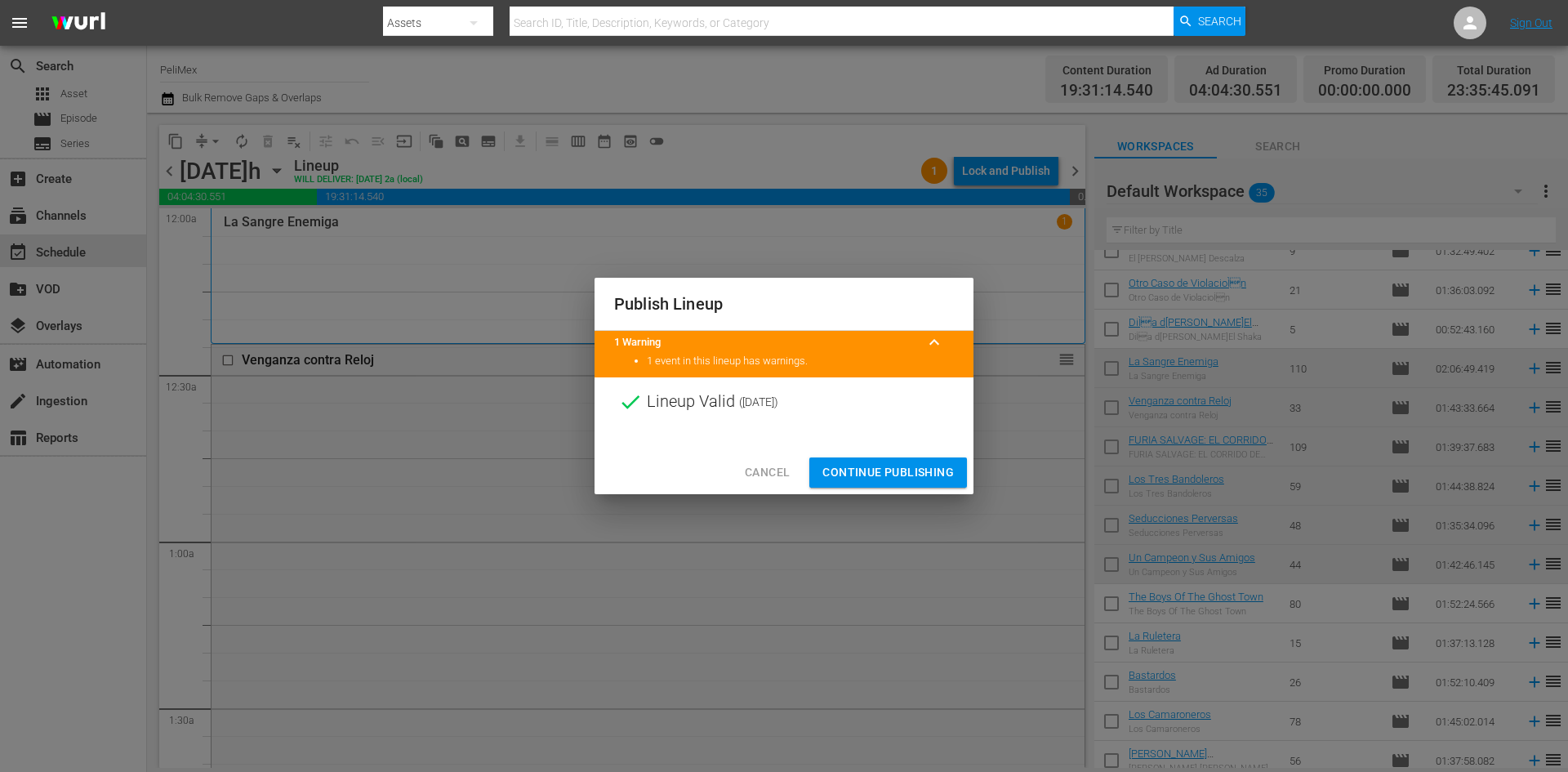
click at [897, 469] on span "Continue Publishing" at bounding box center [887, 472] width 131 height 21
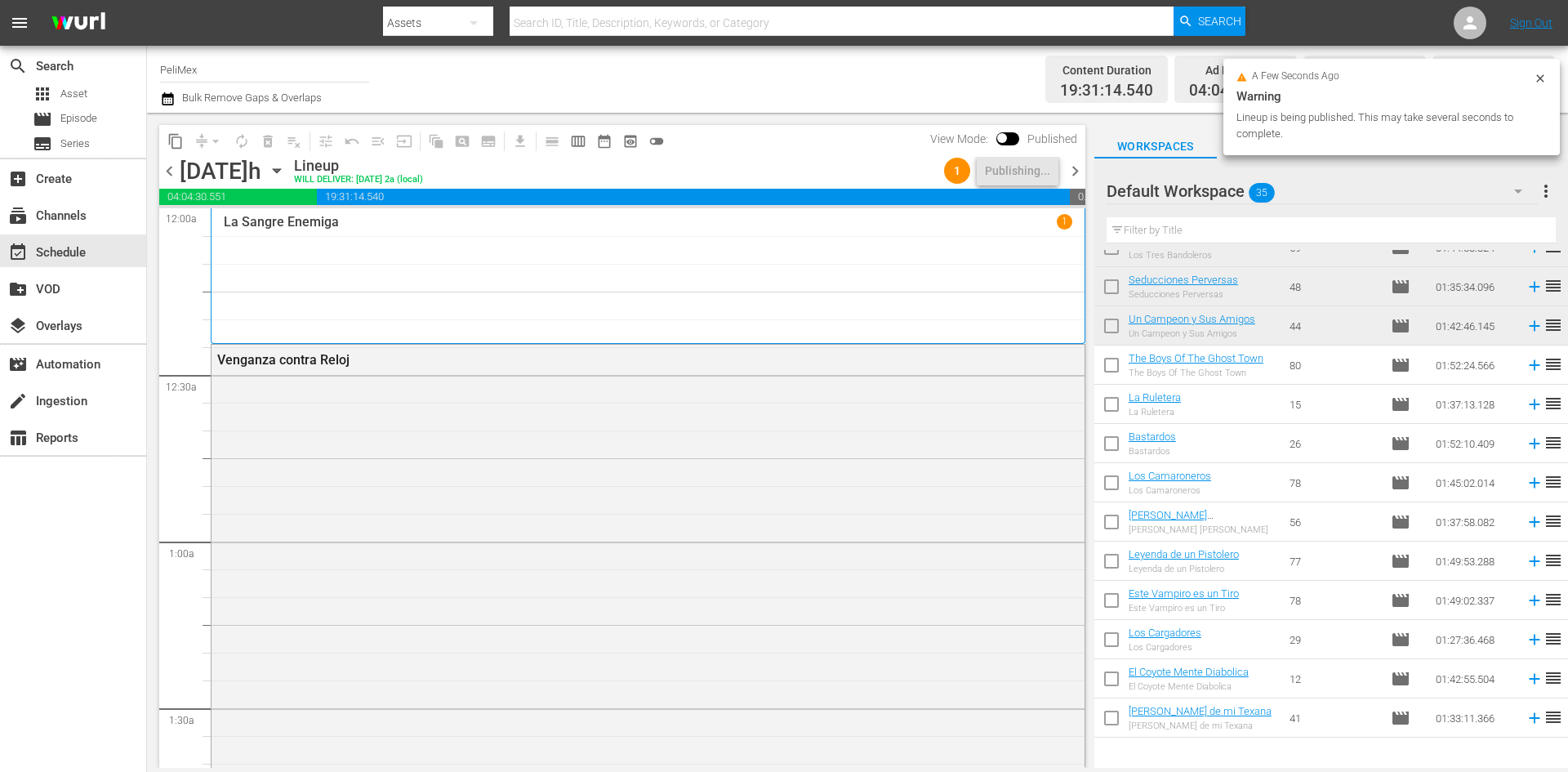
scroll to position [736, 0]
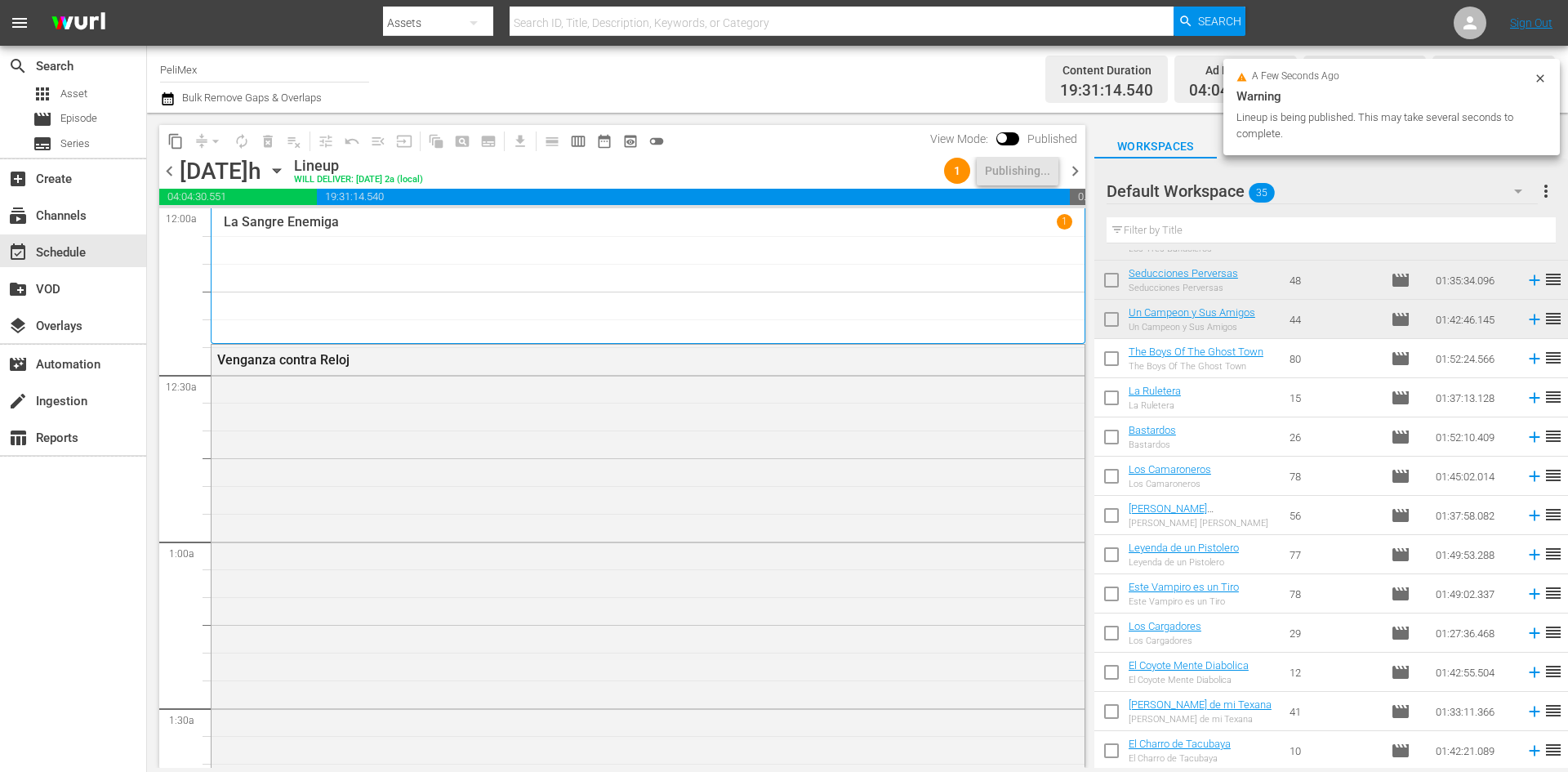
drag, startPoint x: 1110, startPoint y: 354, endPoint x: 1107, endPoint y: 372, distance: 18.2
click at [1110, 354] on input "checkbox" at bounding box center [1111, 362] width 34 height 34
checkbox input "true"
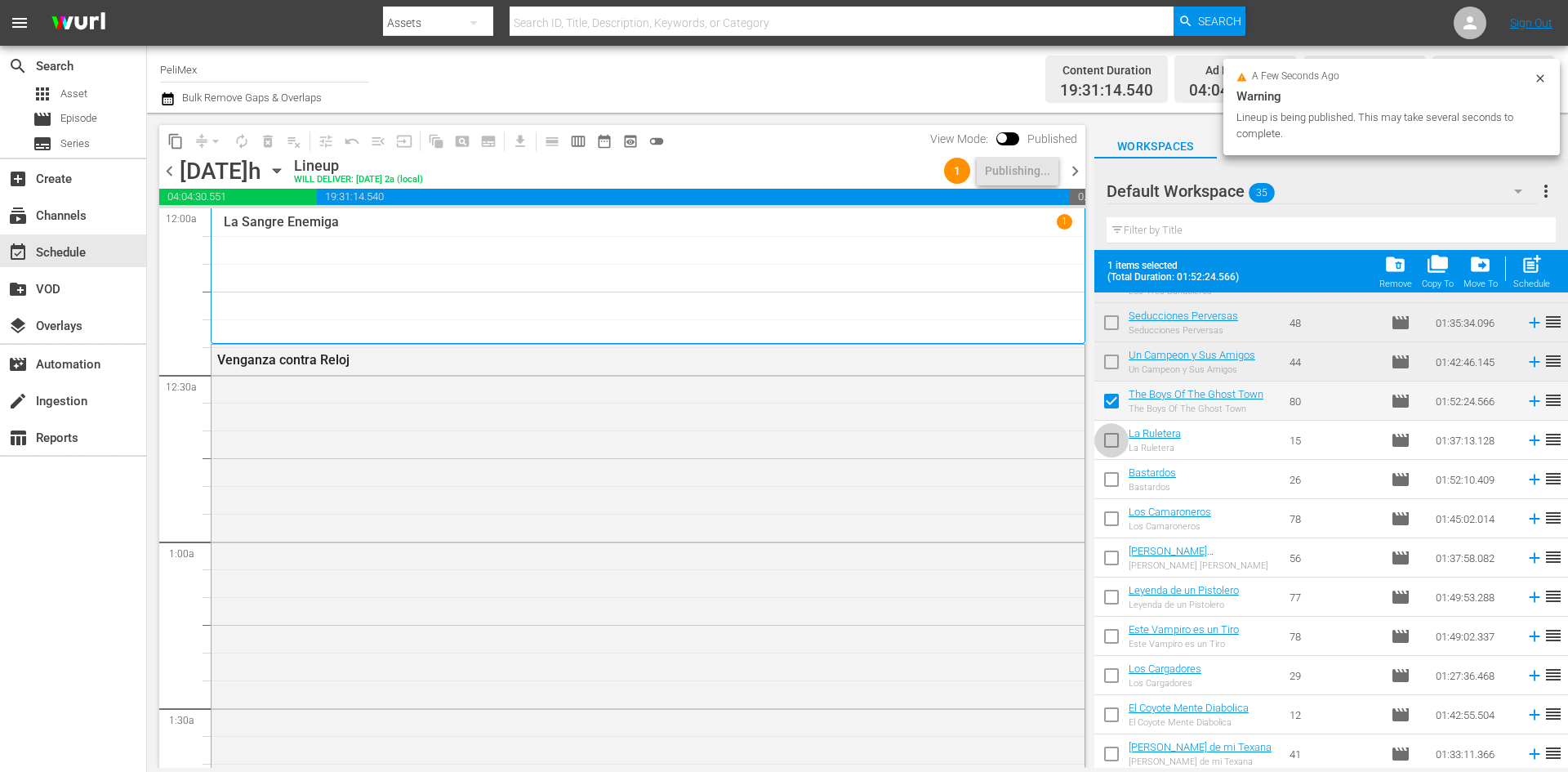
click at [1116, 452] on input "checkbox" at bounding box center [1111, 443] width 34 height 34
checkbox input "true"
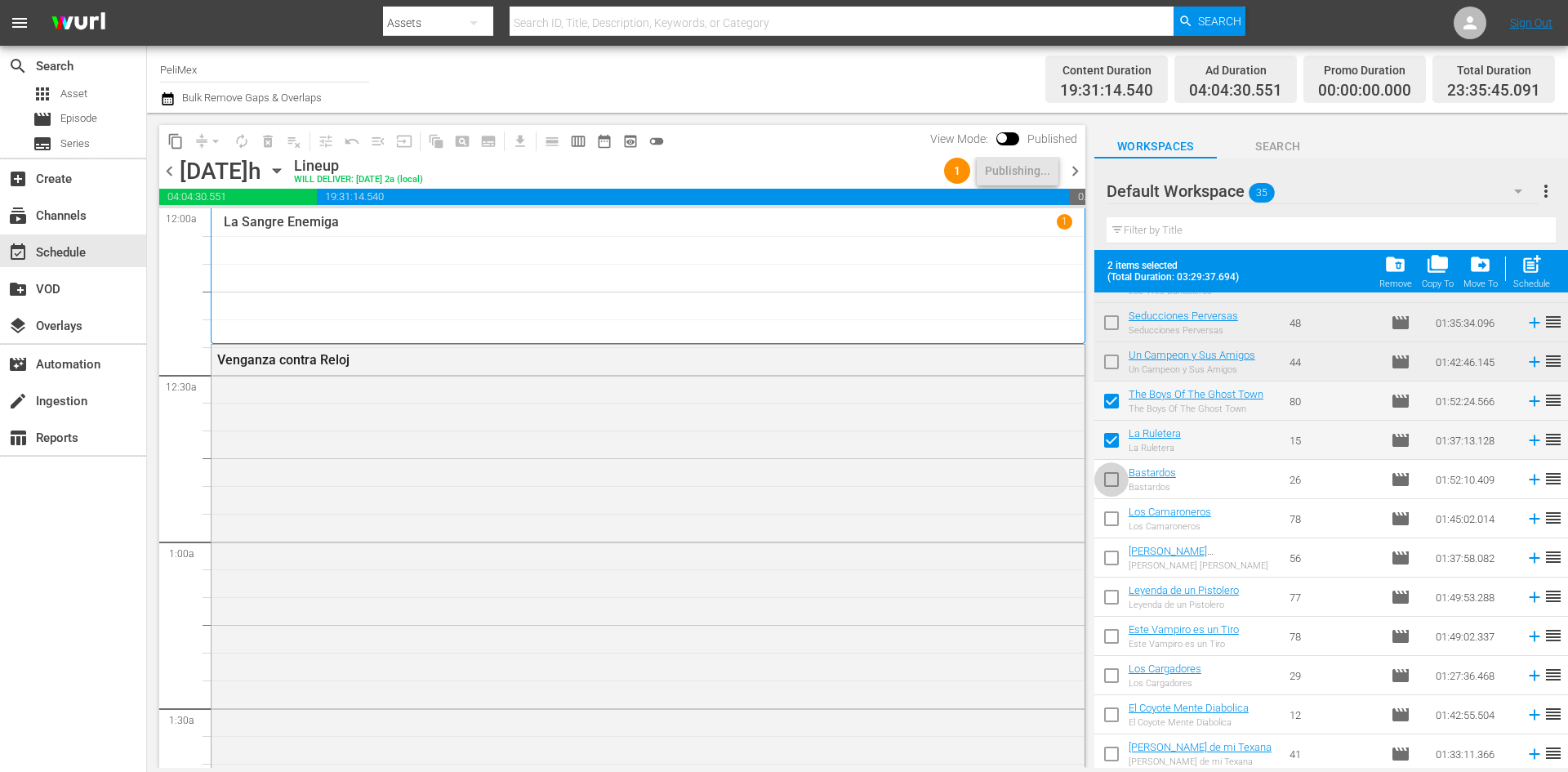
click at [1121, 477] on input "checkbox" at bounding box center [1111, 482] width 34 height 34
checkbox input "true"
click at [1114, 516] on input "checkbox" at bounding box center [1111, 521] width 34 height 34
checkbox input "true"
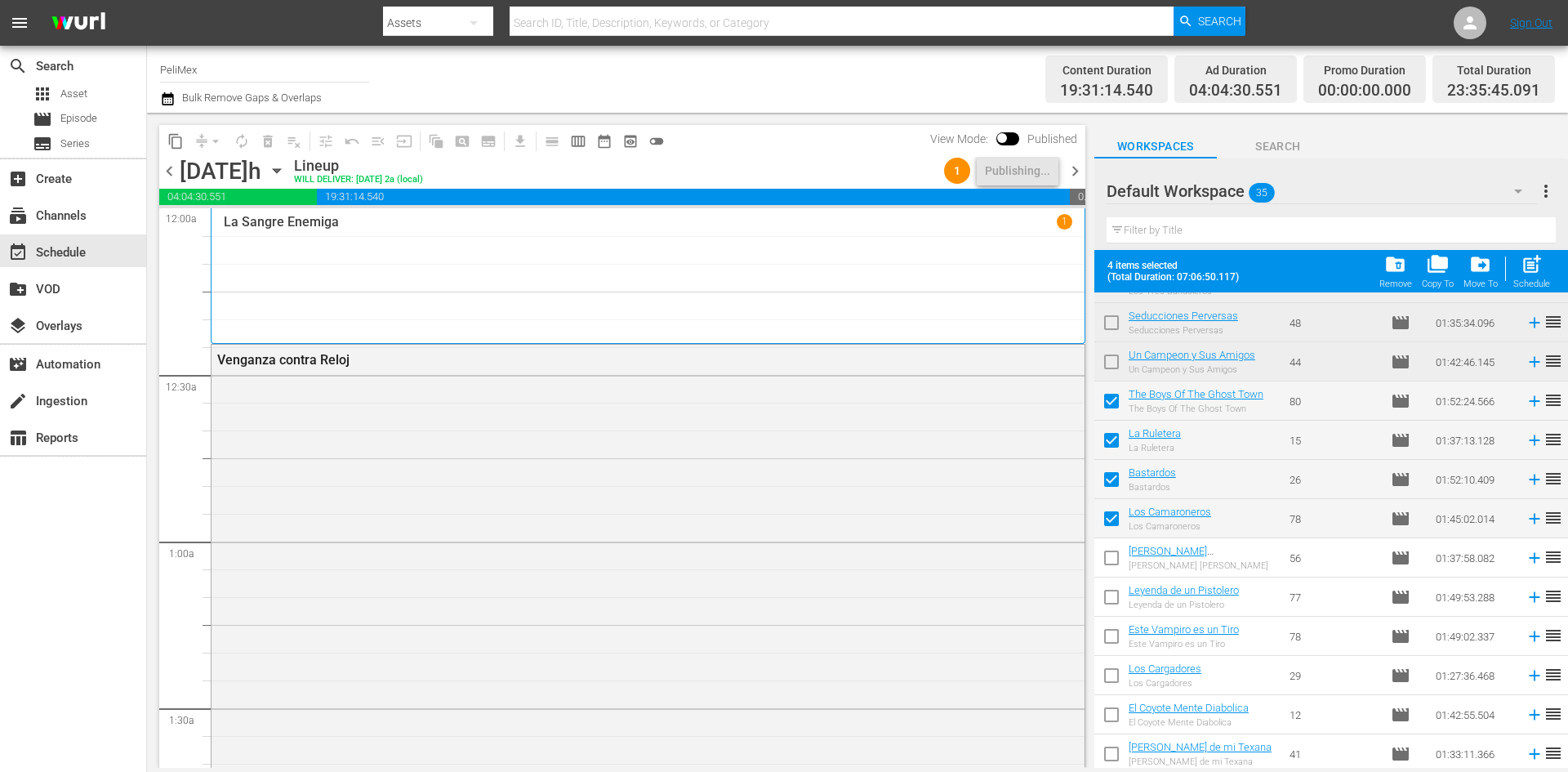
click at [1119, 559] on input "checkbox" at bounding box center [1111, 561] width 34 height 34
checkbox input "true"
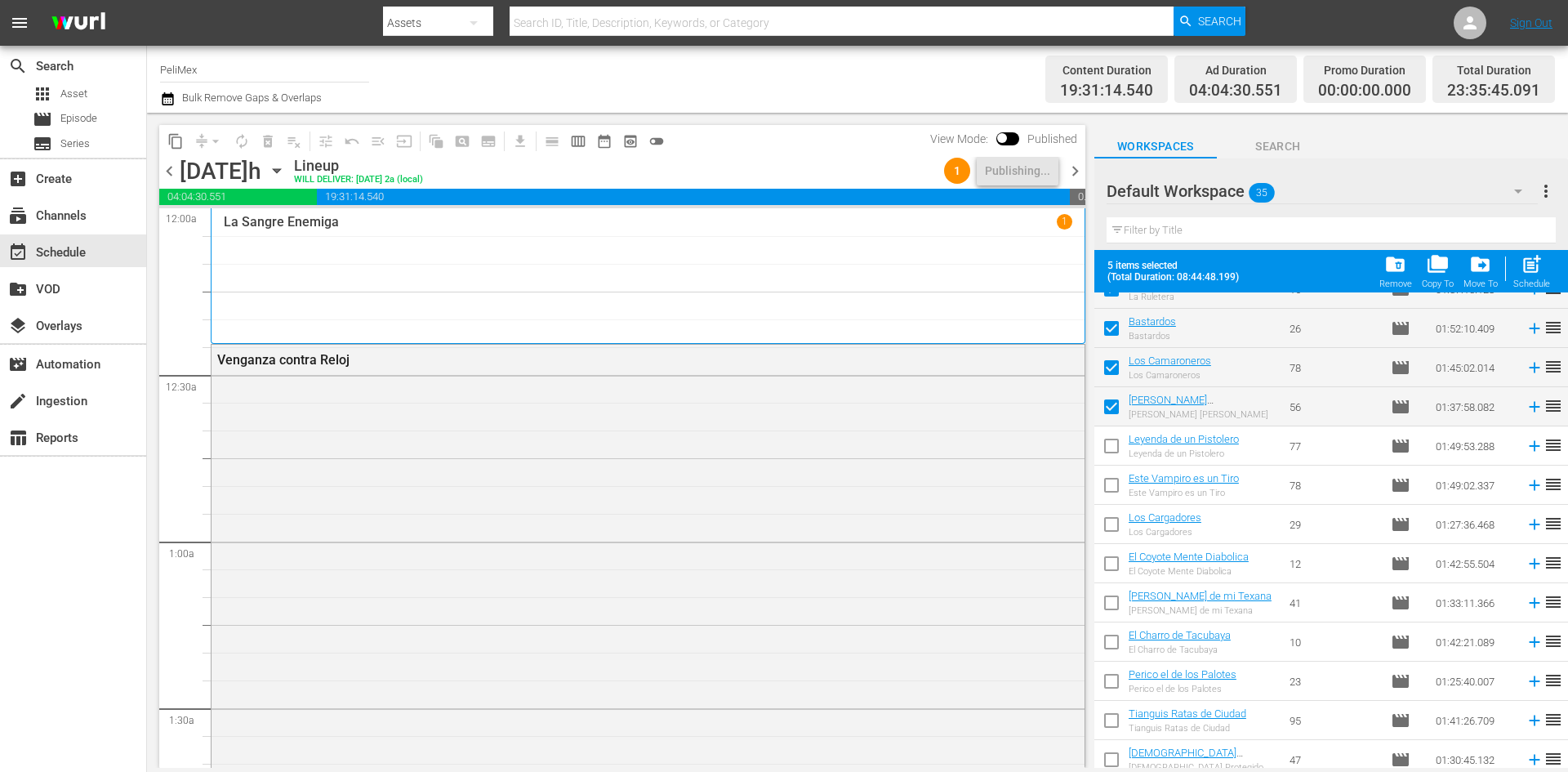
scroll to position [935, 0]
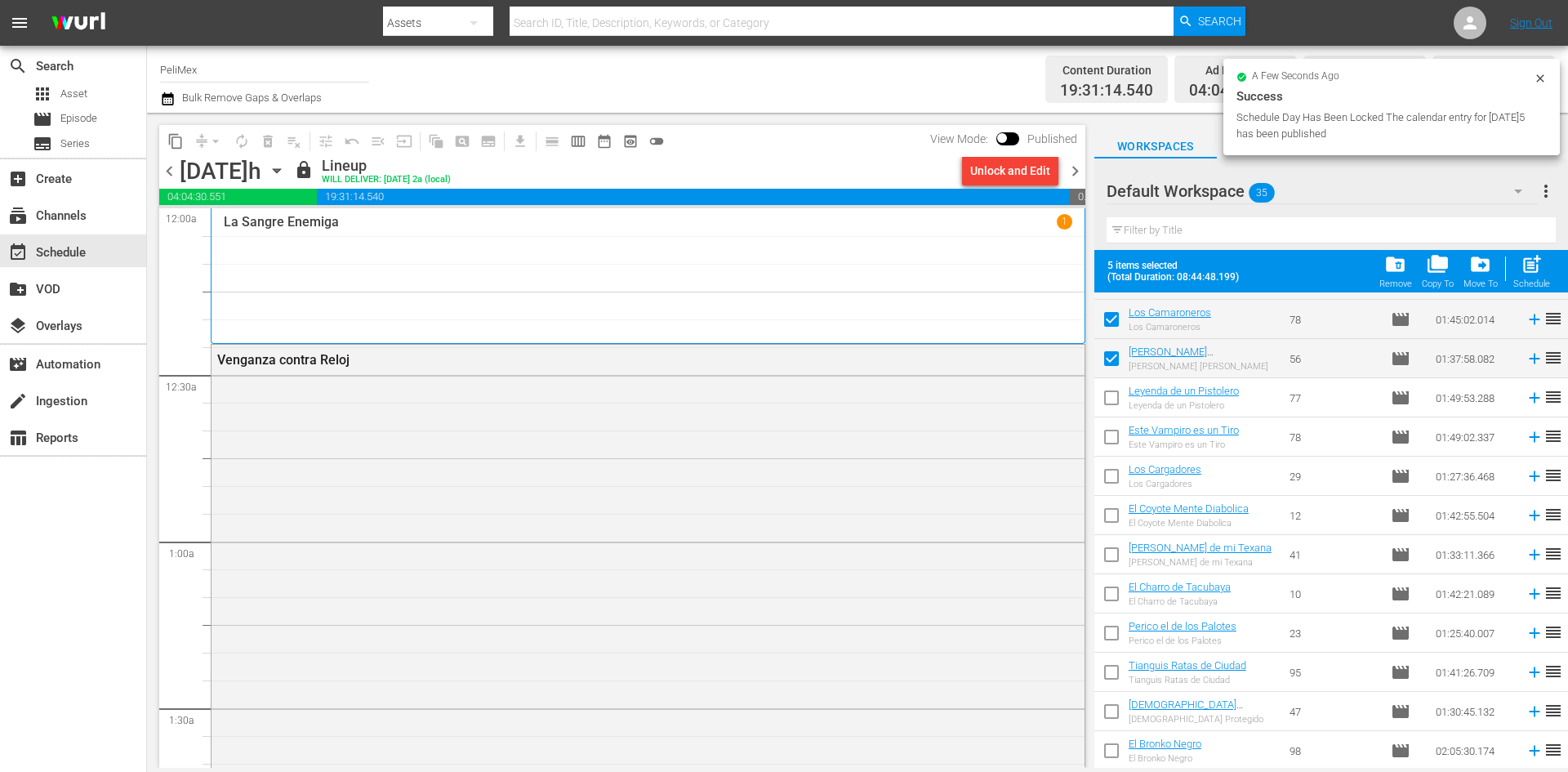
click at [1075, 170] on span "chevron_right" at bounding box center [1075, 171] width 21 height 21
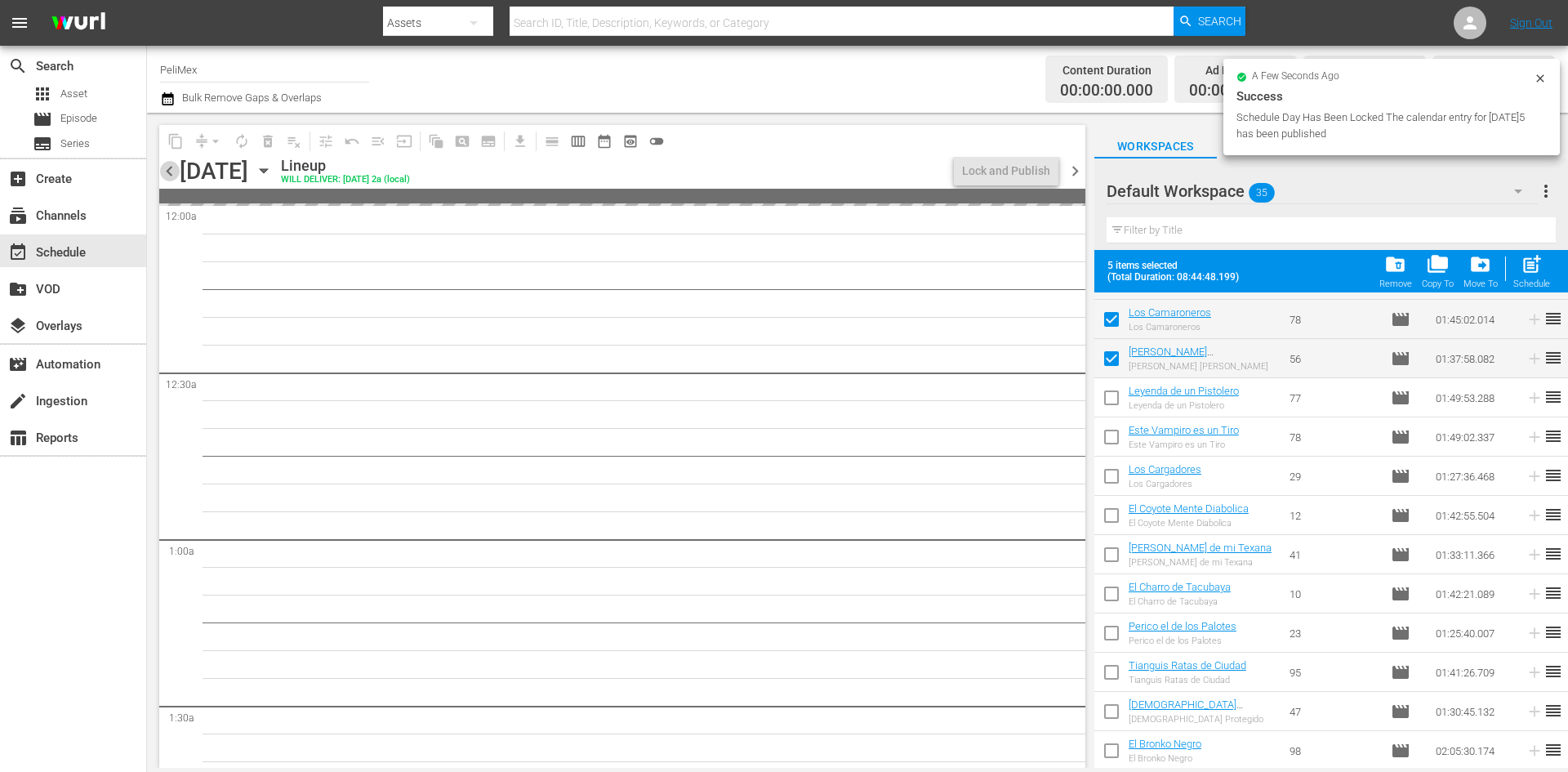
click at [173, 173] on span "chevron_left" at bounding box center [170, 171] width 21 height 21
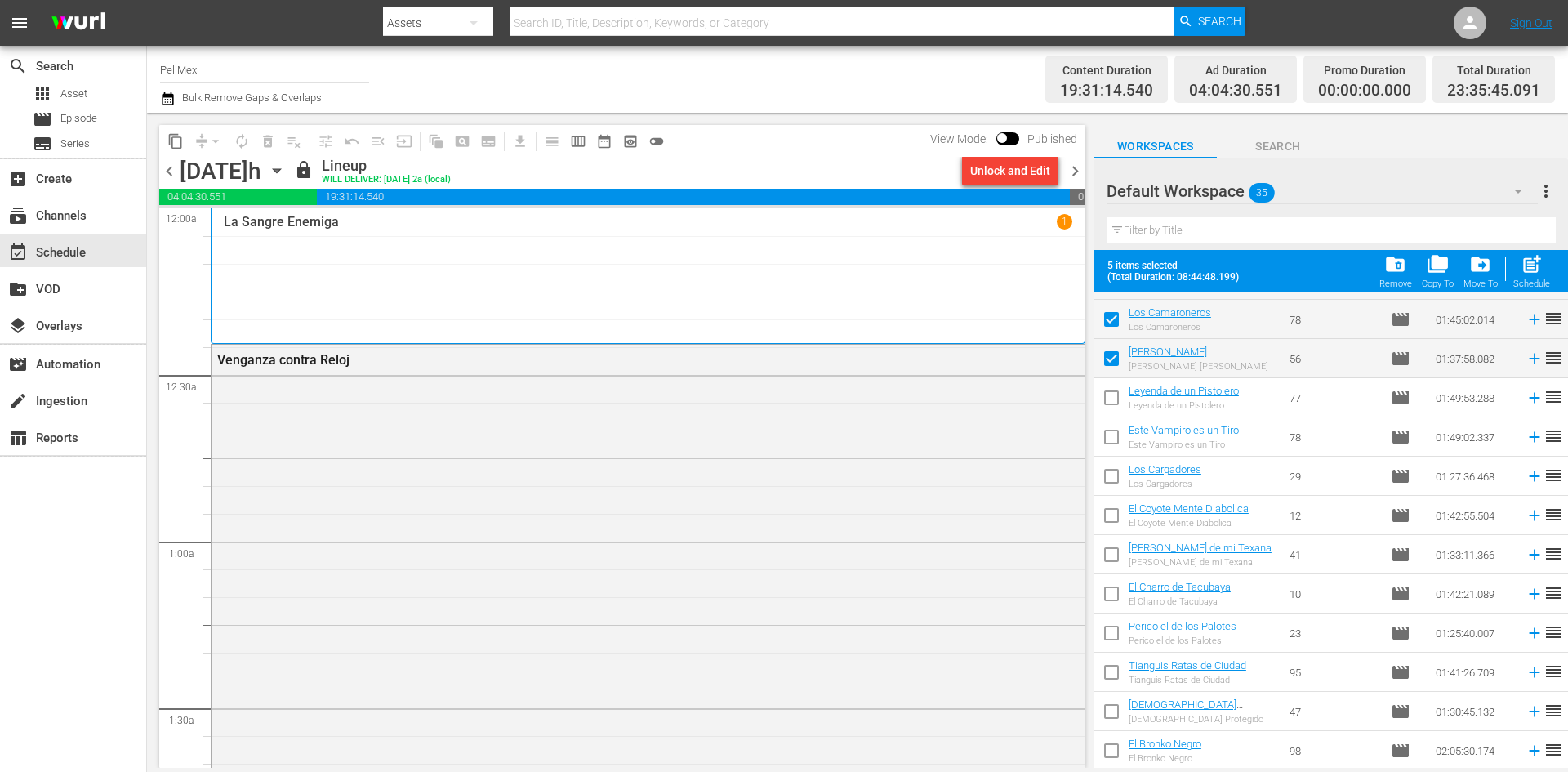
click at [1073, 165] on span "chevron_right" at bounding box center [1075, 171] width 21 height 21
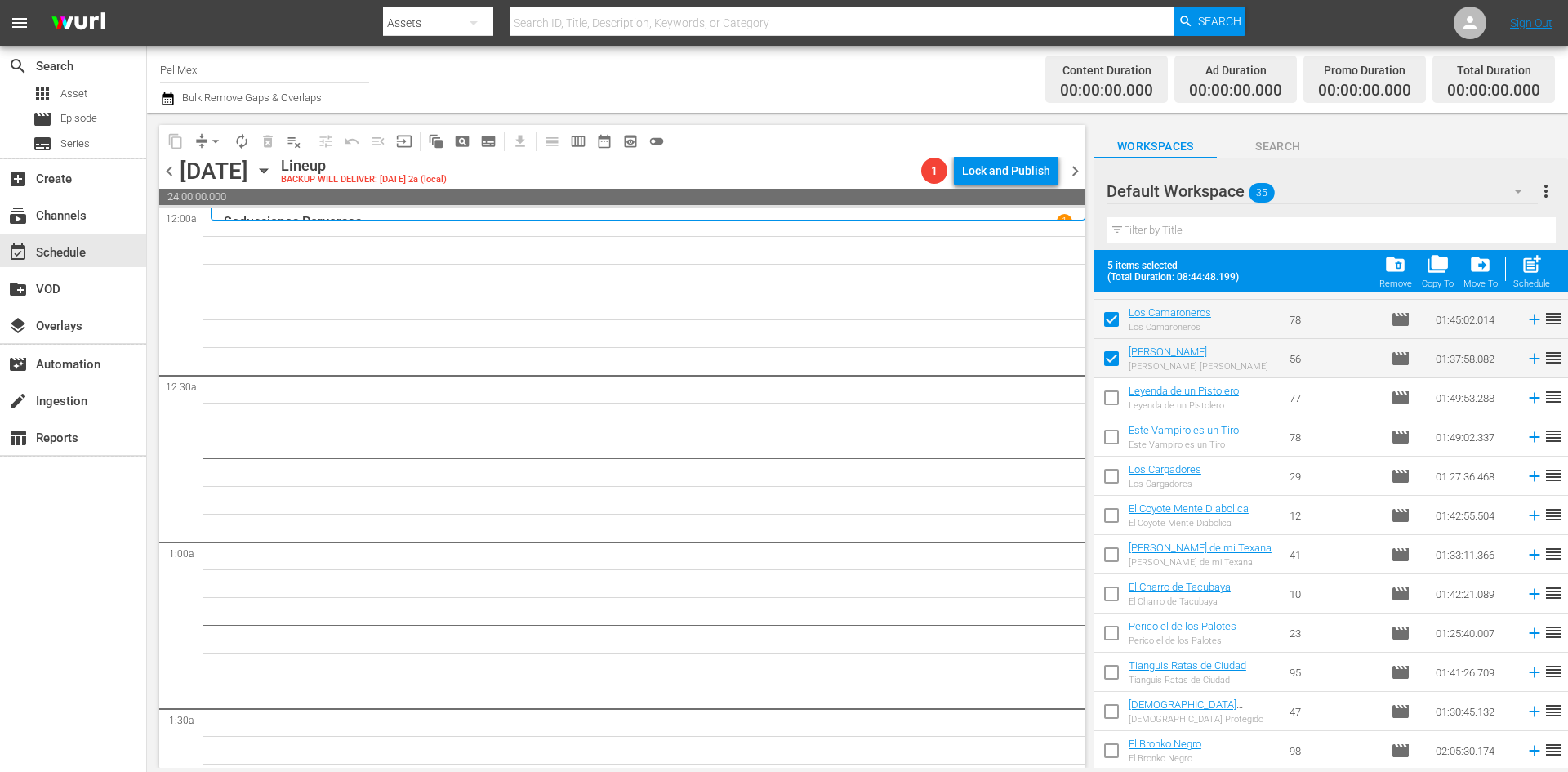
click at [1552, 276] on button "post_add Schedule" at bounding box center [1532, 271] width 46 height 46
checkbox input "false"
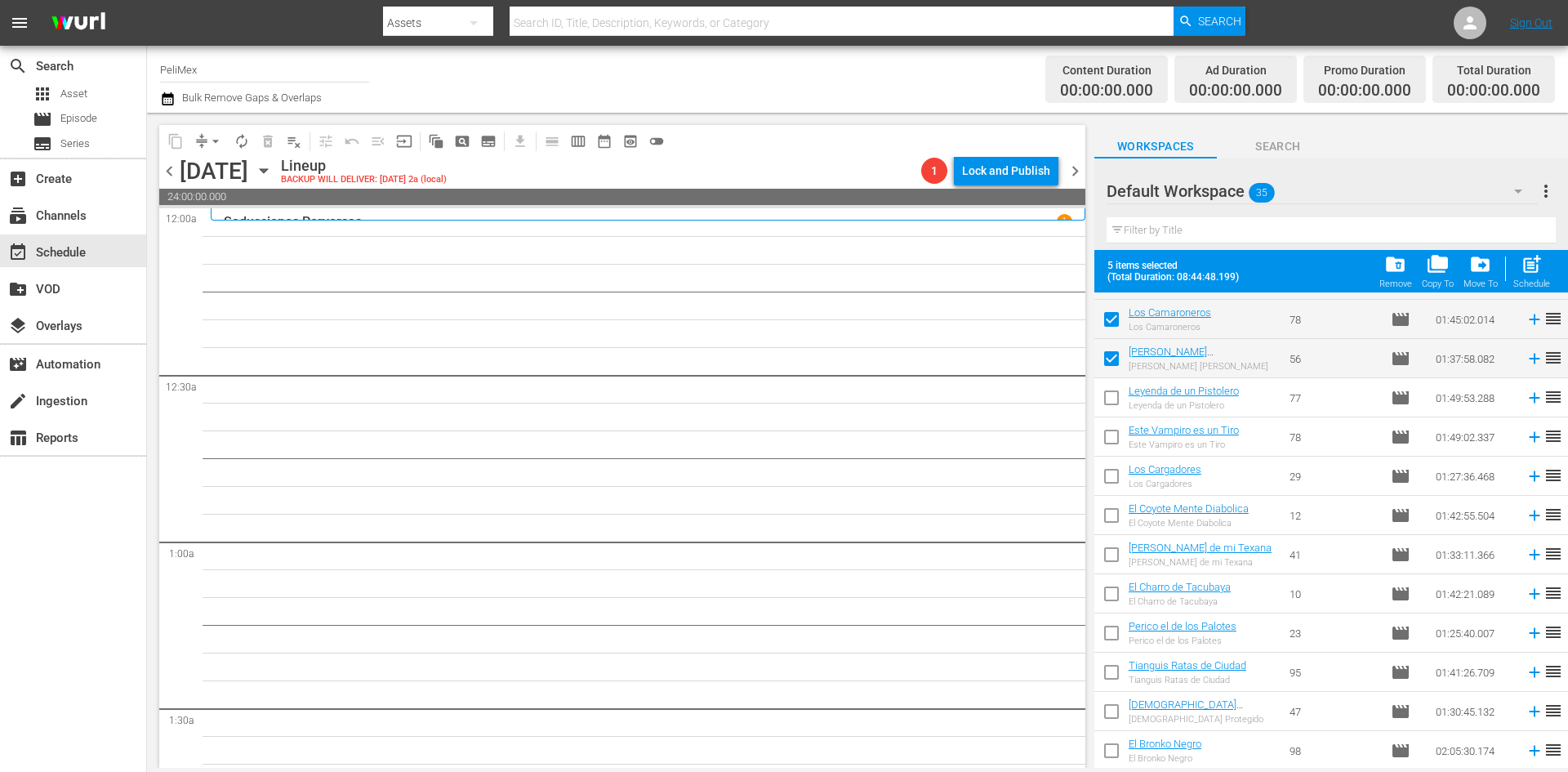
checkbox input "false"
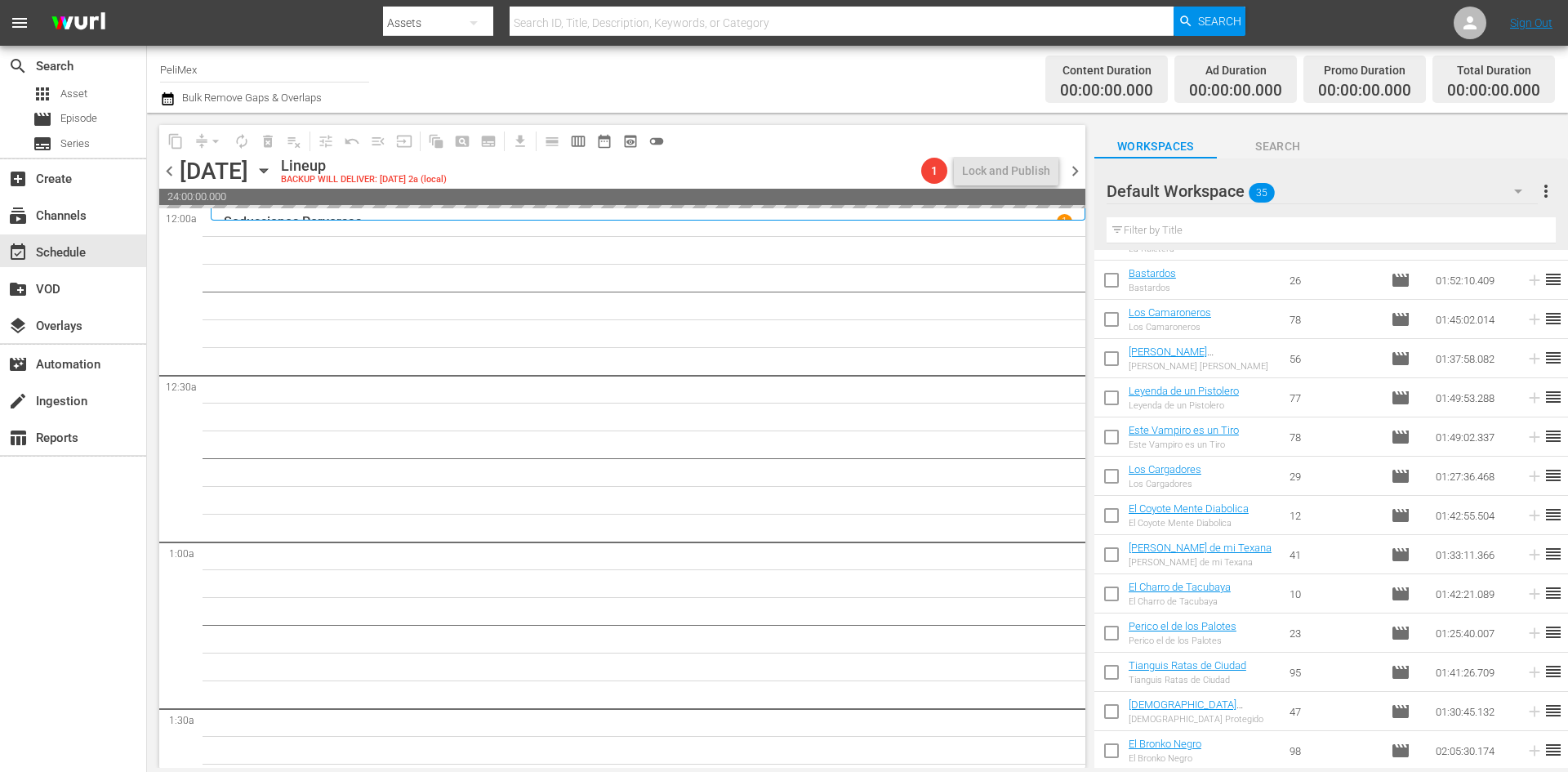
scroll to position [892, 0]
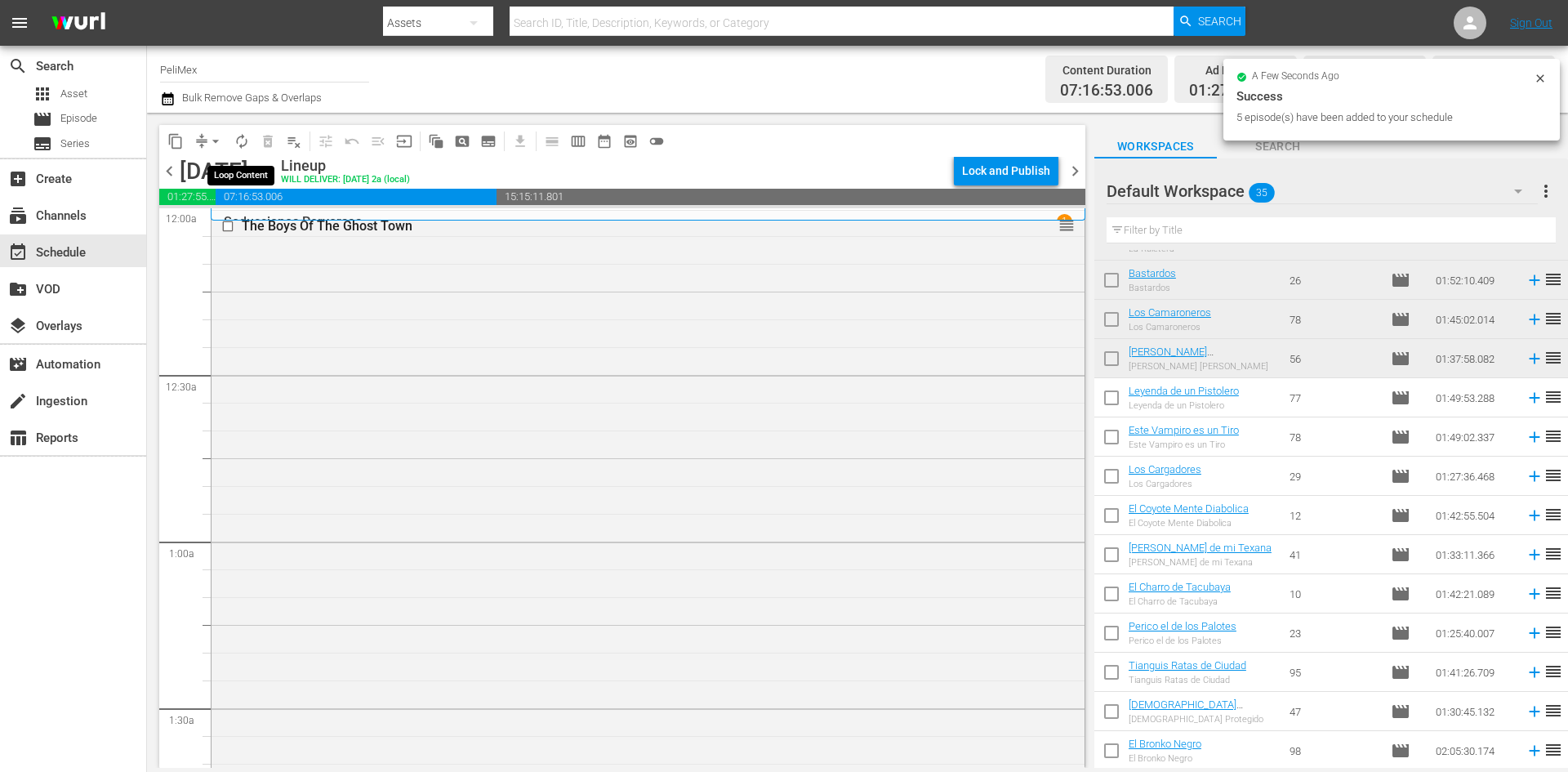
click at [237, 133] on span "autorenew_outlined" at bounding box center [241, 141] width 17 height 17
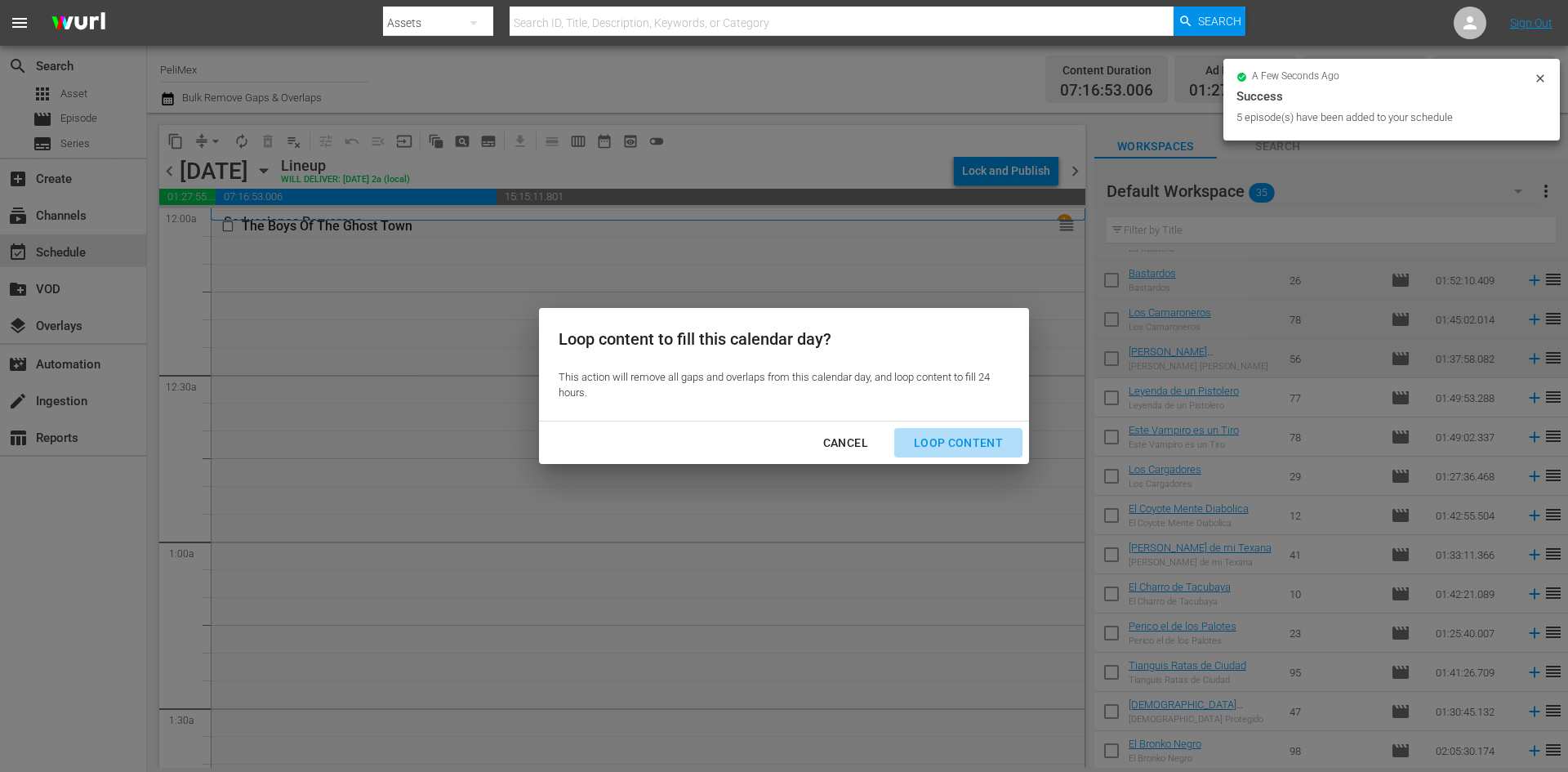
click at [963, 448] on div "Loop Content" at bounding box center [958, 443] width 115 height 21
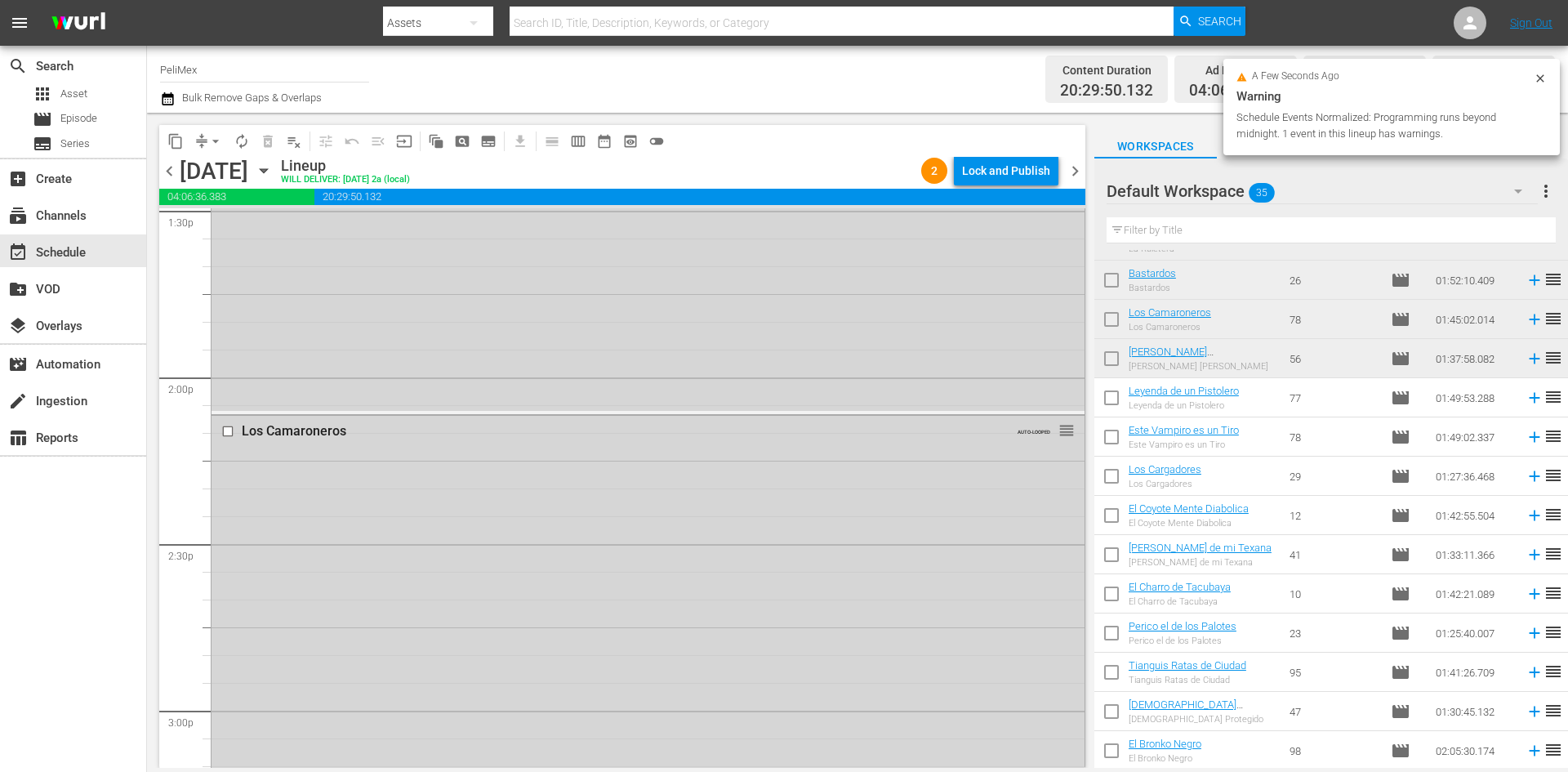
scroll to position [0, 0]
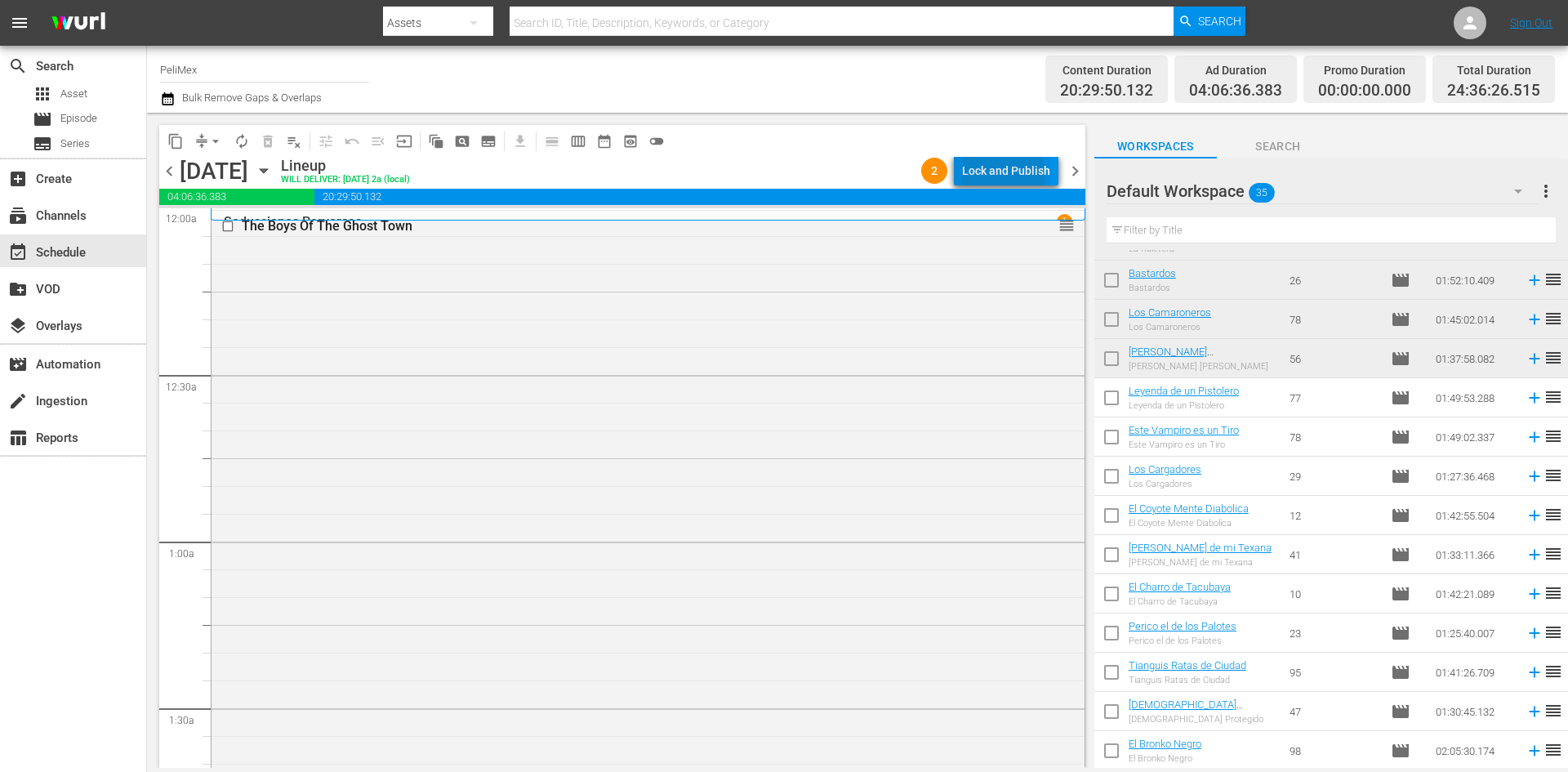
click at [987, 179] on div "Lock and Publish" at bounding box center [1006, 171] width 88 height 30
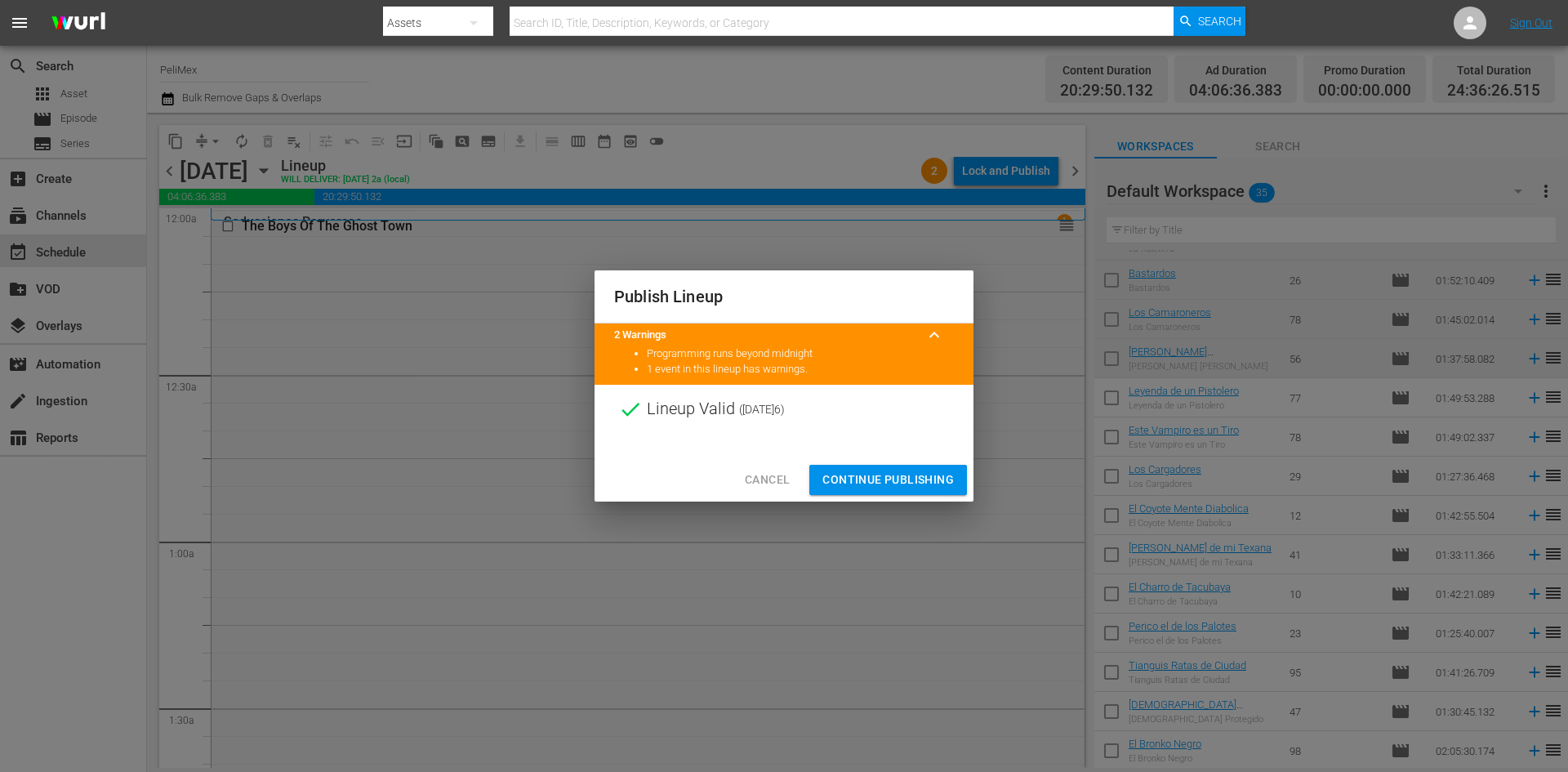
click at [892, 487] on span "Continue Publishing" at bounding box center [887, 480] width 131 height 21
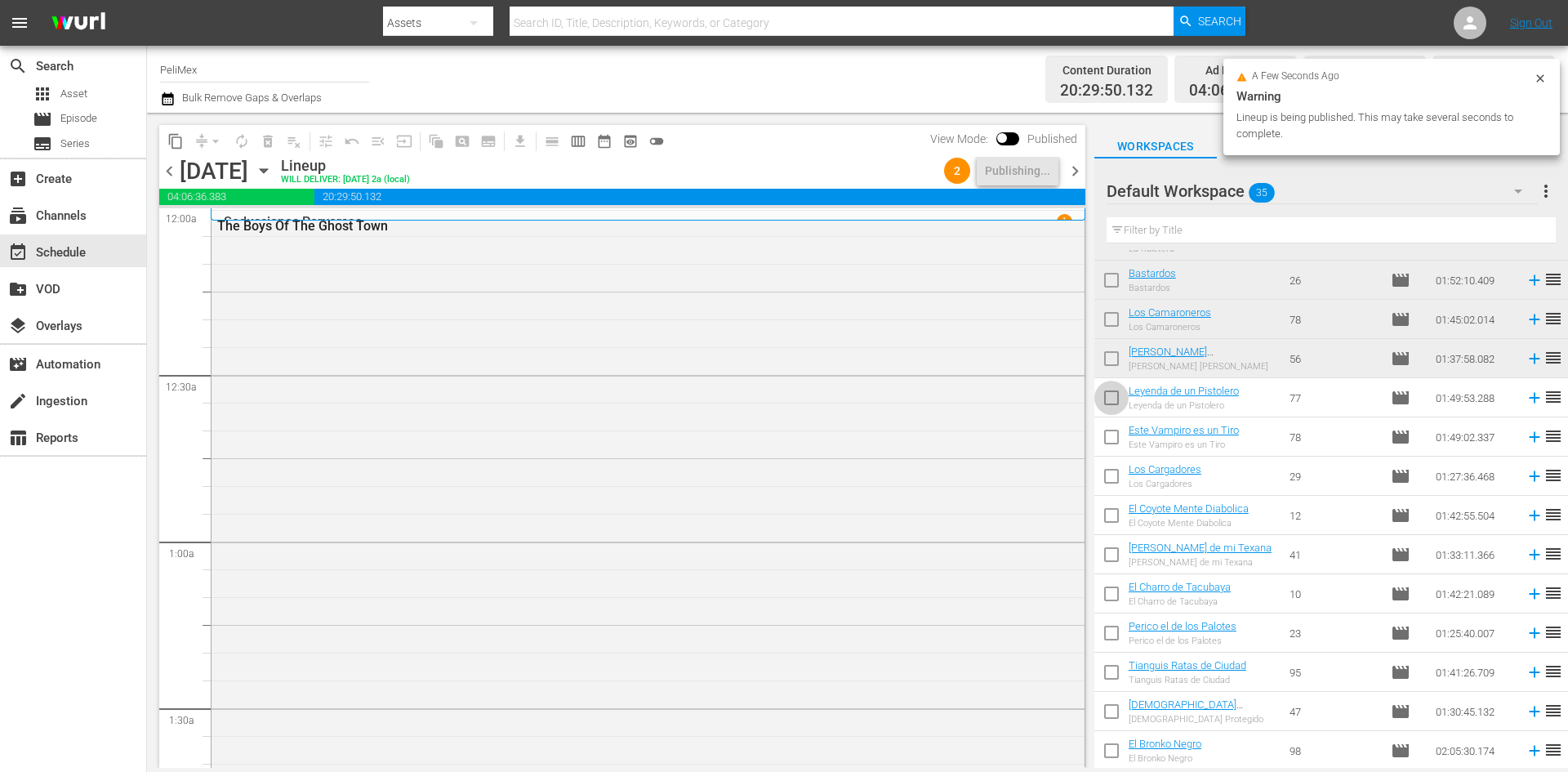
click at [1118, 392] on input "checkbox" at bounding box center [1111, 400] width 34 height 34
checkbox input "true"
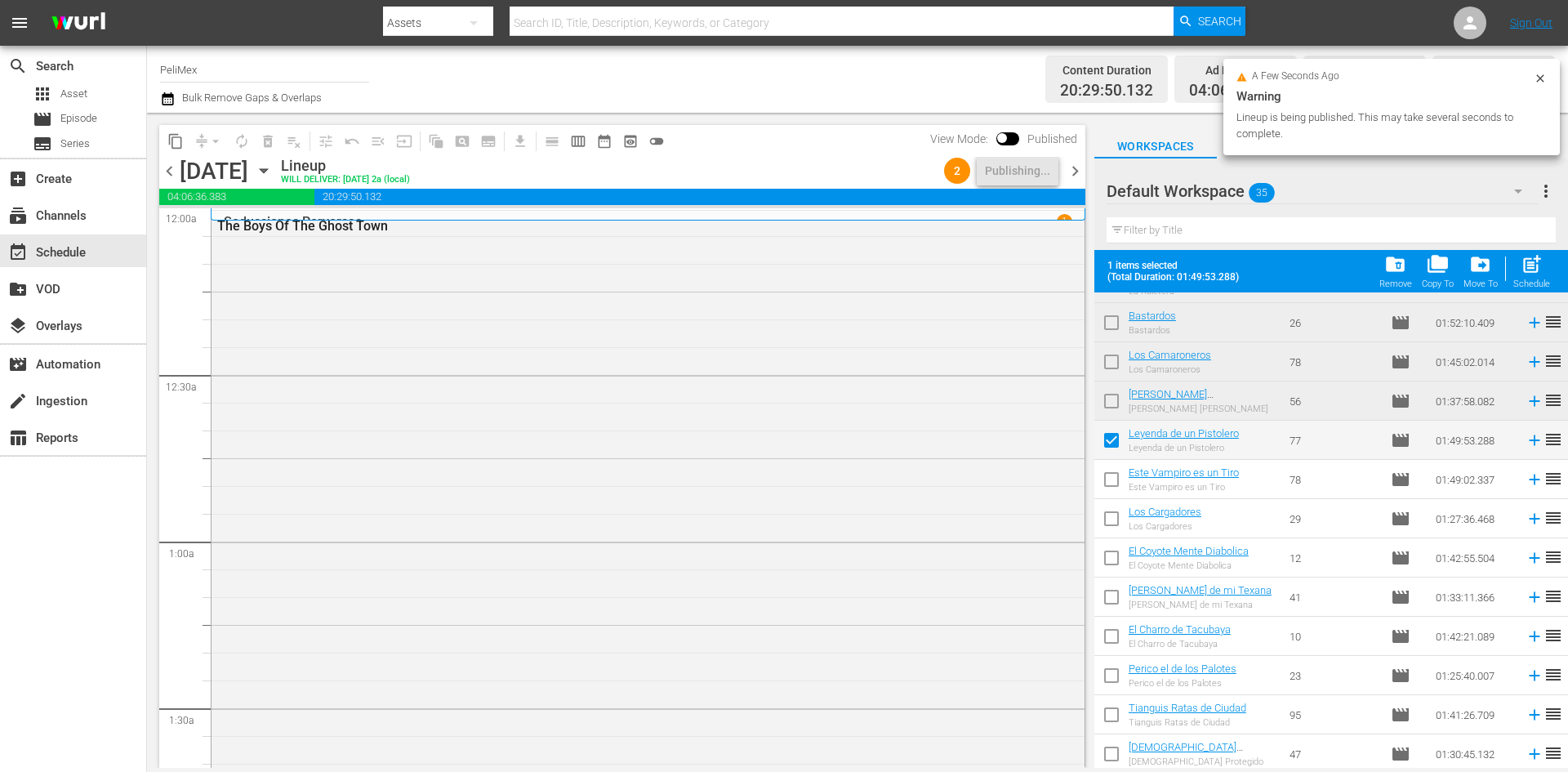
click at [1107, 493] on input "checkbox" at bounding box center [1111, 482] width 34 height 34
checkbox input "true"
click at [1113, 526] on input "checkbox" at bounding box center [1111, 521] width 34 height 34
checkbox input "true"
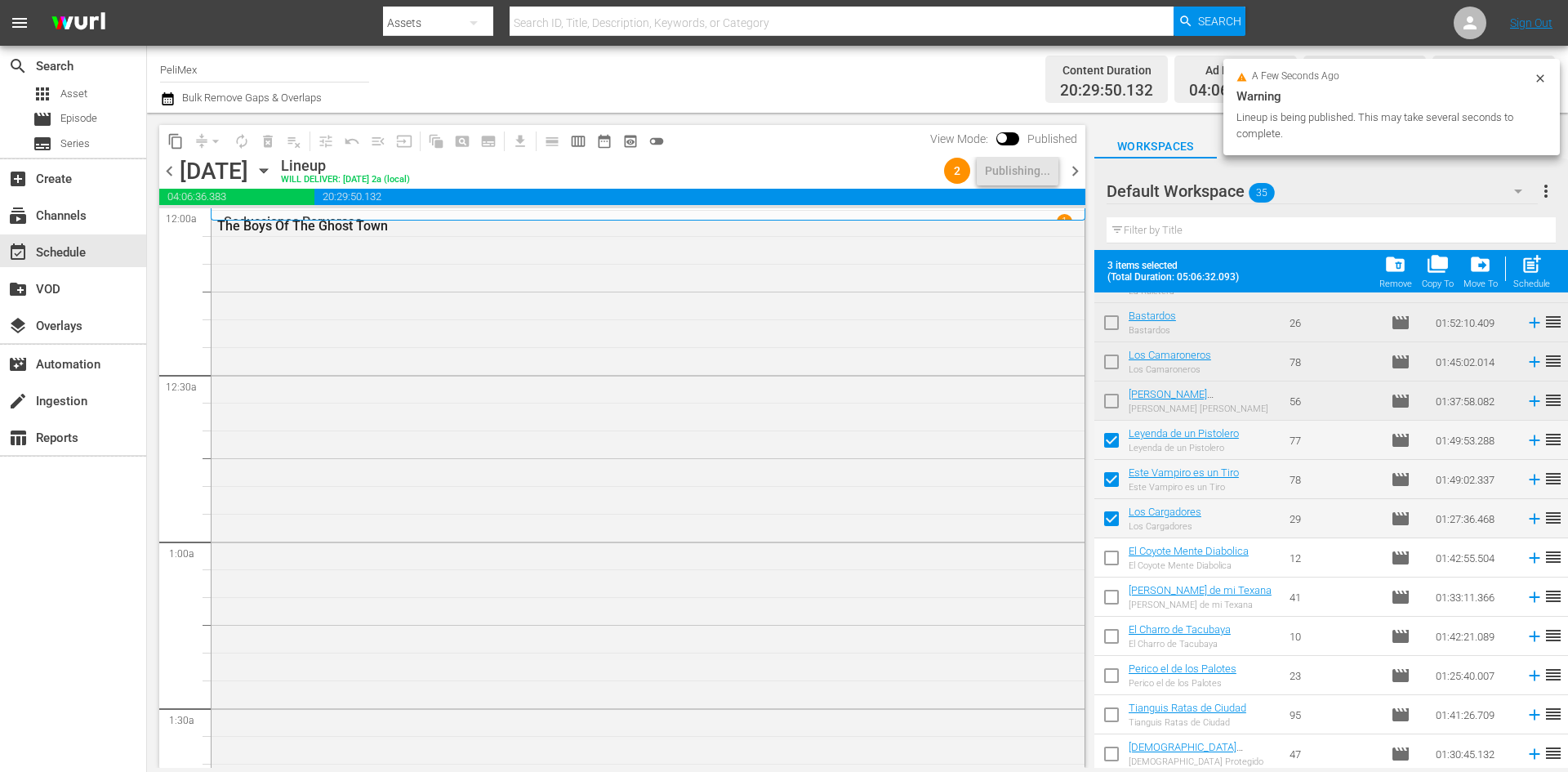
drag, startPoint x: 1112, startPoint y: 556, endPoint x: 1111, endPoint y: 564, distance: 8.1
click at [1112, 559] on input "checkbox" at bounding box center [1111, 561] width 34 height 34
checkbox input "true"
click at [1109, 607] on input "checkbox" at bounding box center [1111, 600] width 34 height 34
checkbox input "true"
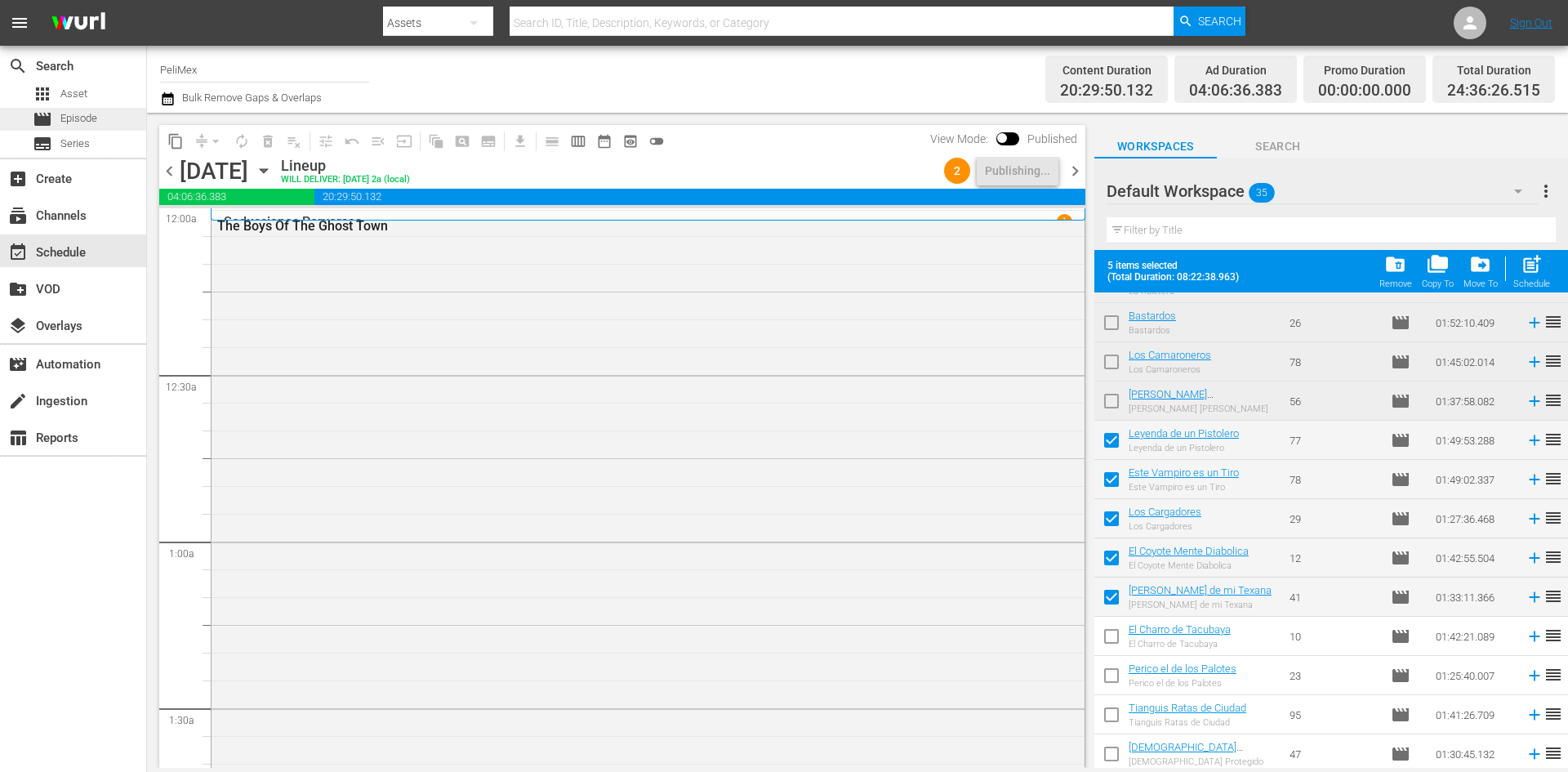
drag, startPoint x: 1071, startPoint y: 167, endPoint x: 110, endPoint y: 117, distance: 962.3
click at [1068, 167] on span "chevron_right" at bounding box center [1075, 171] width 21 height 21
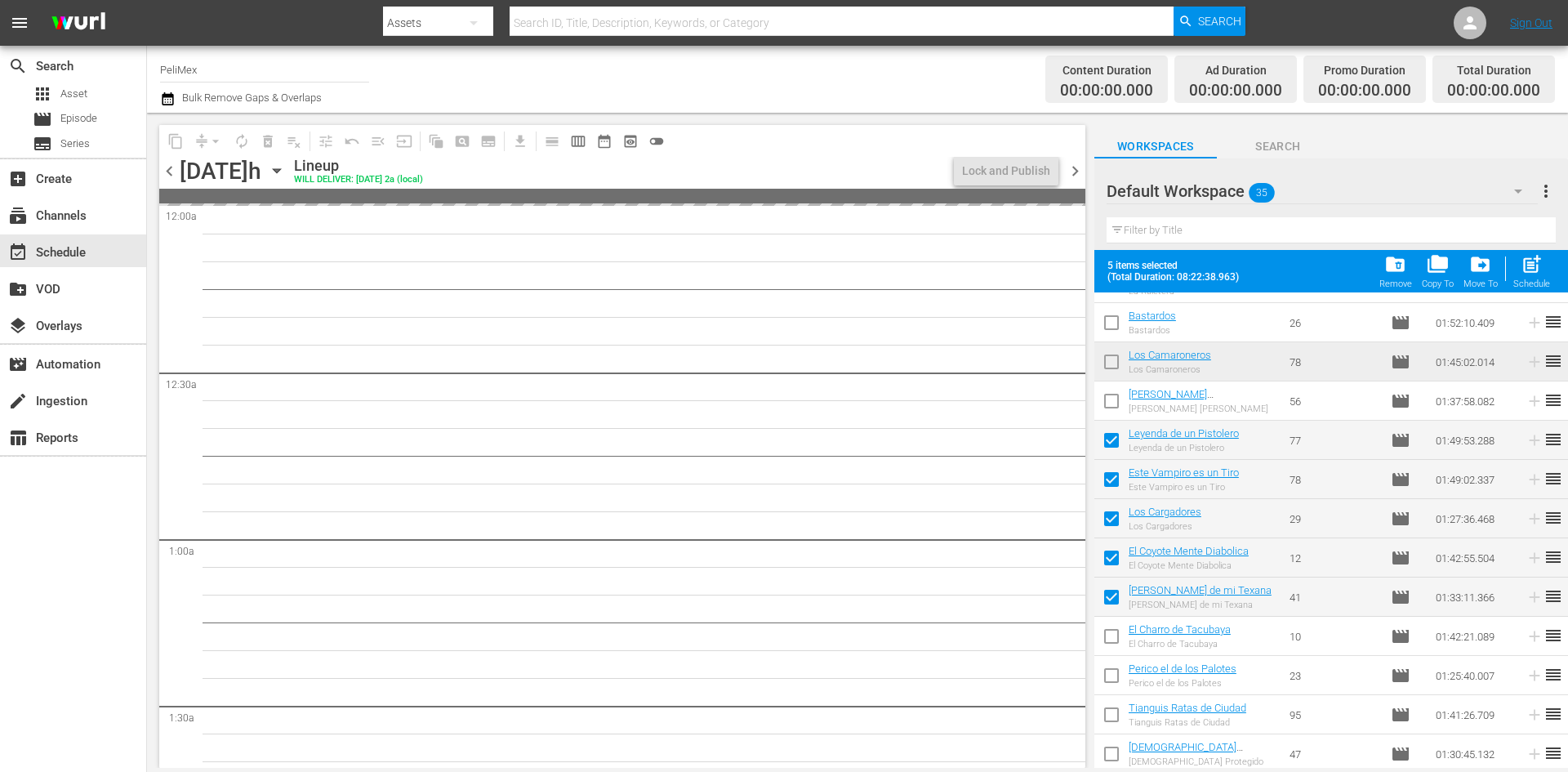
click at [167, 165] on span "chevron_left" at bounding box center [170, 171] width 21 height 21
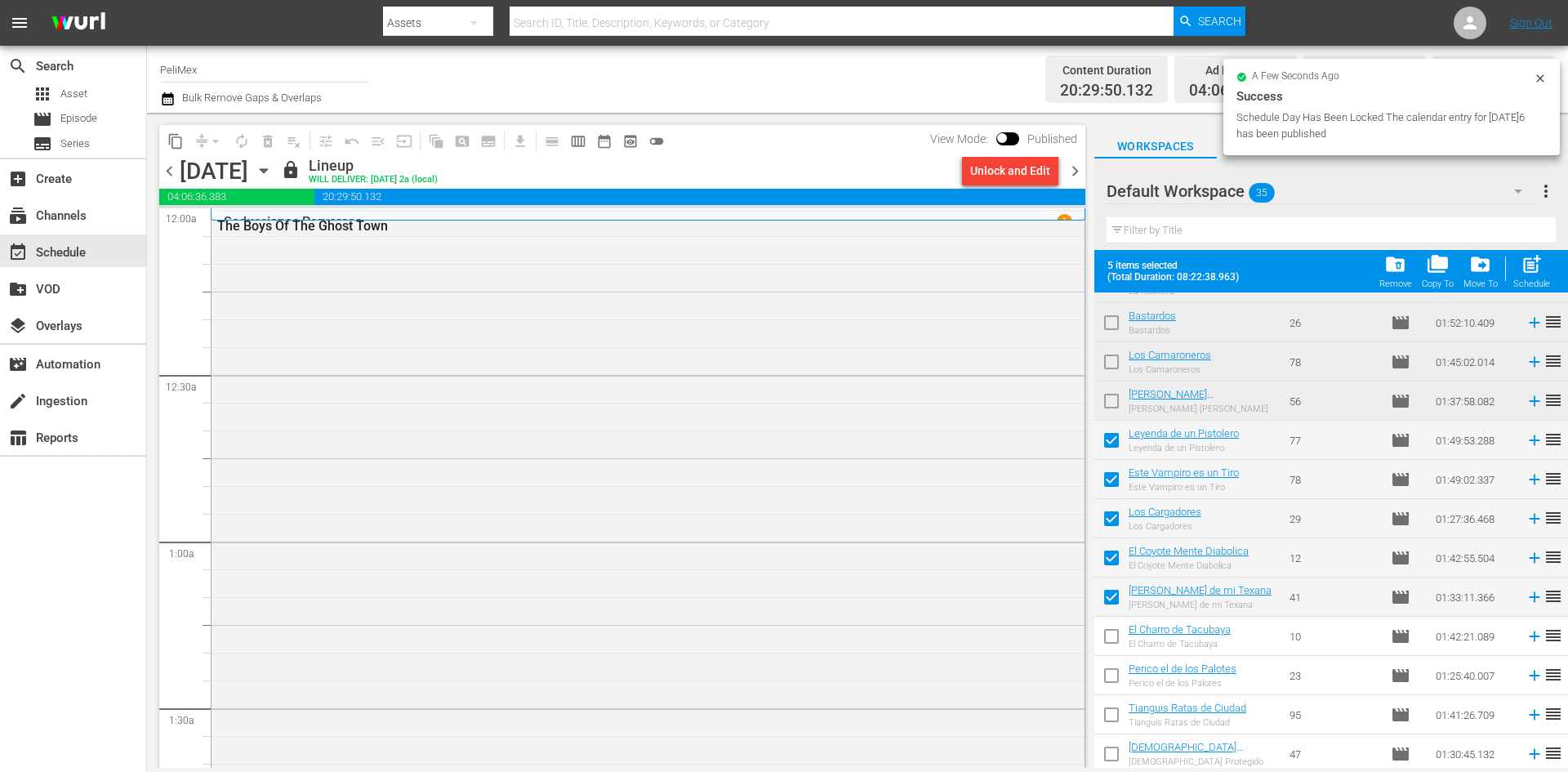
click at [1071, 166] on span "chevron_right" at bounding box center [1075, 171] width 21 height 21
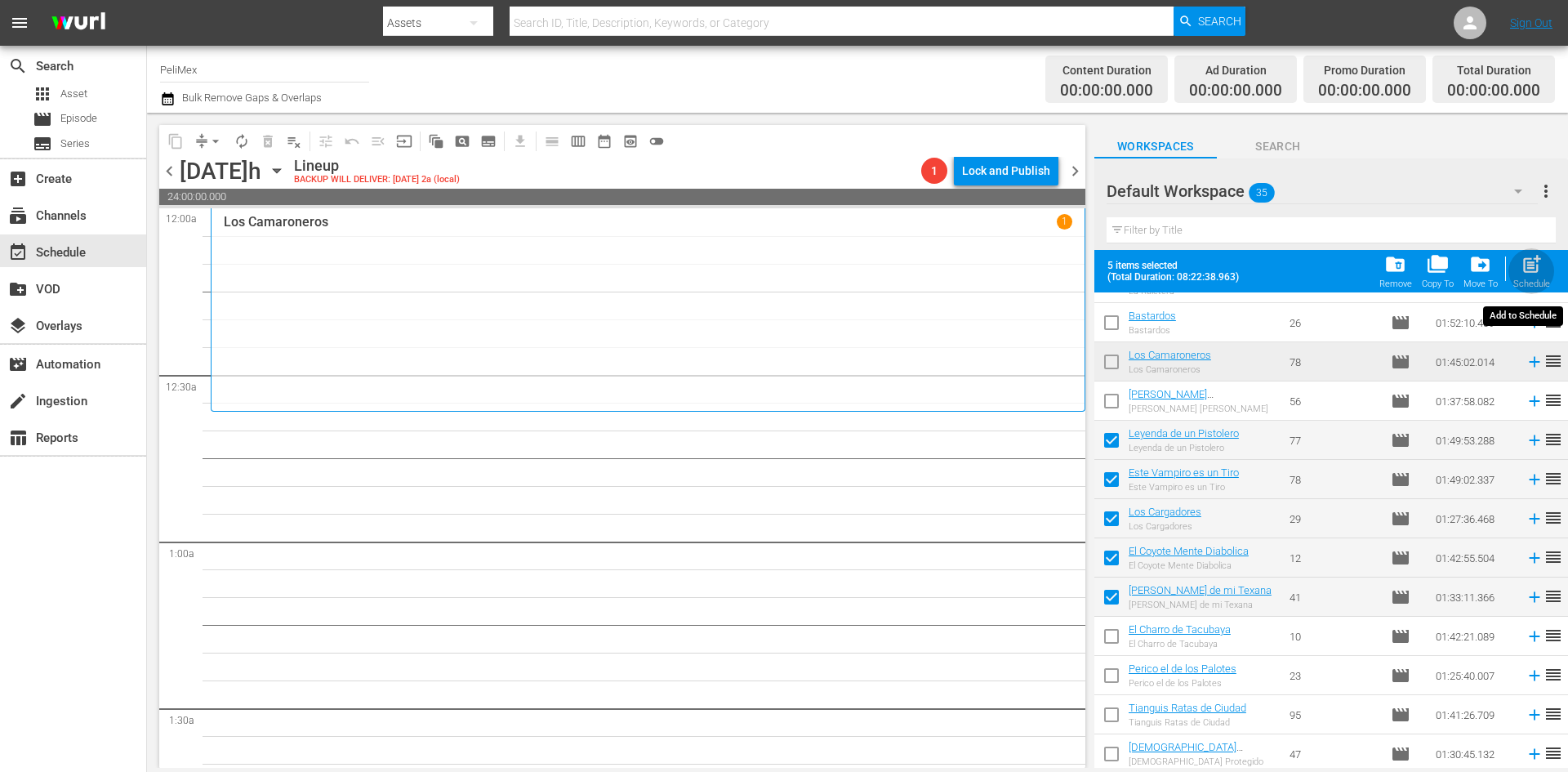
click at [1531, 261] on span "post_add" at bounding box center [1532, 264] width 22 height 22
checkbox input "false"
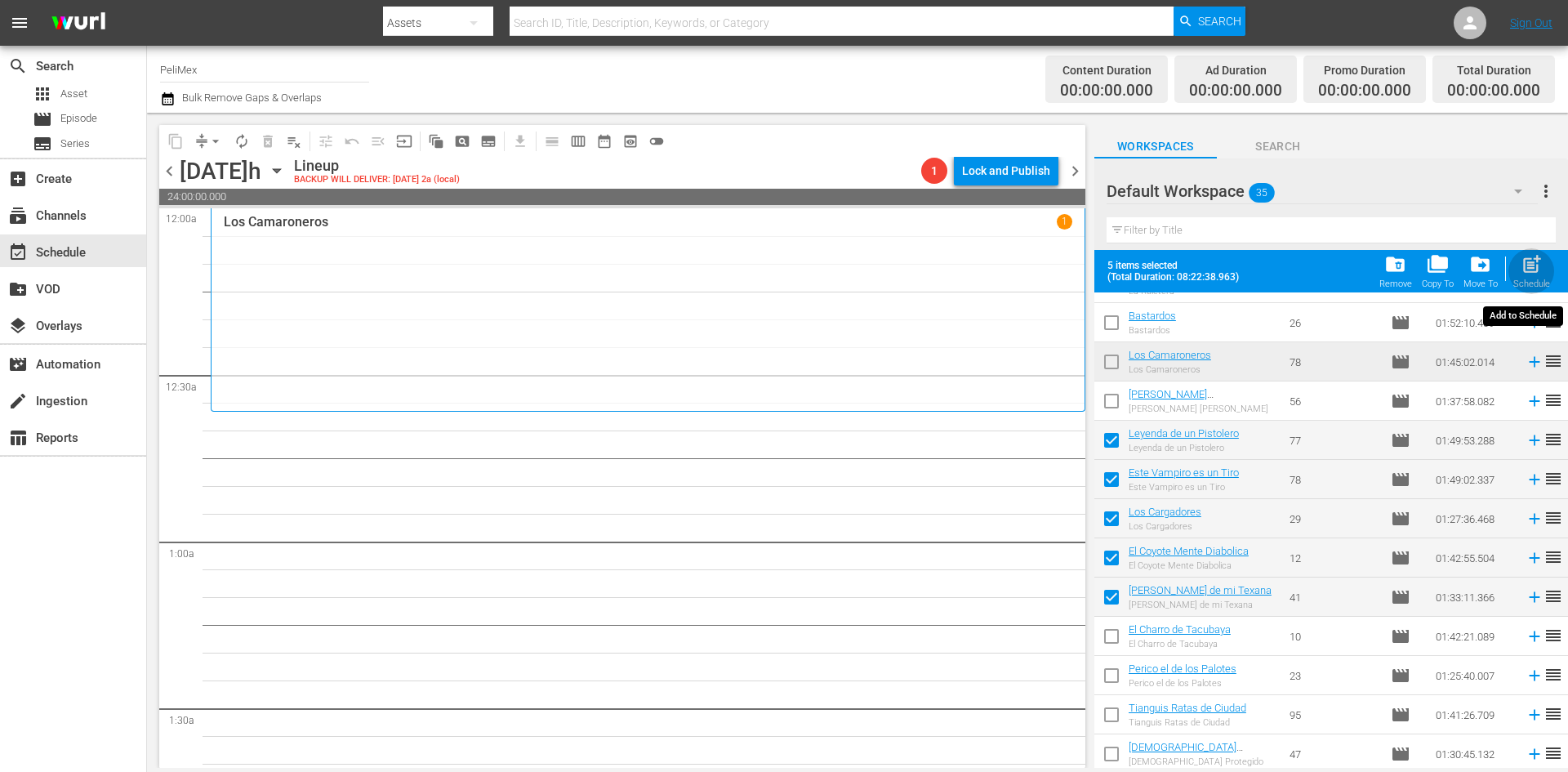
checkbox input "false"
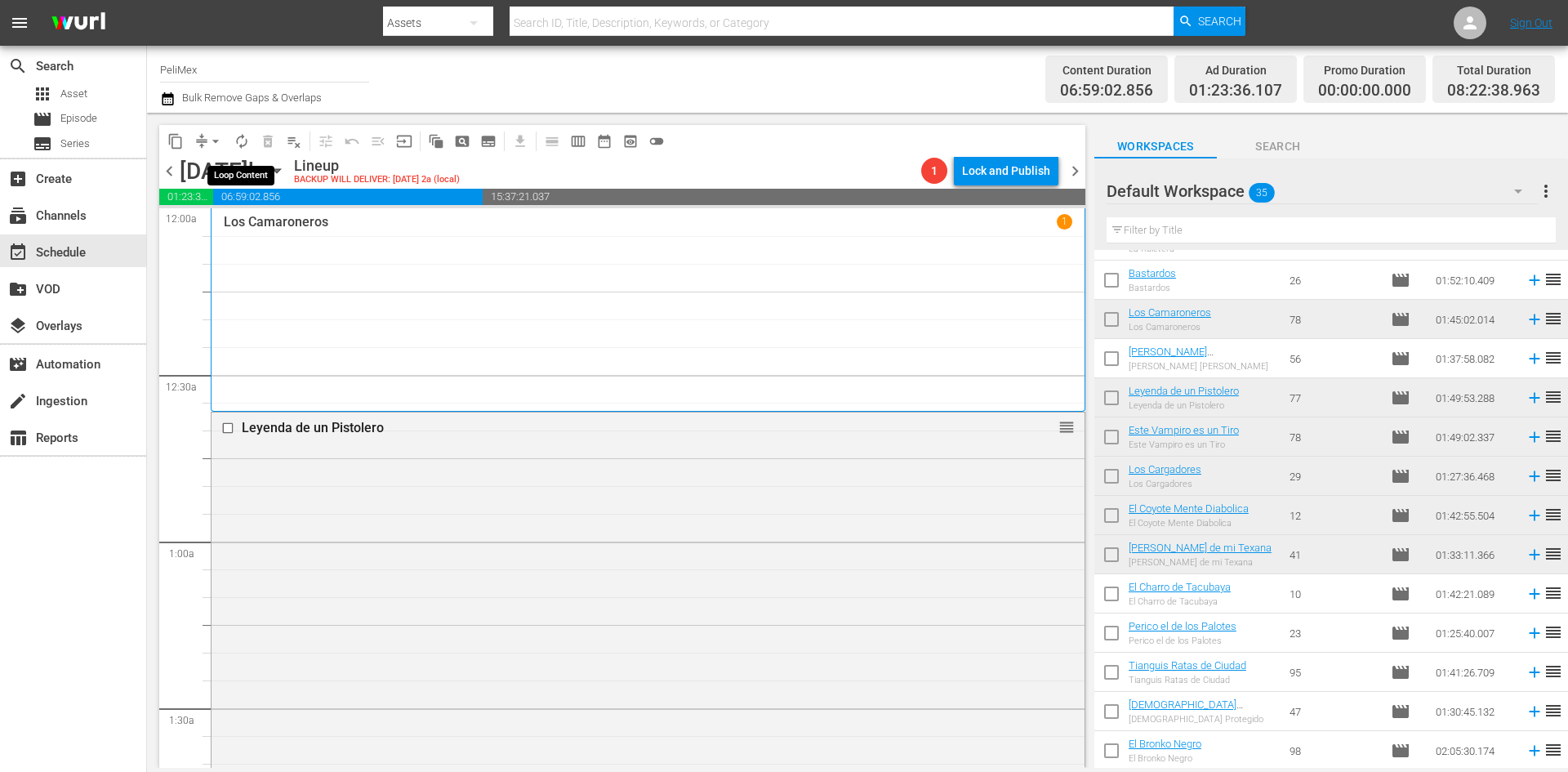
click at [236, 141] on span "autorenew_outlined" at bounding box center [241, 141] width 17 height 17
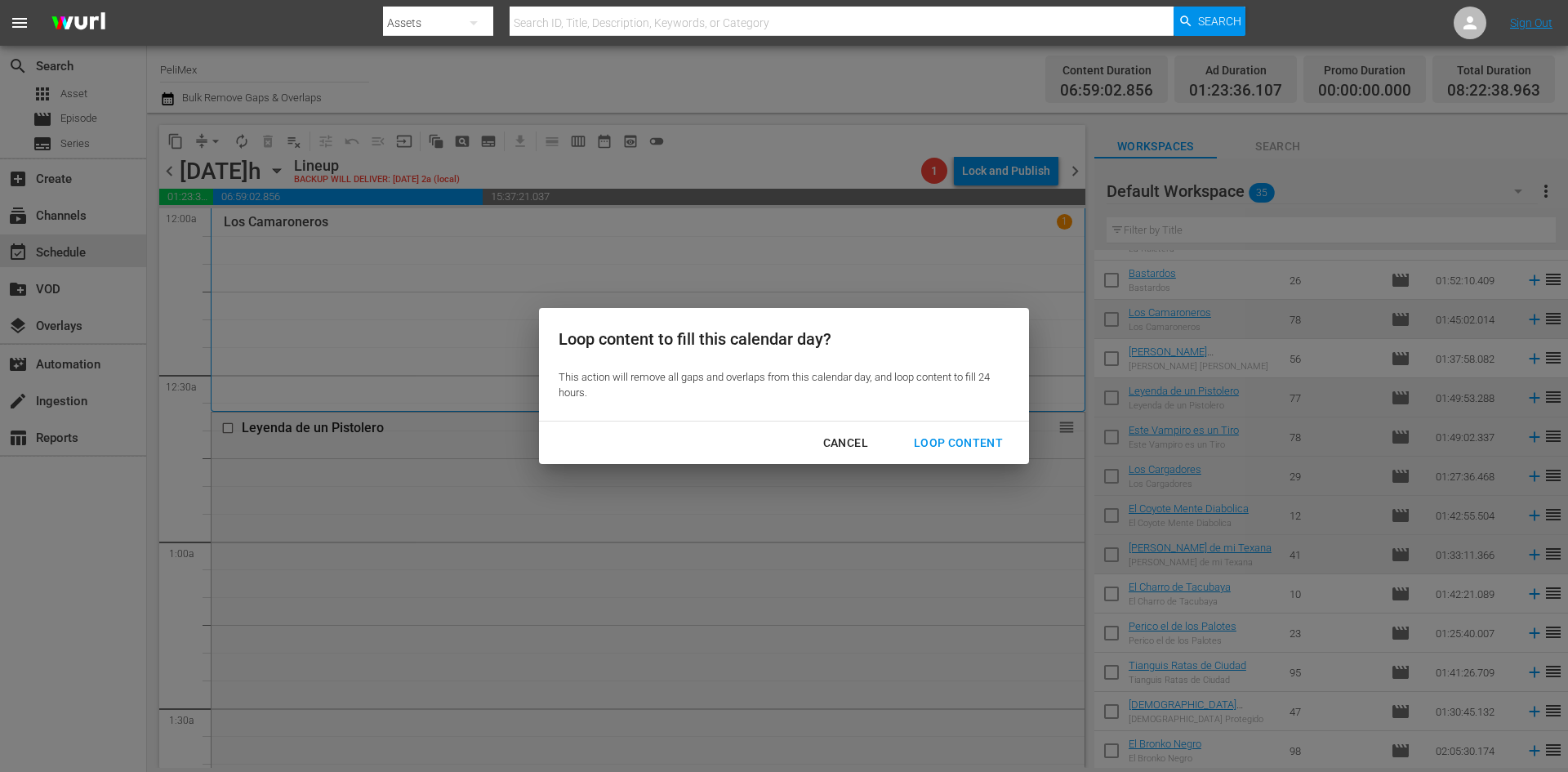
click at [946, 447] on div "Loop Content" at bounding box center [958, 443] width 115 height 21
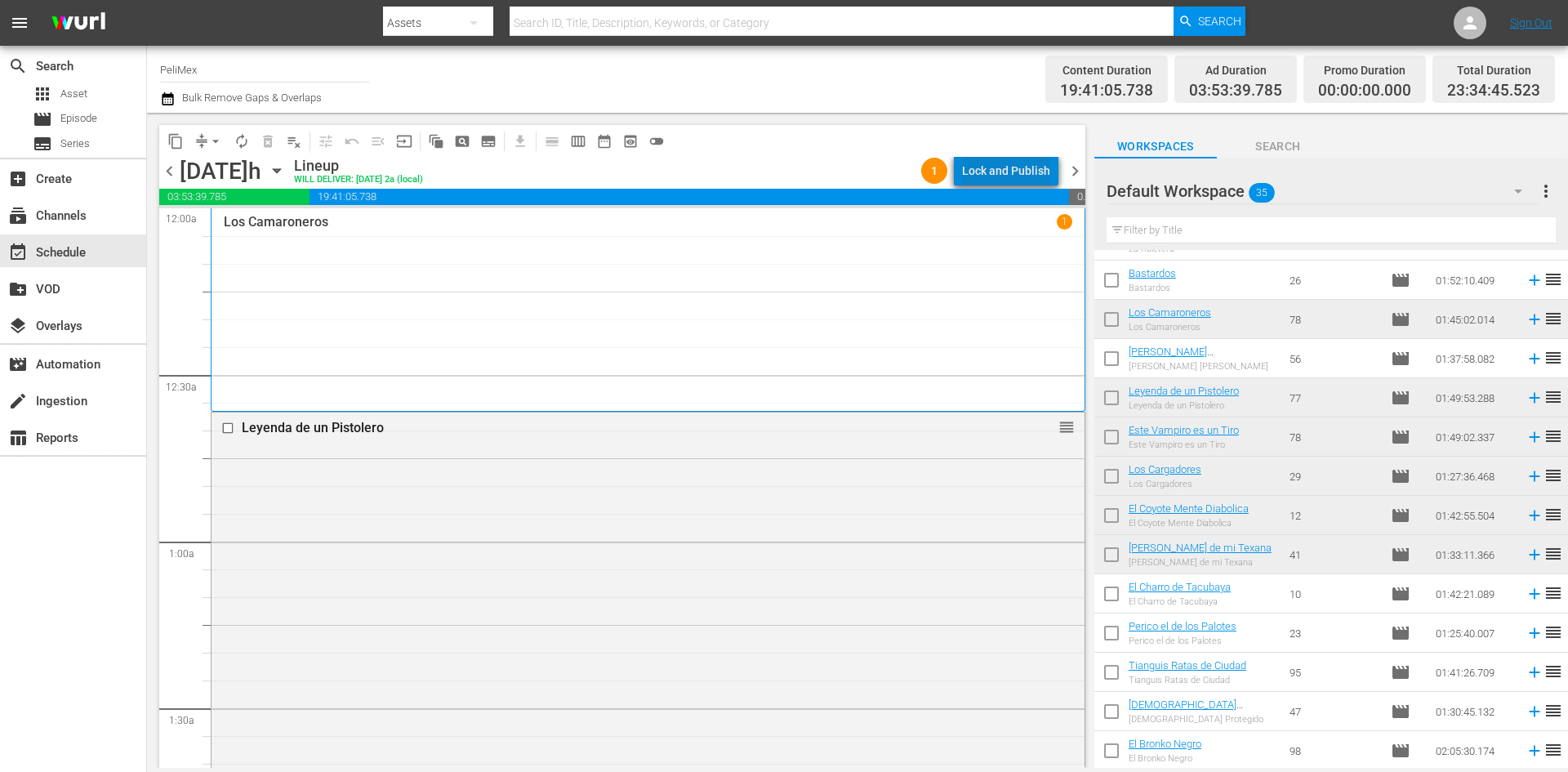
click at [1035, 168] on div "Lock and Publish" at bounding box center [1006, 171] width 88 height 30
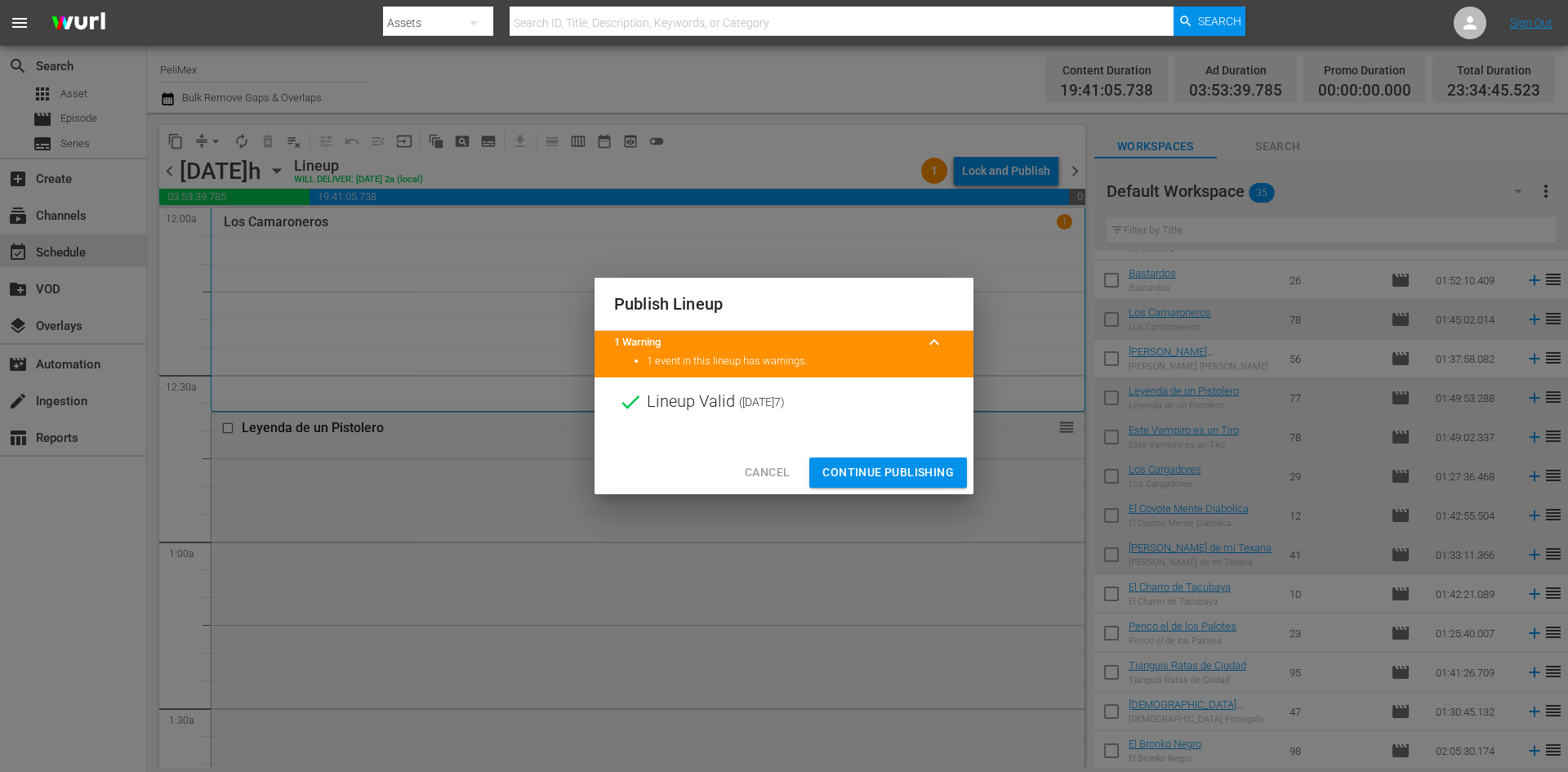
click at [915, 464] on span "Continue Publishing" at bounding box center [887, 472] width 131 height 21
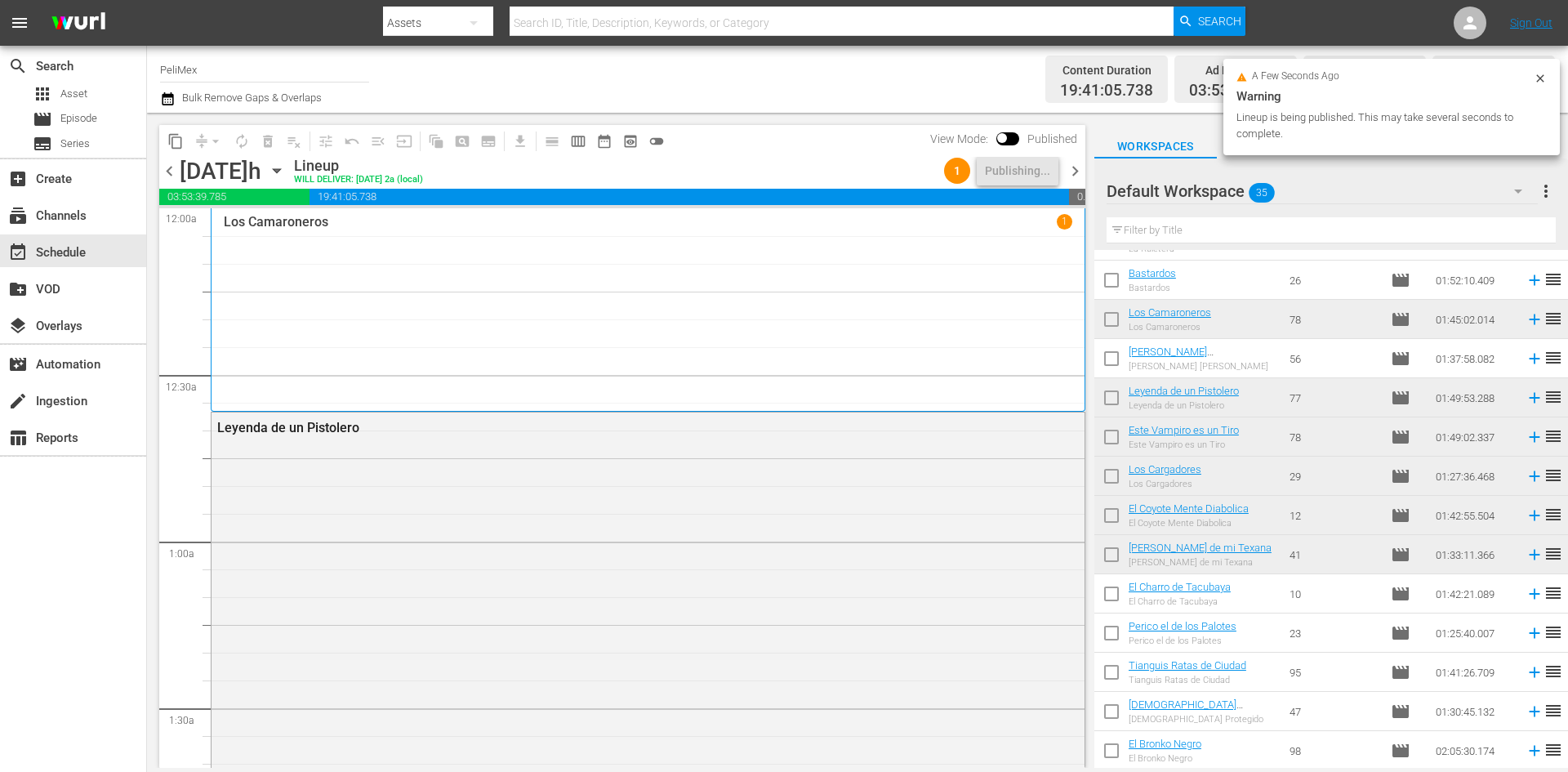
click at [1114, 587] on input "checkbox" at bounding box center [1111, 597] width 34 height 34
checkbox input "true"
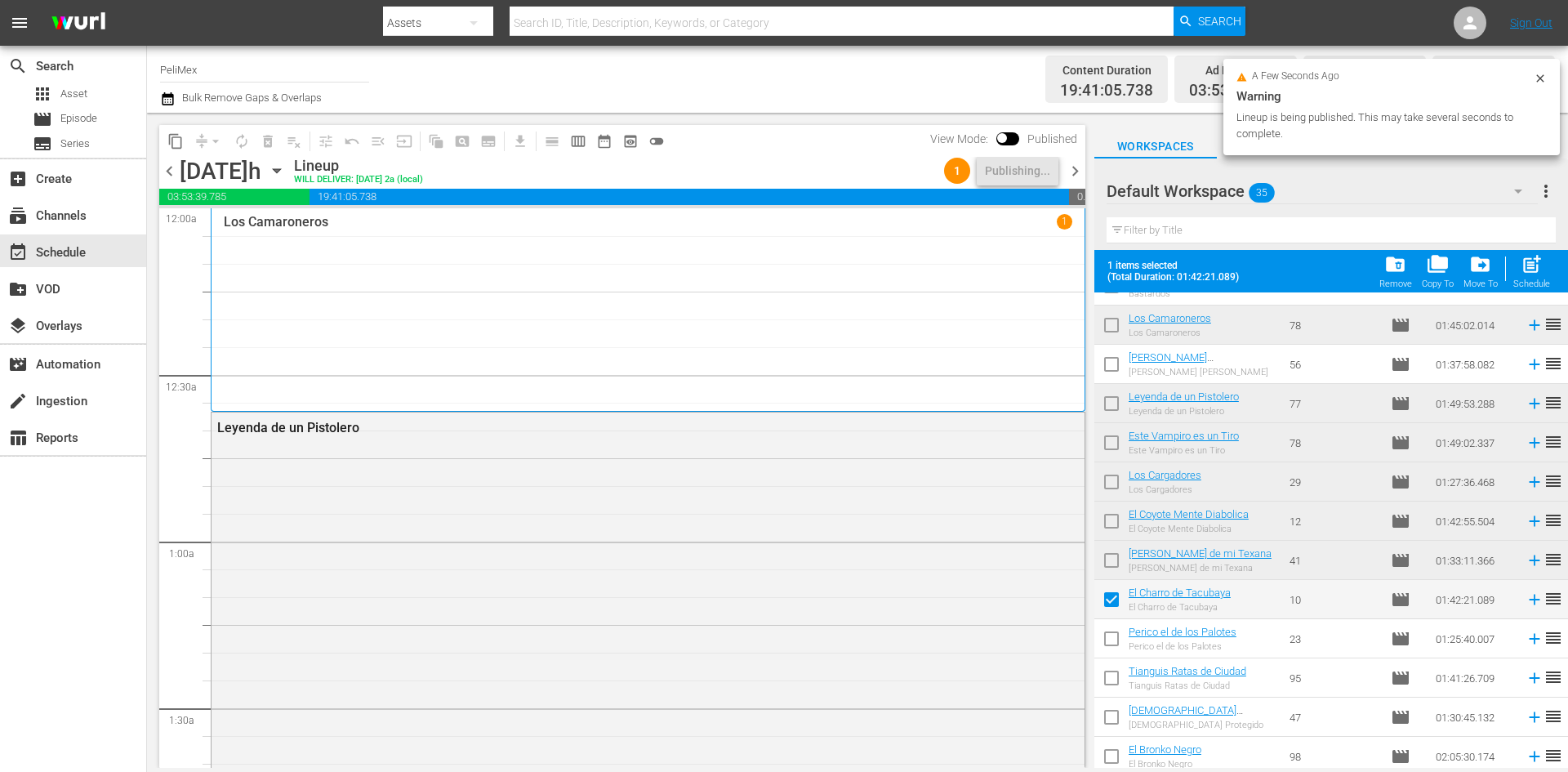
scroll to position [935, 0]
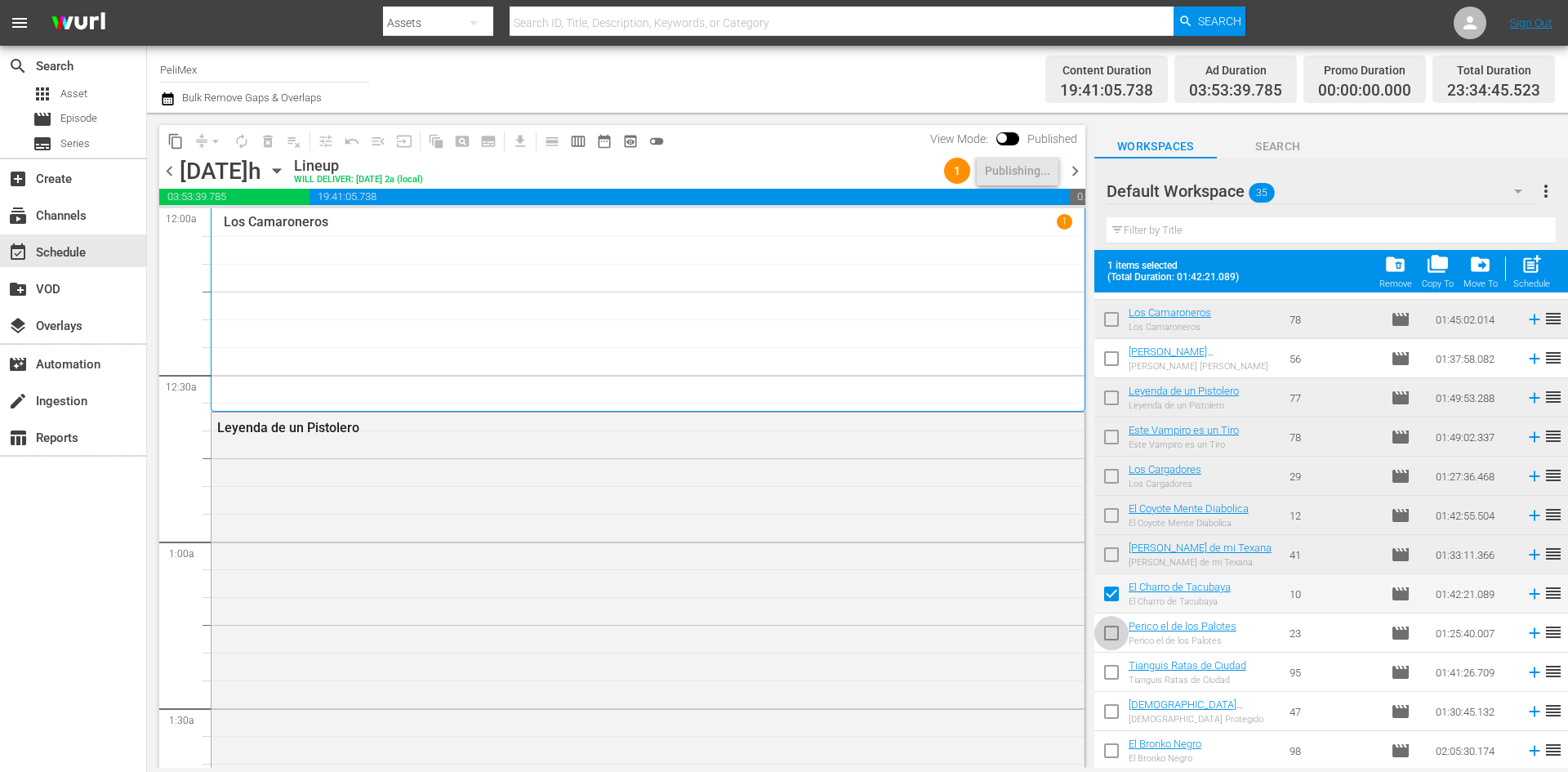
click at [1118, 631] on input "checkbox" at bounding box center [1111, 636] width 34 height 34
checkbox input "true"
click at [1109, 674] on input "checkbox" at bounding box center [1111, 675] width 34 height 34
checkbox input "true"
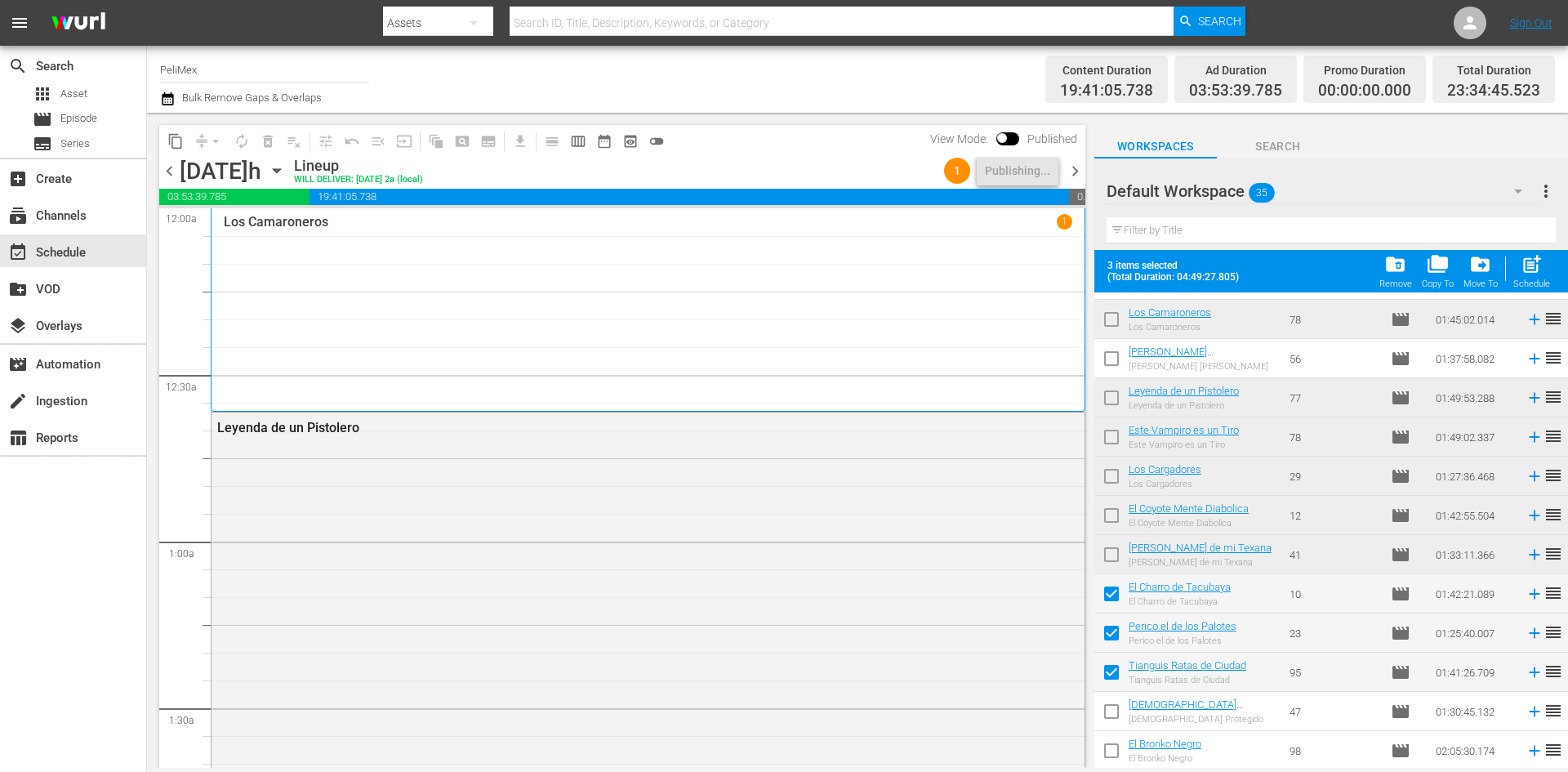
click at [1105, 715] on input "checkbox" at bounding box center [1111, 714] width 34 height 34
checkbox input "true"
click at [1109, 756] on input "checkbox" at bounding box center [1111, 754] width 34 height 34
checkbox input "true"
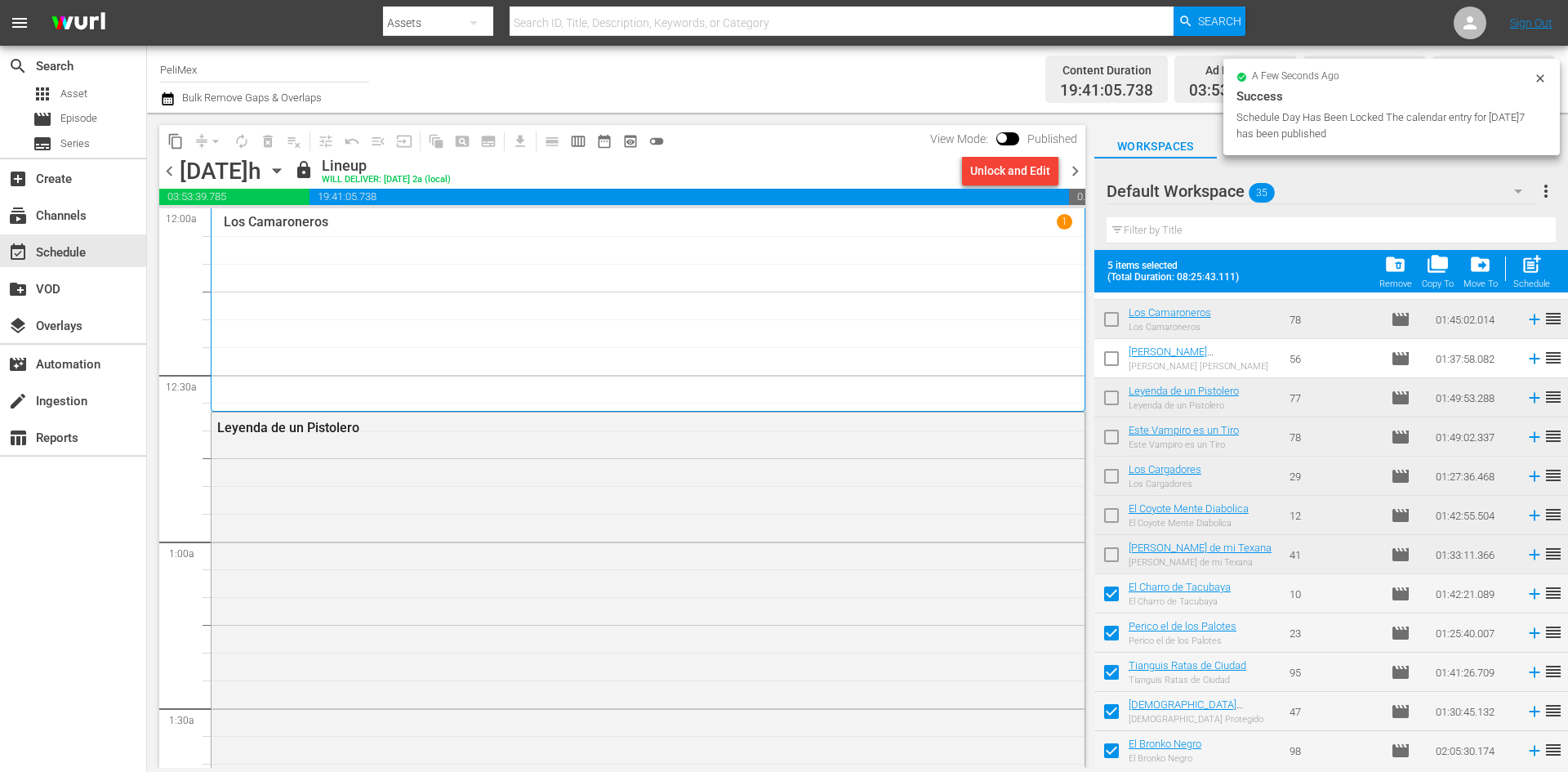
click at [1074, 168] on span "chevron_right" at bounding box center [1075, 171] width 21 height 21
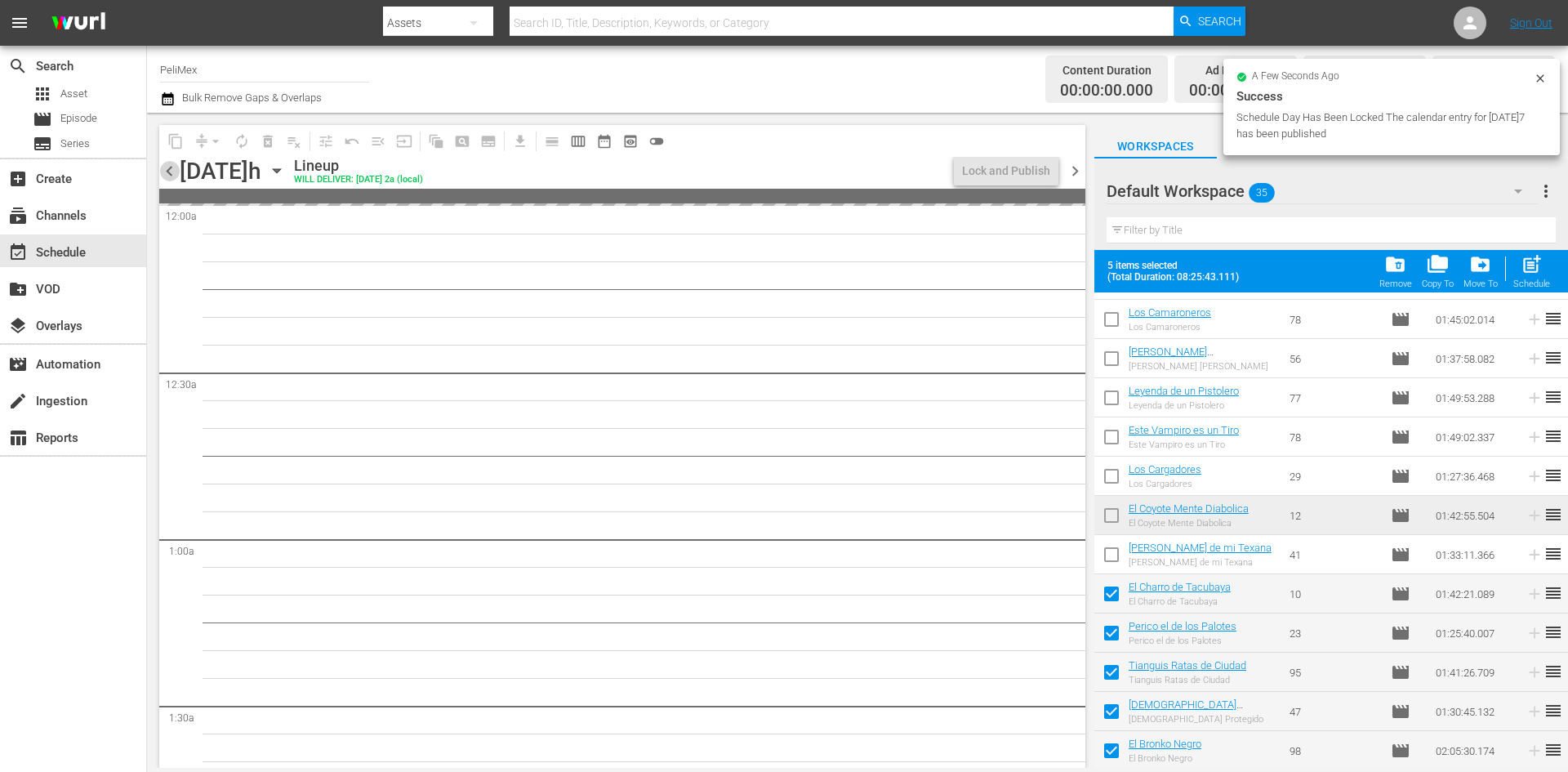
click at [171, 174] on span "chevron_left" at bounding box center [170, 171] width 21 height 21
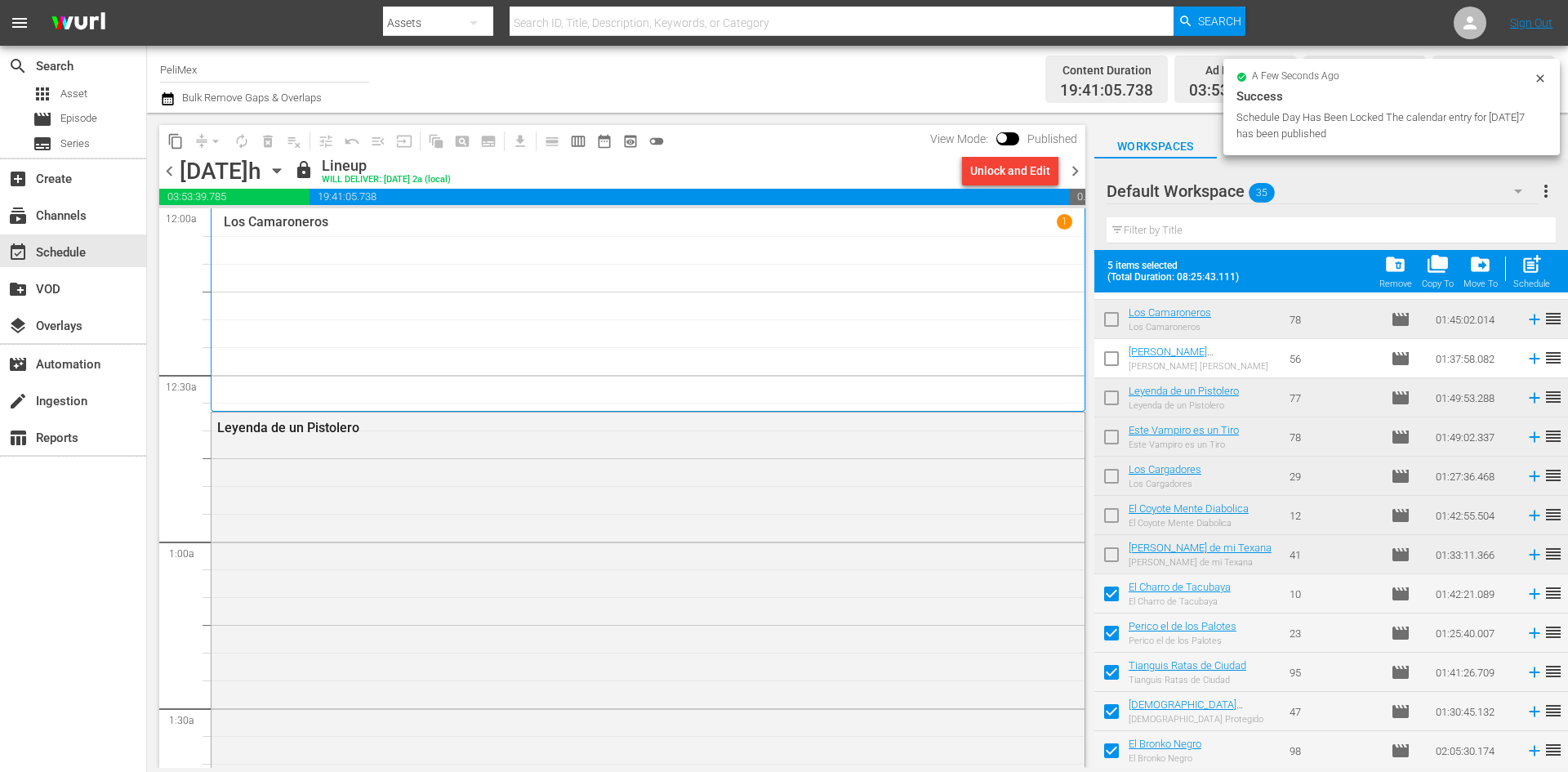
click at [1074, 173] on span "chevron_right" at bounding box center [1075, 171] width 21 height 21
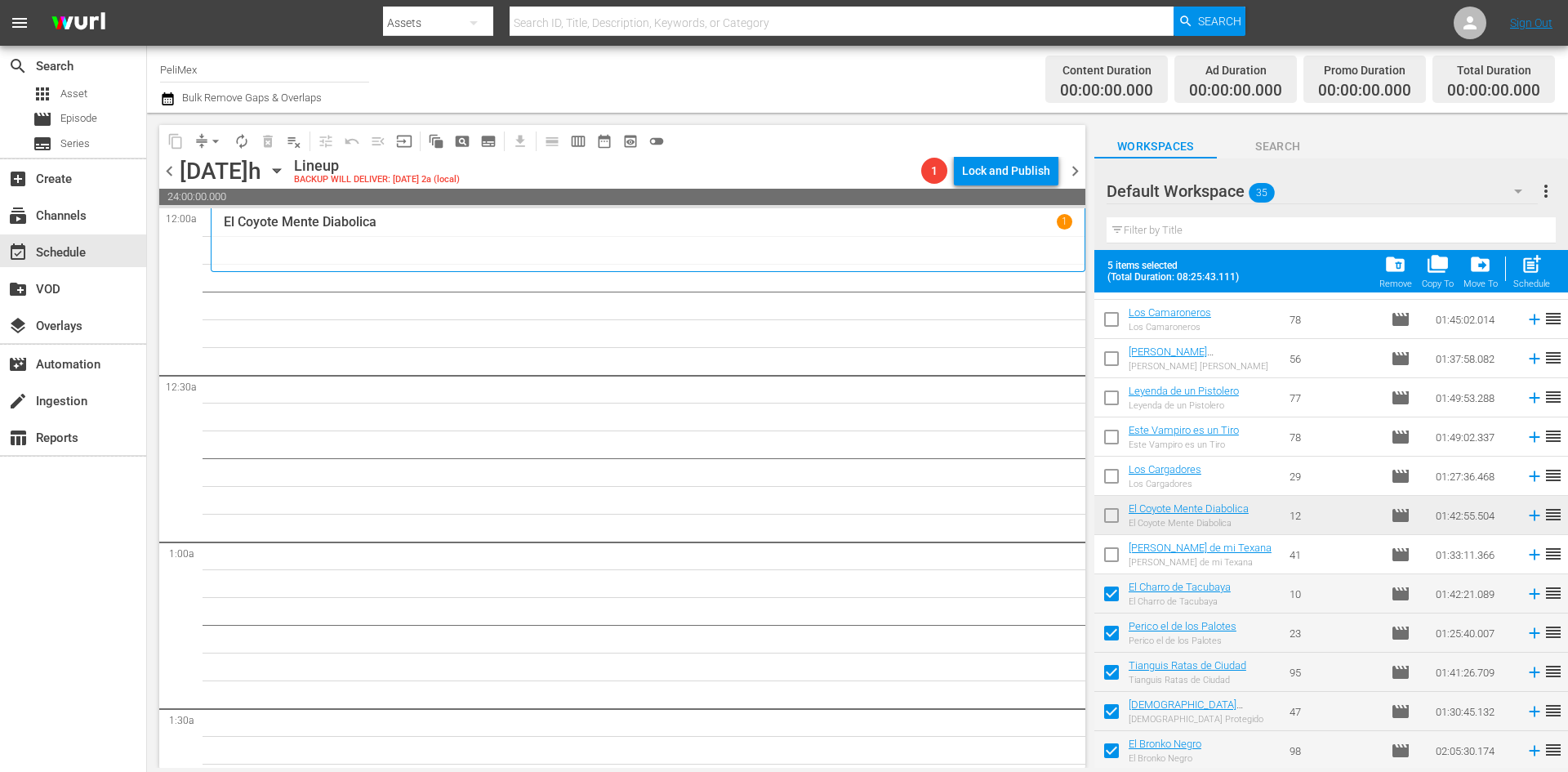
click at [1527, 276] on span "post_add" at bounding box center [1532, 264] width 22 height 22
checkbox input "false"
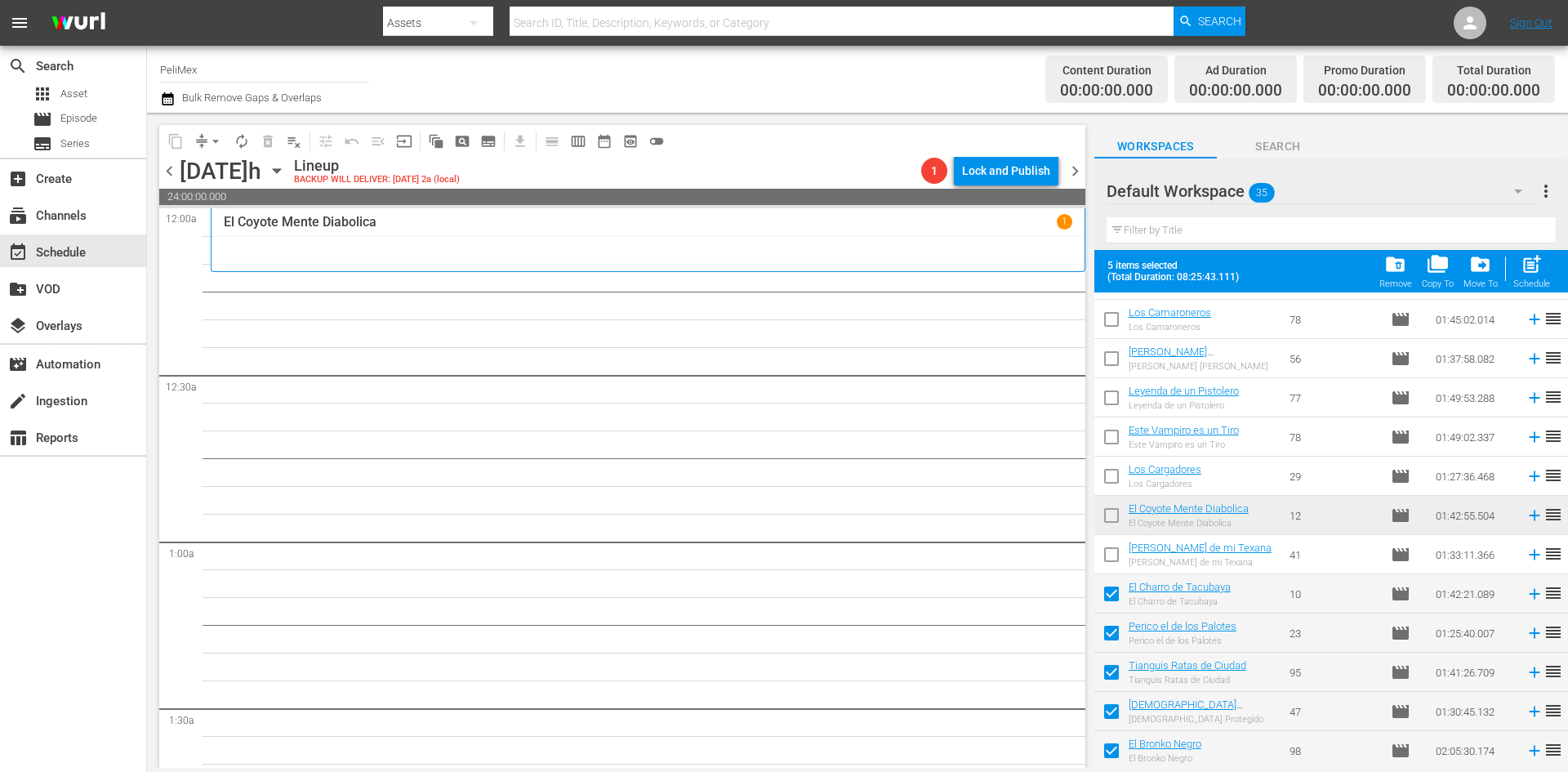
checkbox input "false"
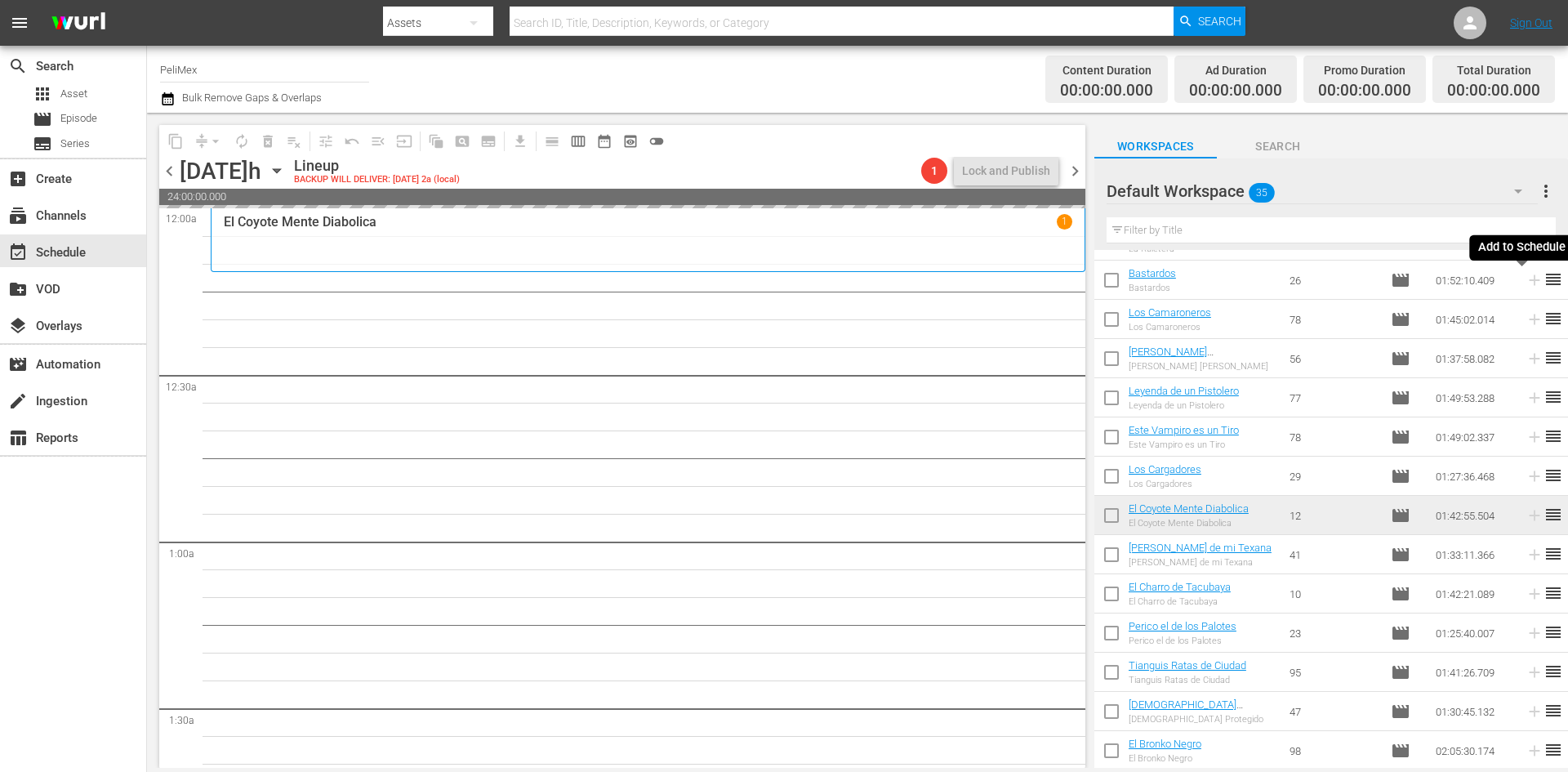
scroll to position [892, 0]
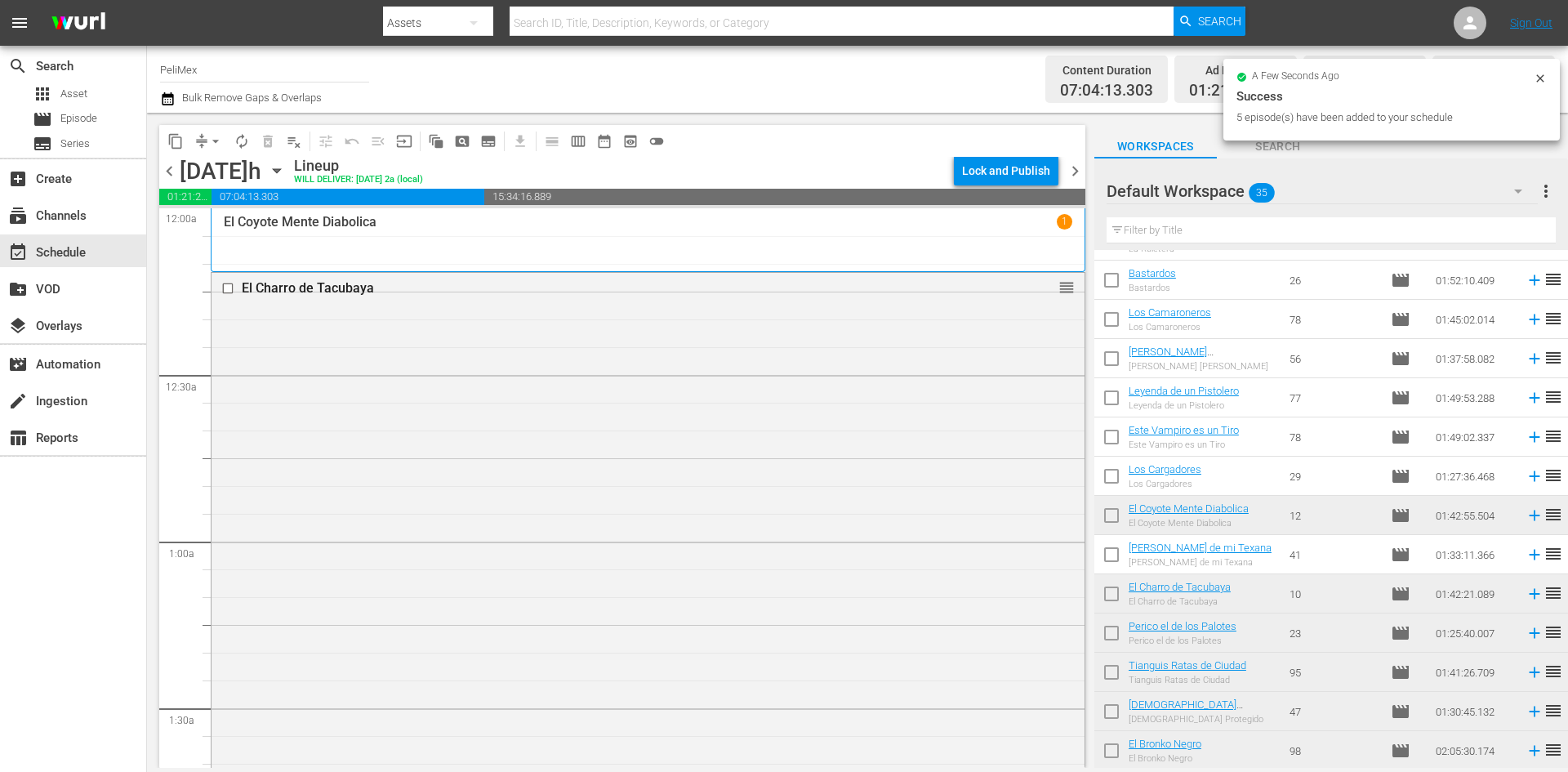
click at [239, 155] on div "content_copy compress arrow_drop_down autorenew_outlined delete_forever_outline…" at bounding box center [416, 141] width 514 height 32
click at [240, 143] on span "autorenew_outlined" at bounding box center [241, 141] width 17 height 17
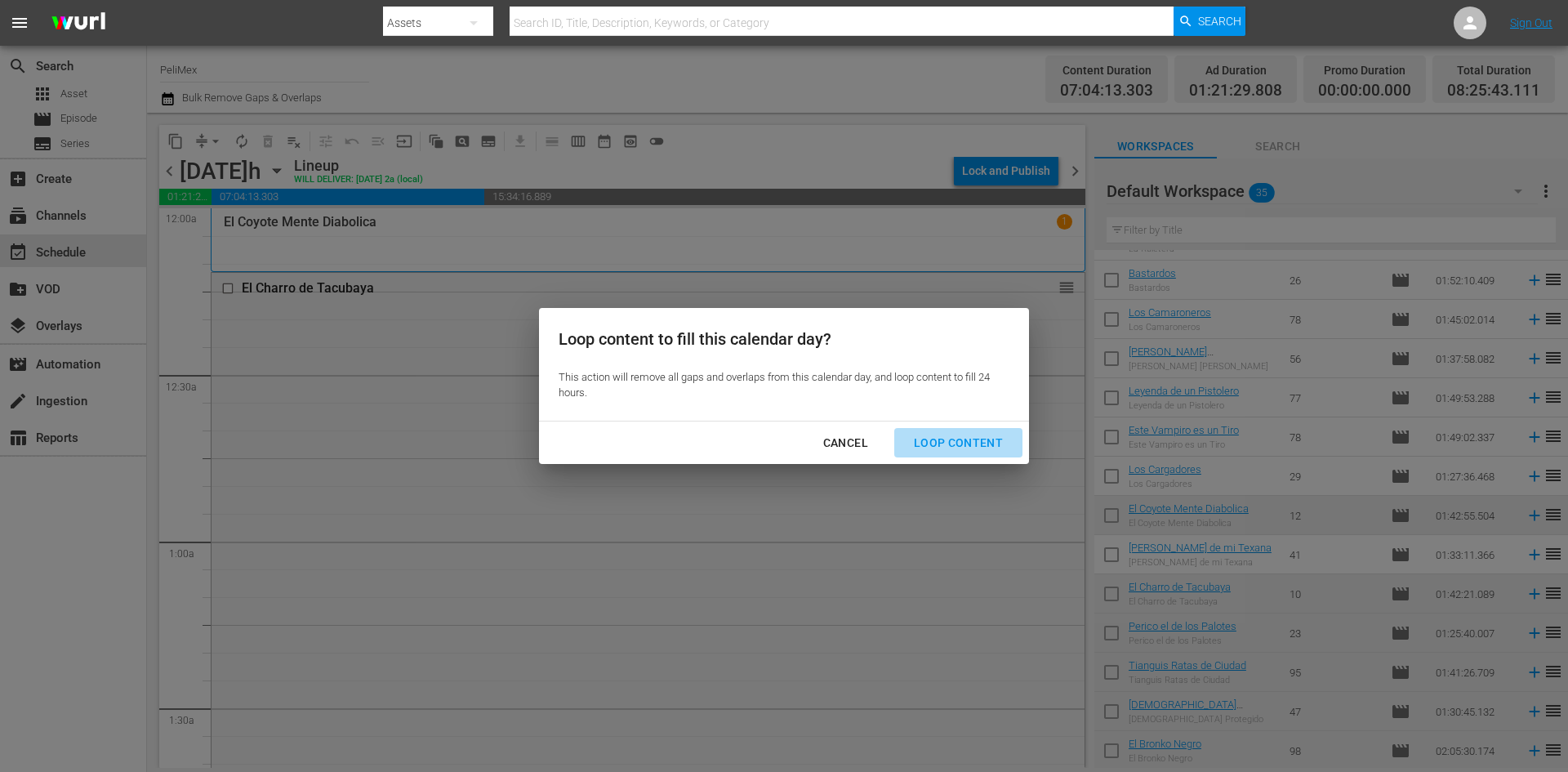
click at [977, 430] on button "Loop Content" at bounding box center [958, 443] width 128 height 31
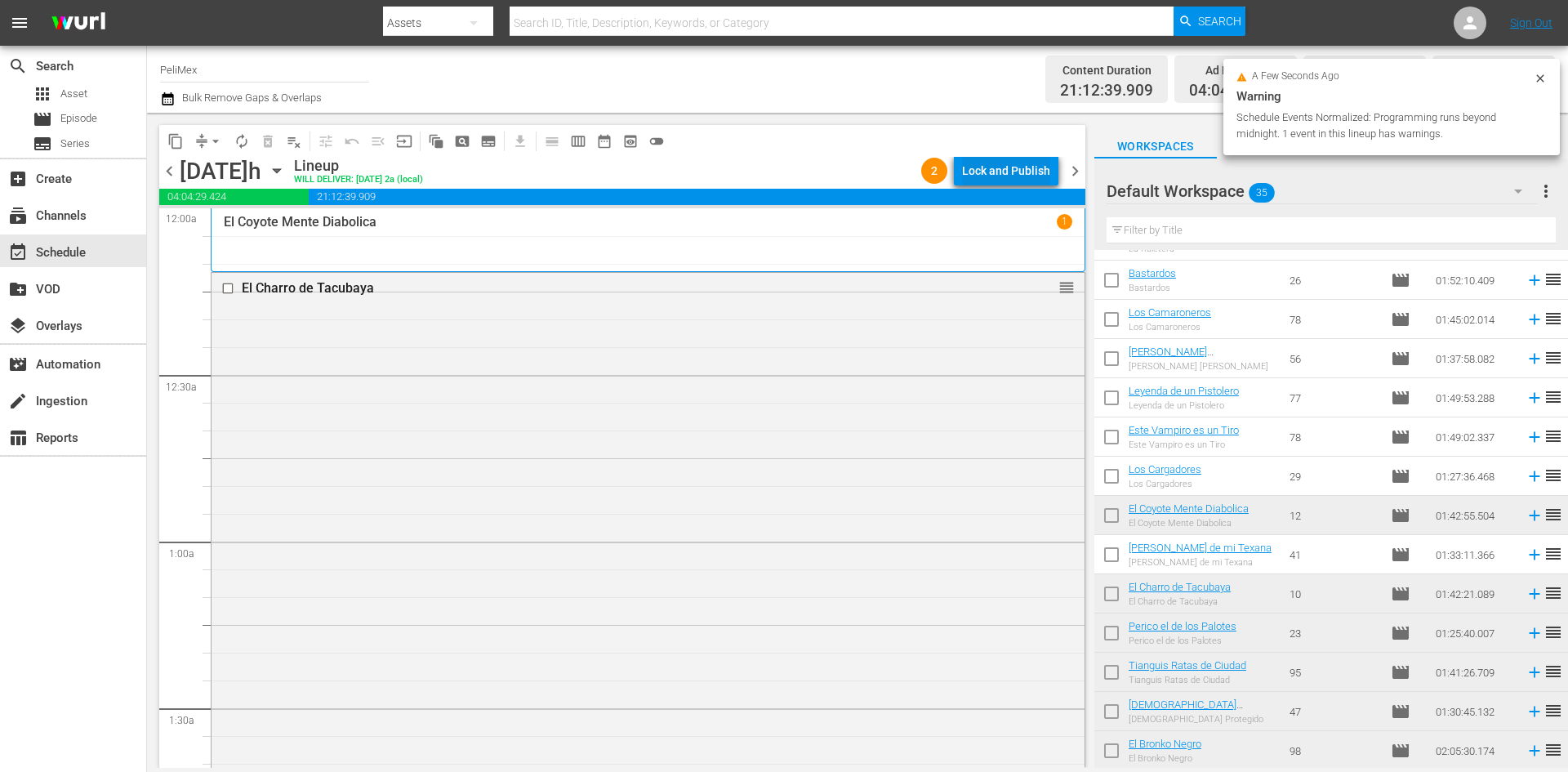
click at [1051, 173] on button "Lock and Publish" at bounding box center [1006, 171] width 104 height 30
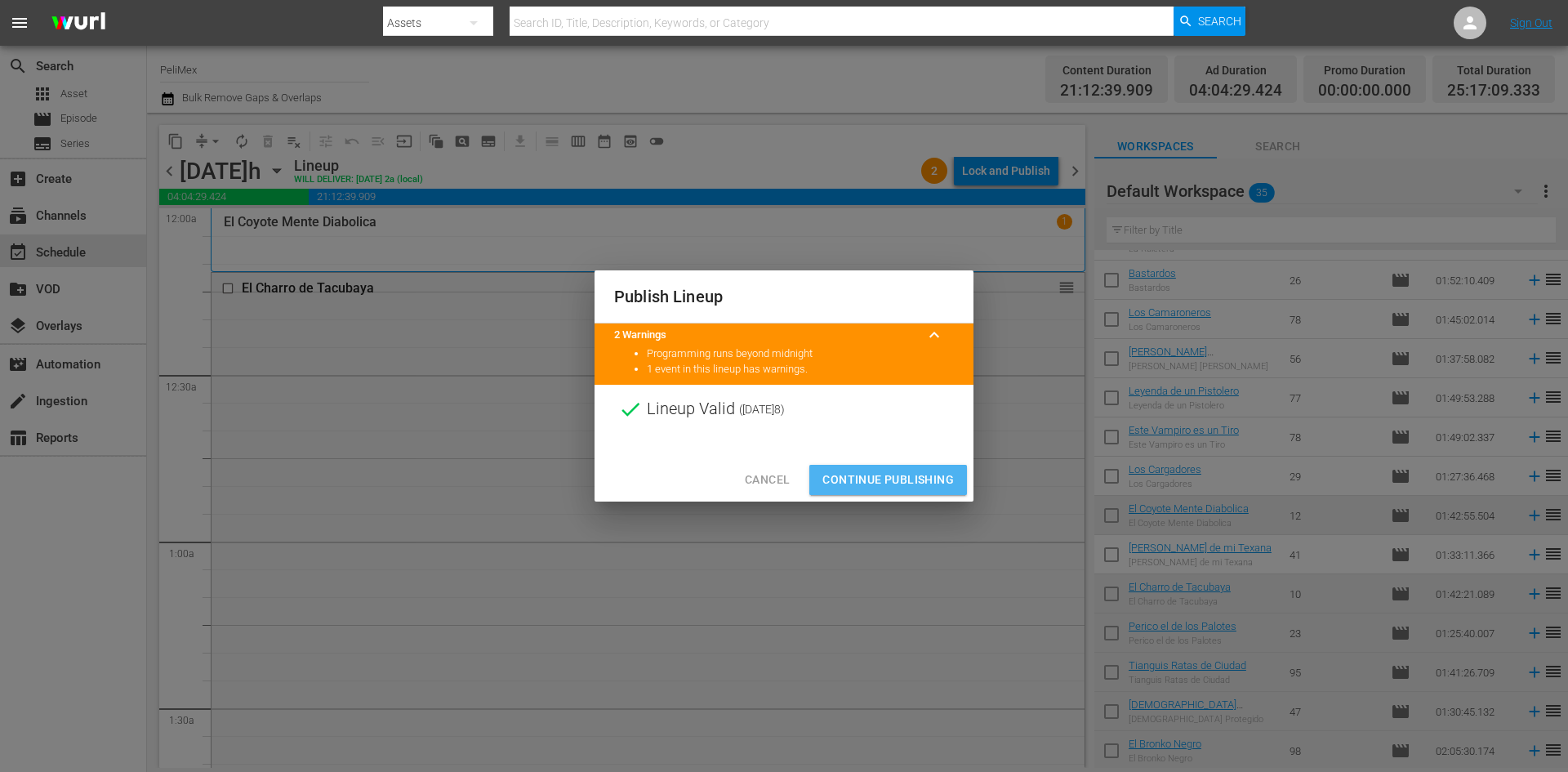
click at [906, 490] on span "Continue Publishing" at bounding box center [887, 480] width 131 height 21
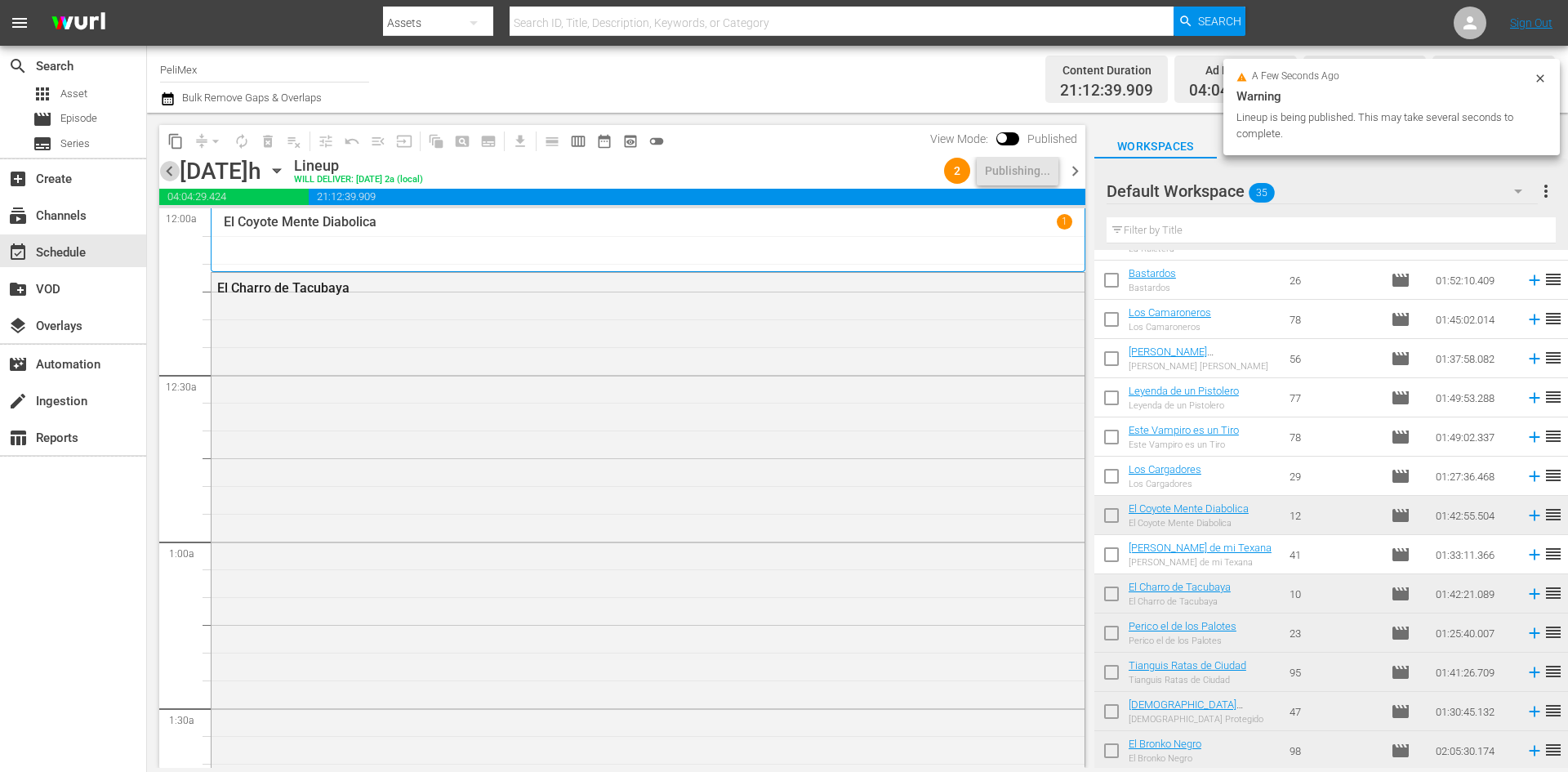
click at [170, 175] on span "chevron_left" at bounding box center [170, 171] width 21 height 21
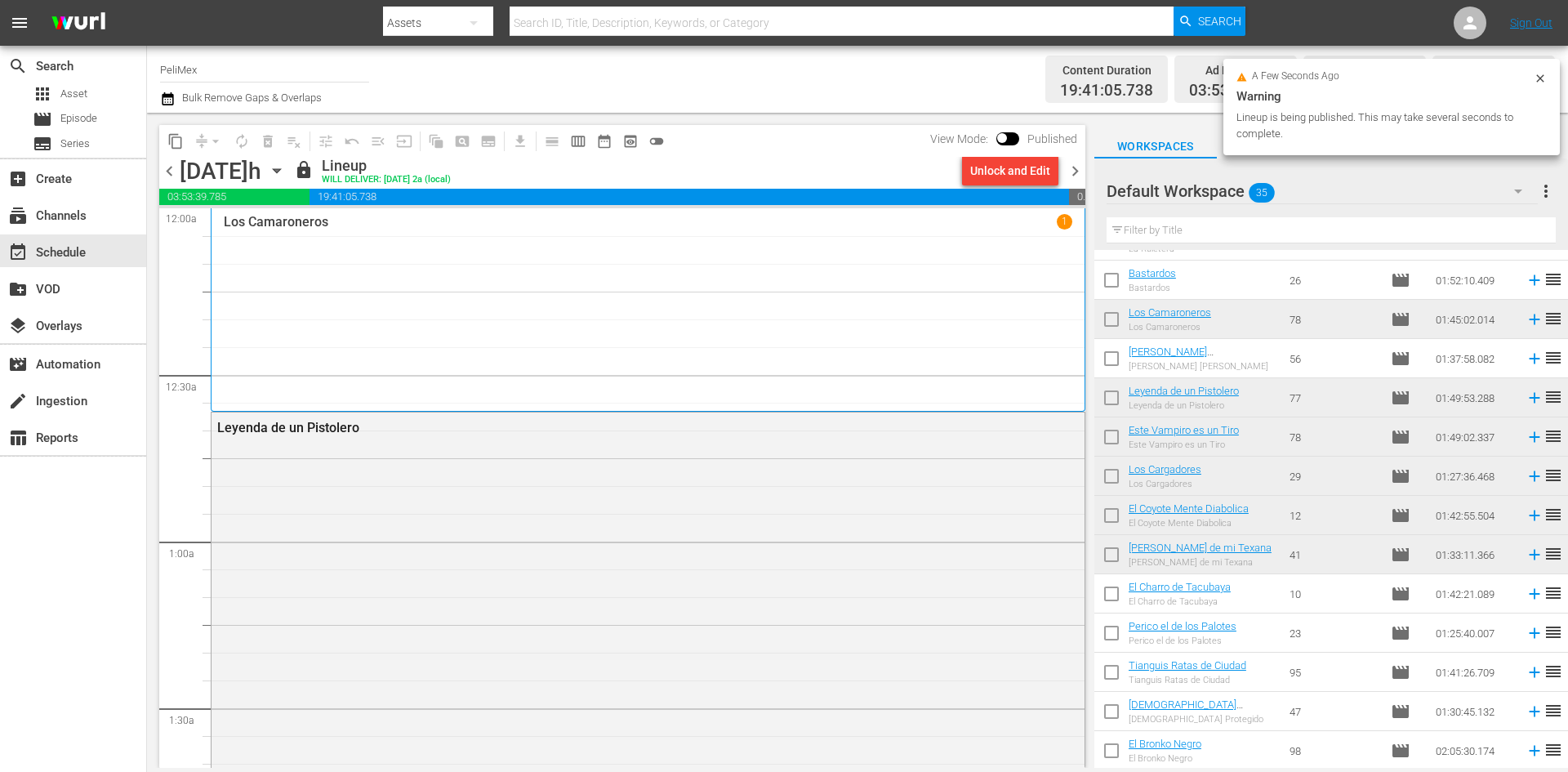
click at [1071, 162] on span "chevron_right" at bounding box center [1075, 171] width 21 height 21
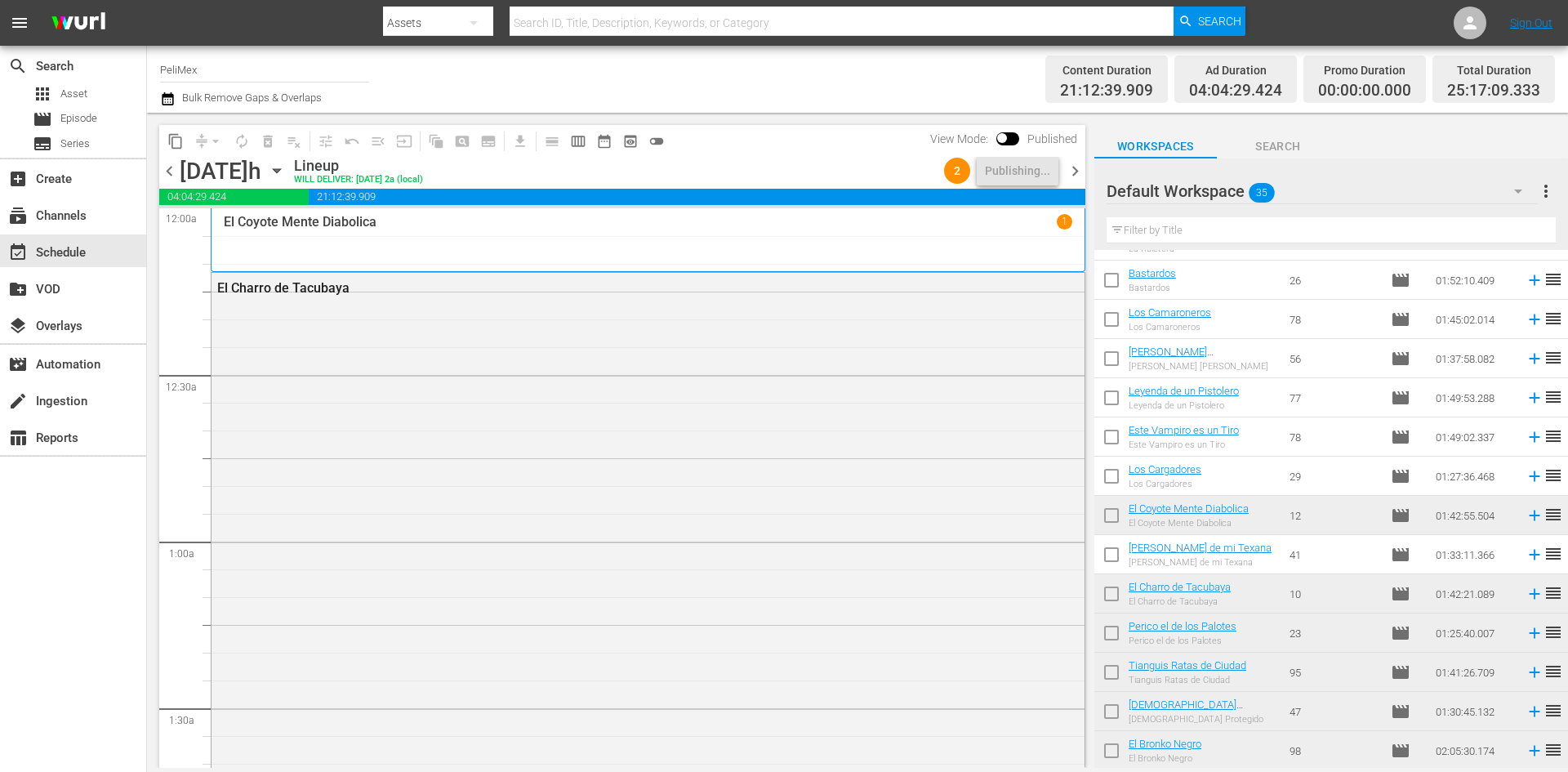
click at [177, 170] on span "chevron_left" at bounding box center [170, 171] width 21 height 21
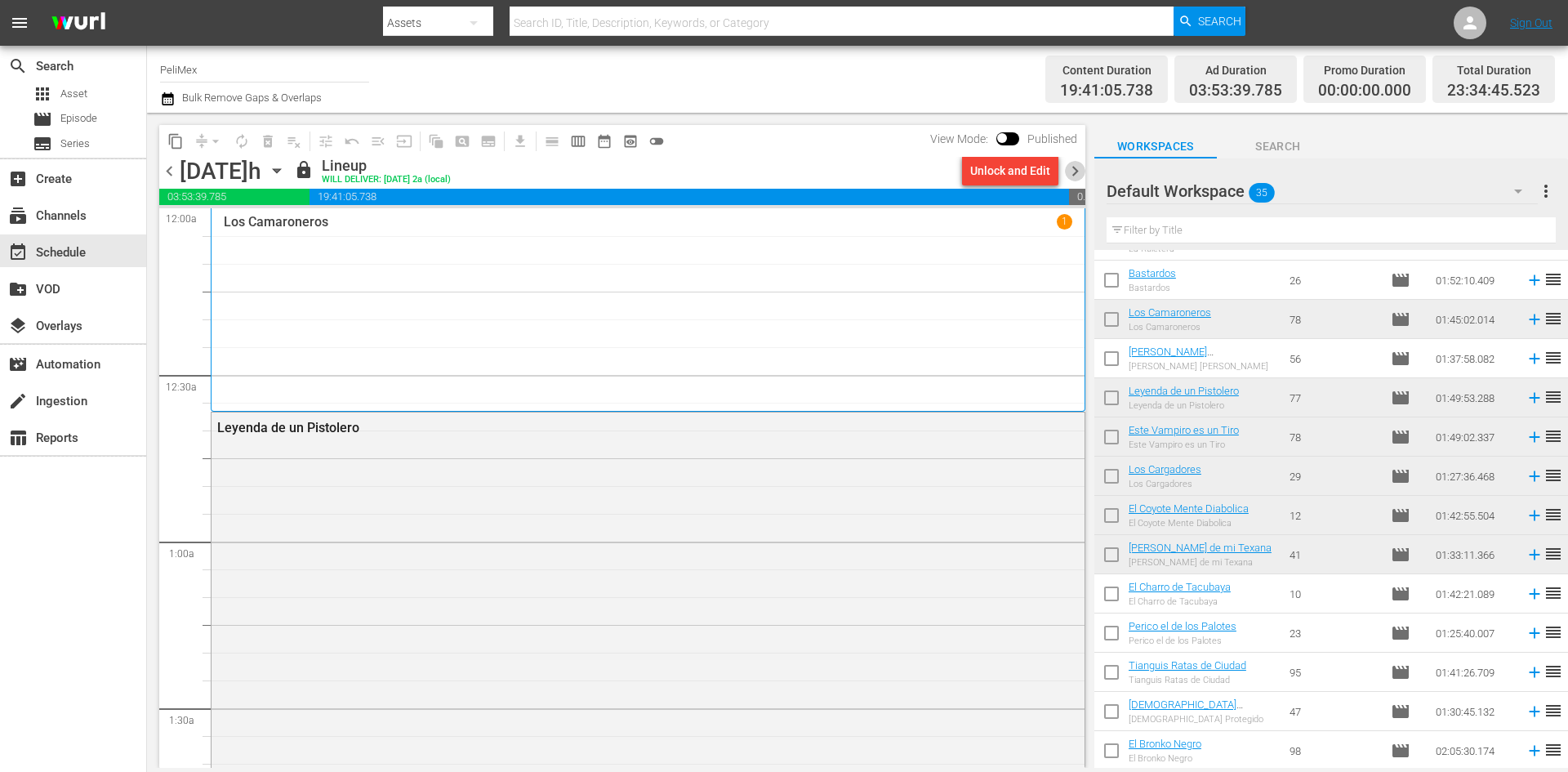
click at [1079, 166] on span "chevron_right" at bounding box center [1075, 171] width 21 height 21
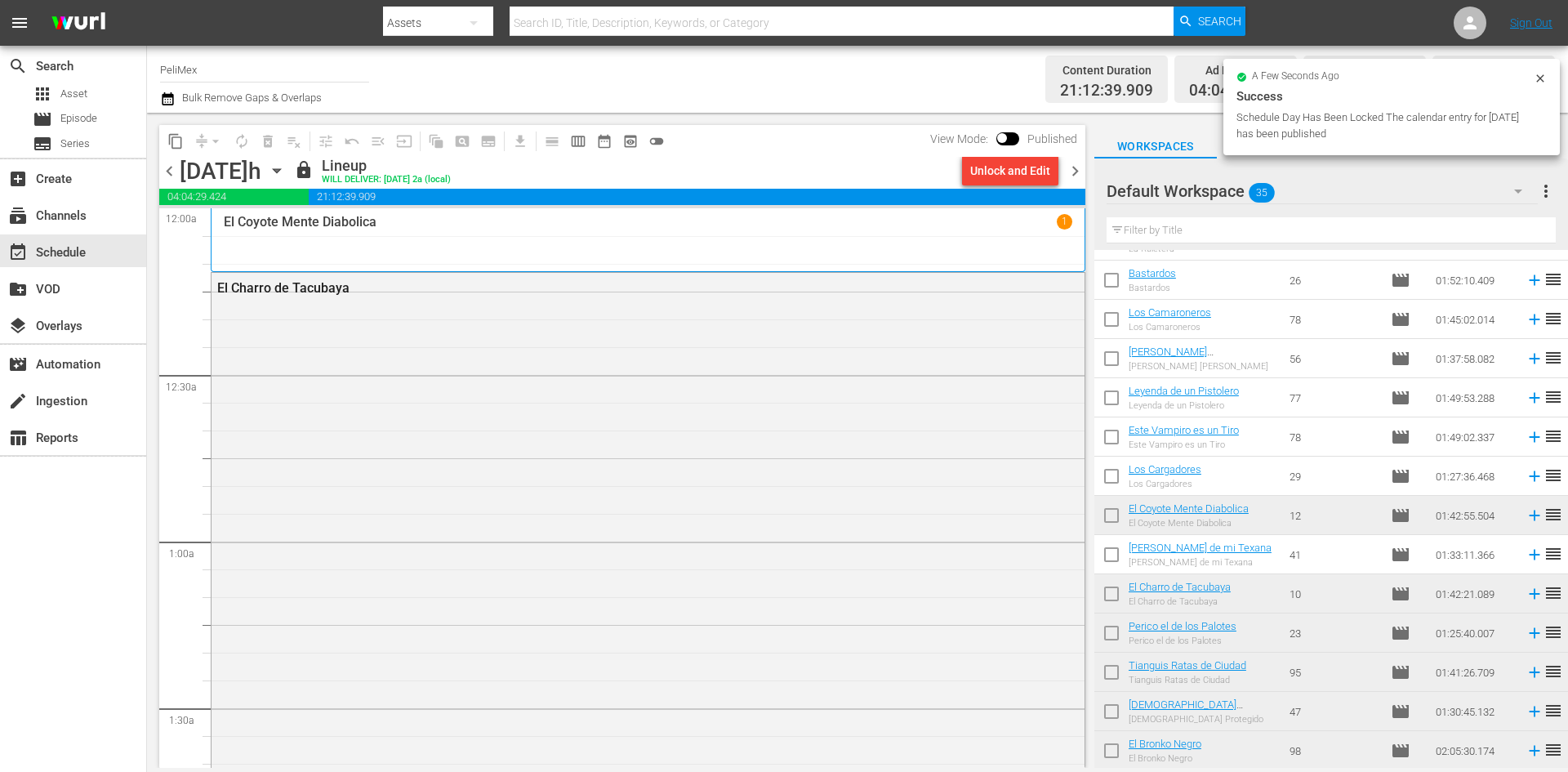
click at [1537, 78] on icon at bounding box center [1541, 79] width 13 height 13
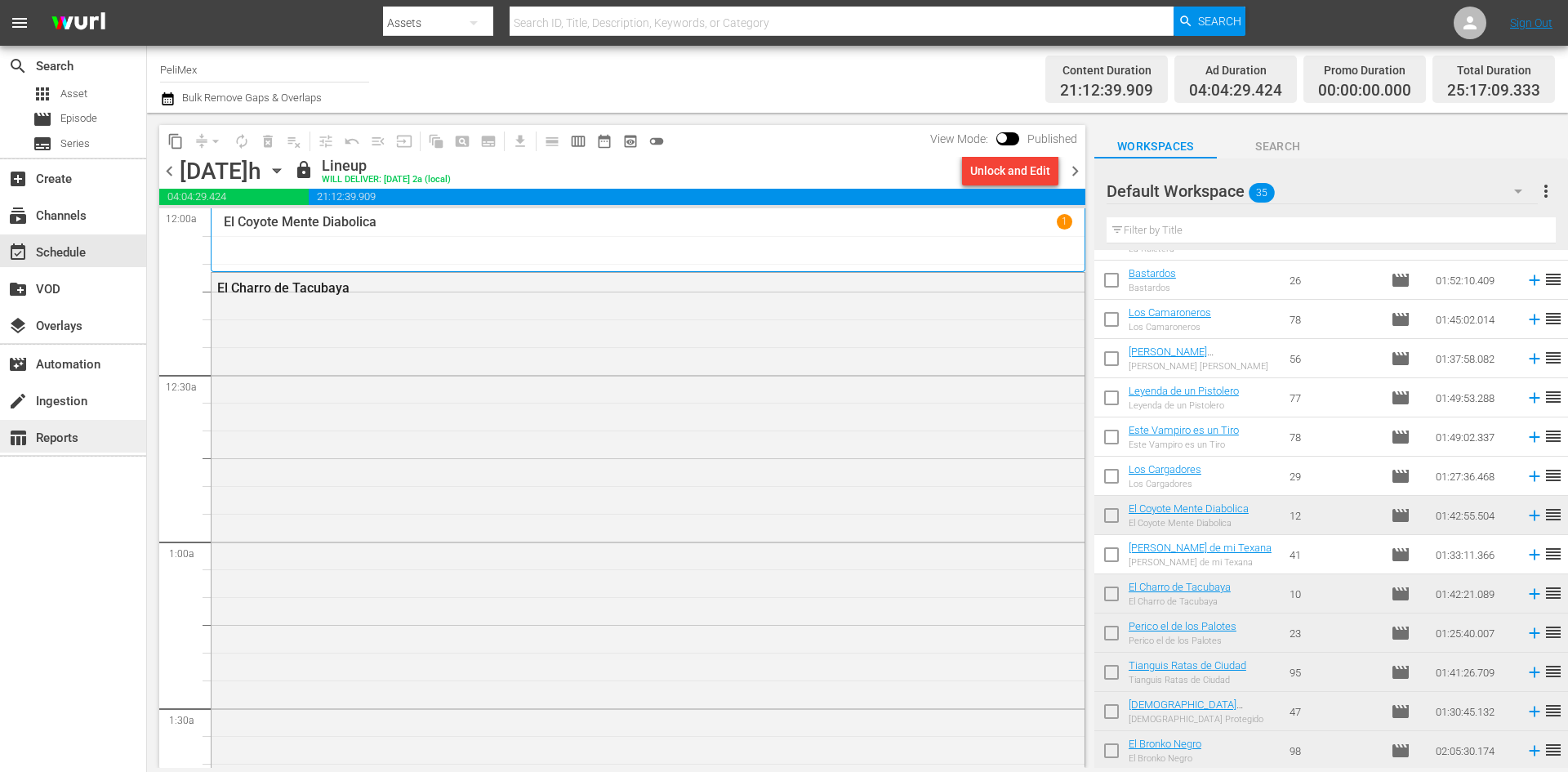
click at [92, 432] on div "table_chart Reports" at bounding box center [73, 437] width 146 height 33
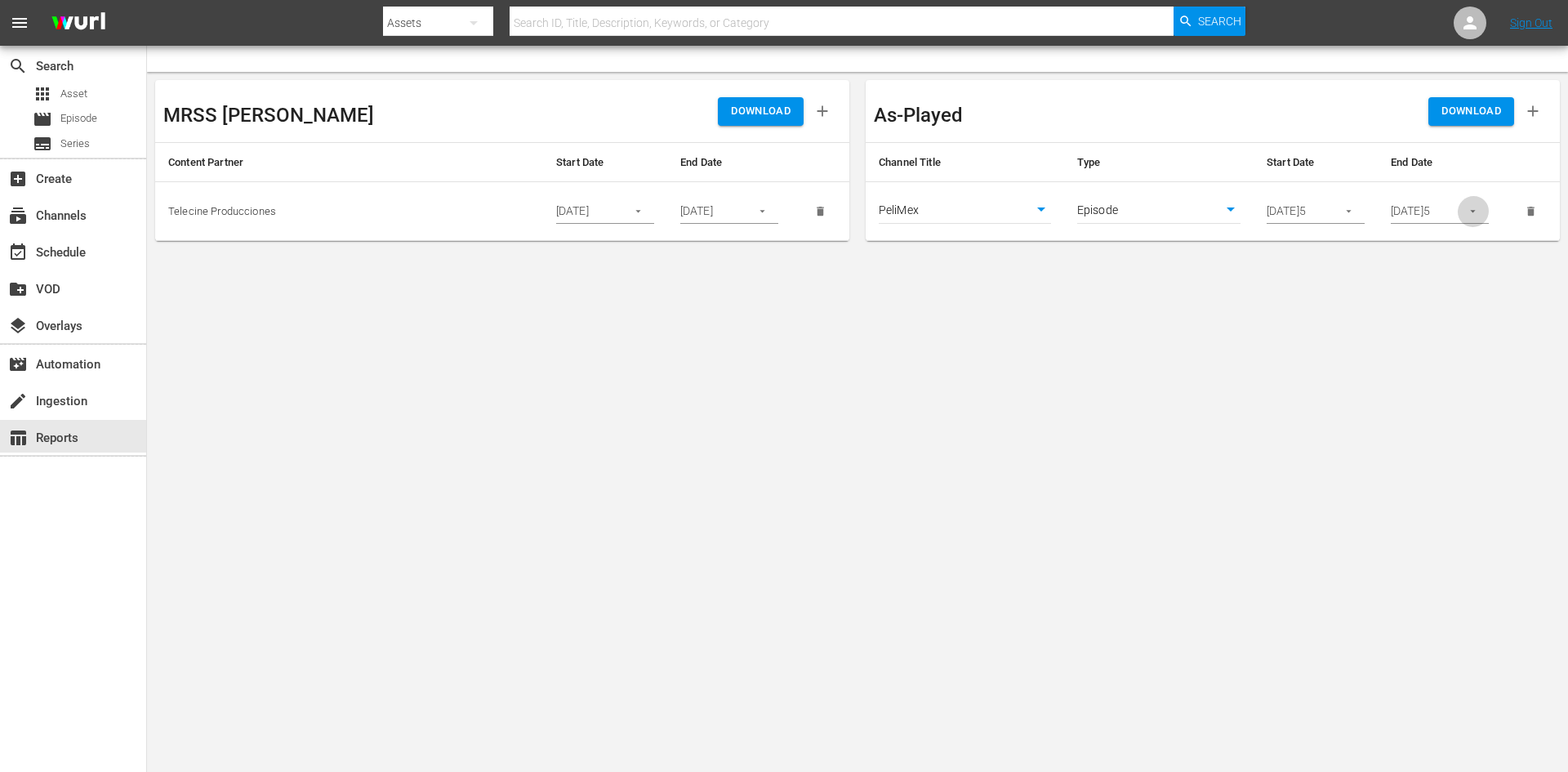
click at [1466, 213] on button "button" at bounding box center [1473, 211] width 32 height 32
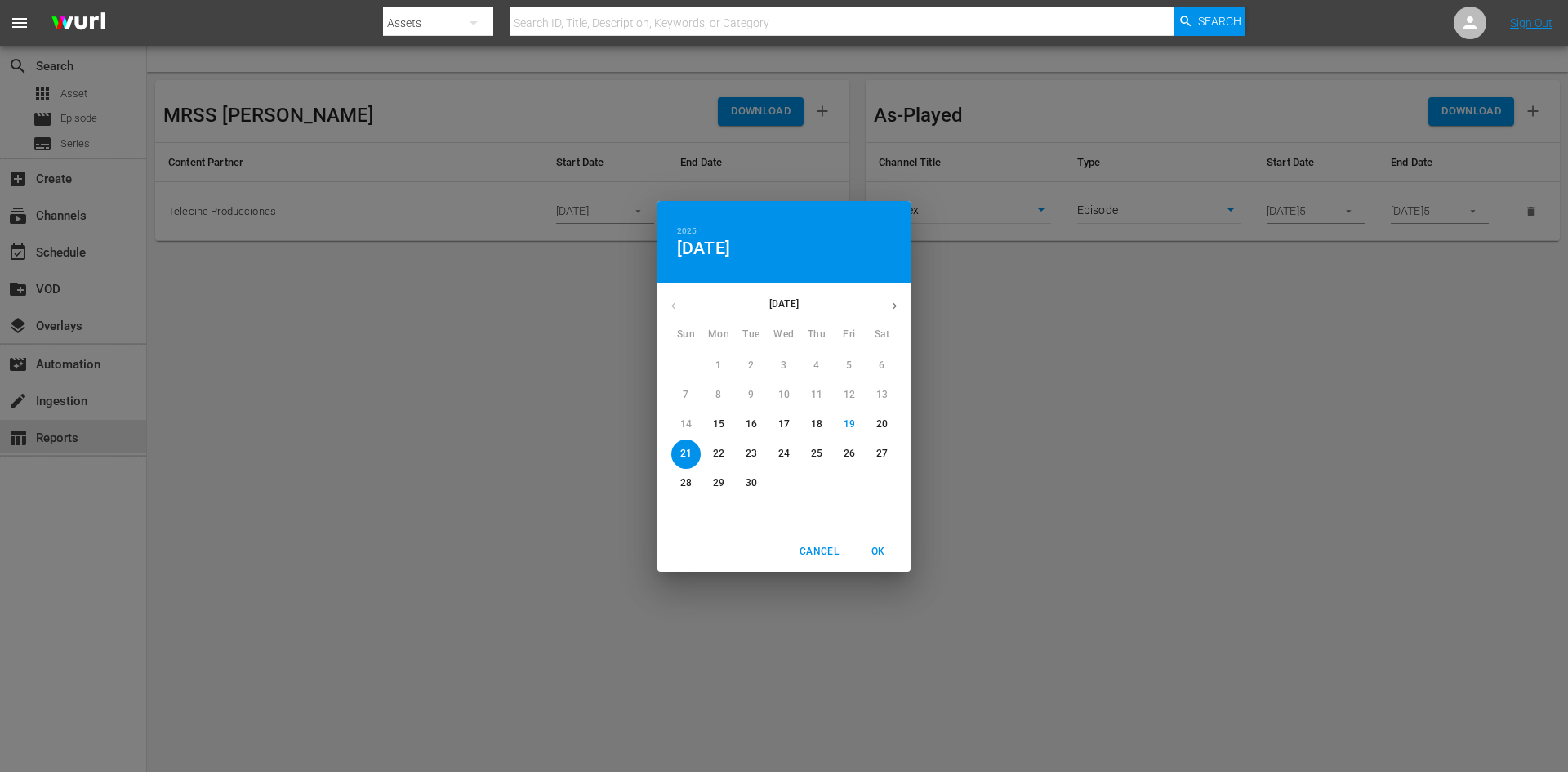
click at [687, 482] on p "28" at bounding box center [686, 483] width 12 height 14
drag, startPoint x: 879, startPoint y: 548, endPoint x: 1121, endPoint y: 432, distance: 268.4
click at [880, 548] on span "OK" at bounding box center [877, 552] width 39 height 17
type input "[DATE]5"
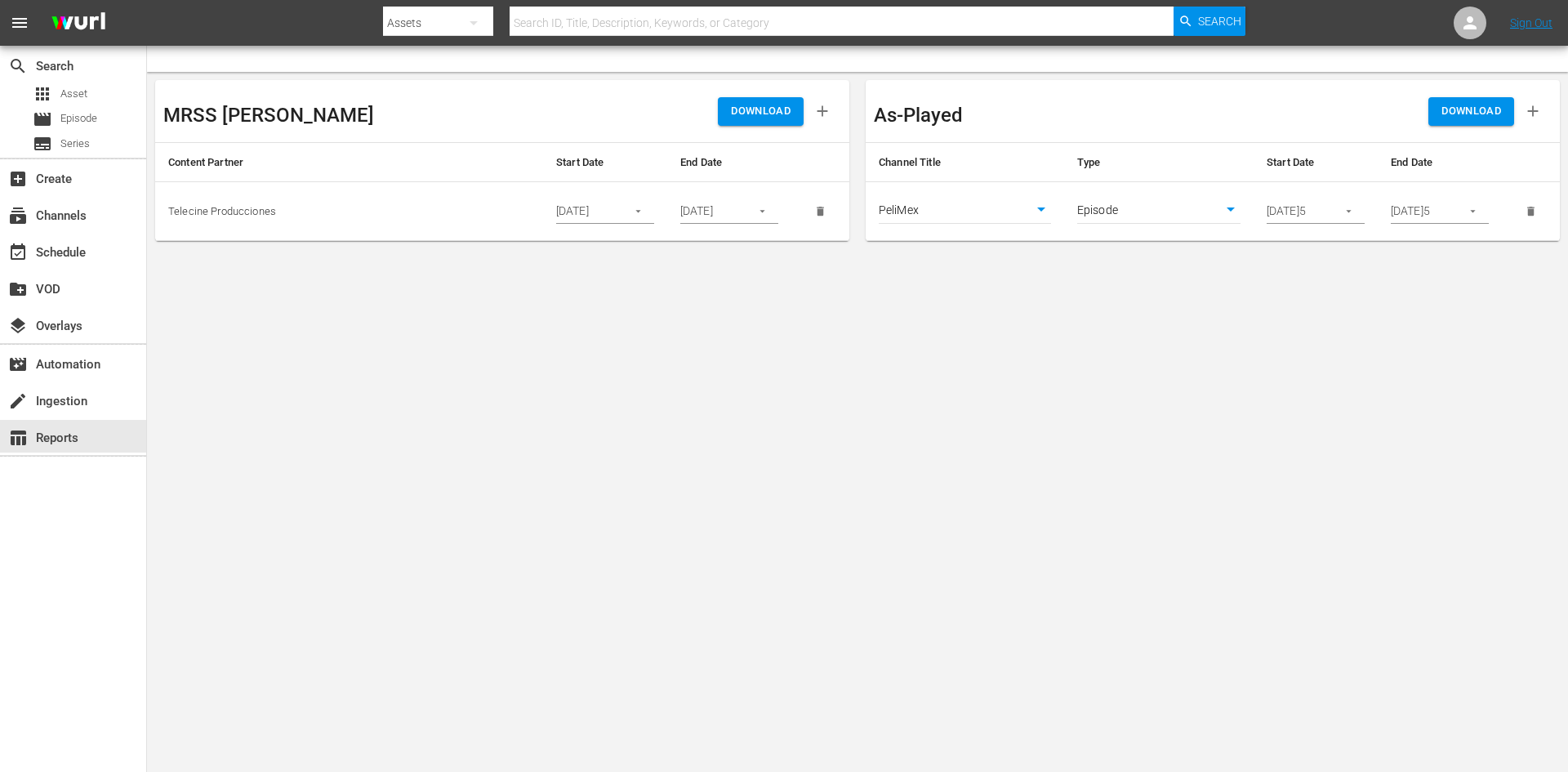
click at [1351, 208] on icon "button" at bounding box center [1348, 211] width 12 height 12
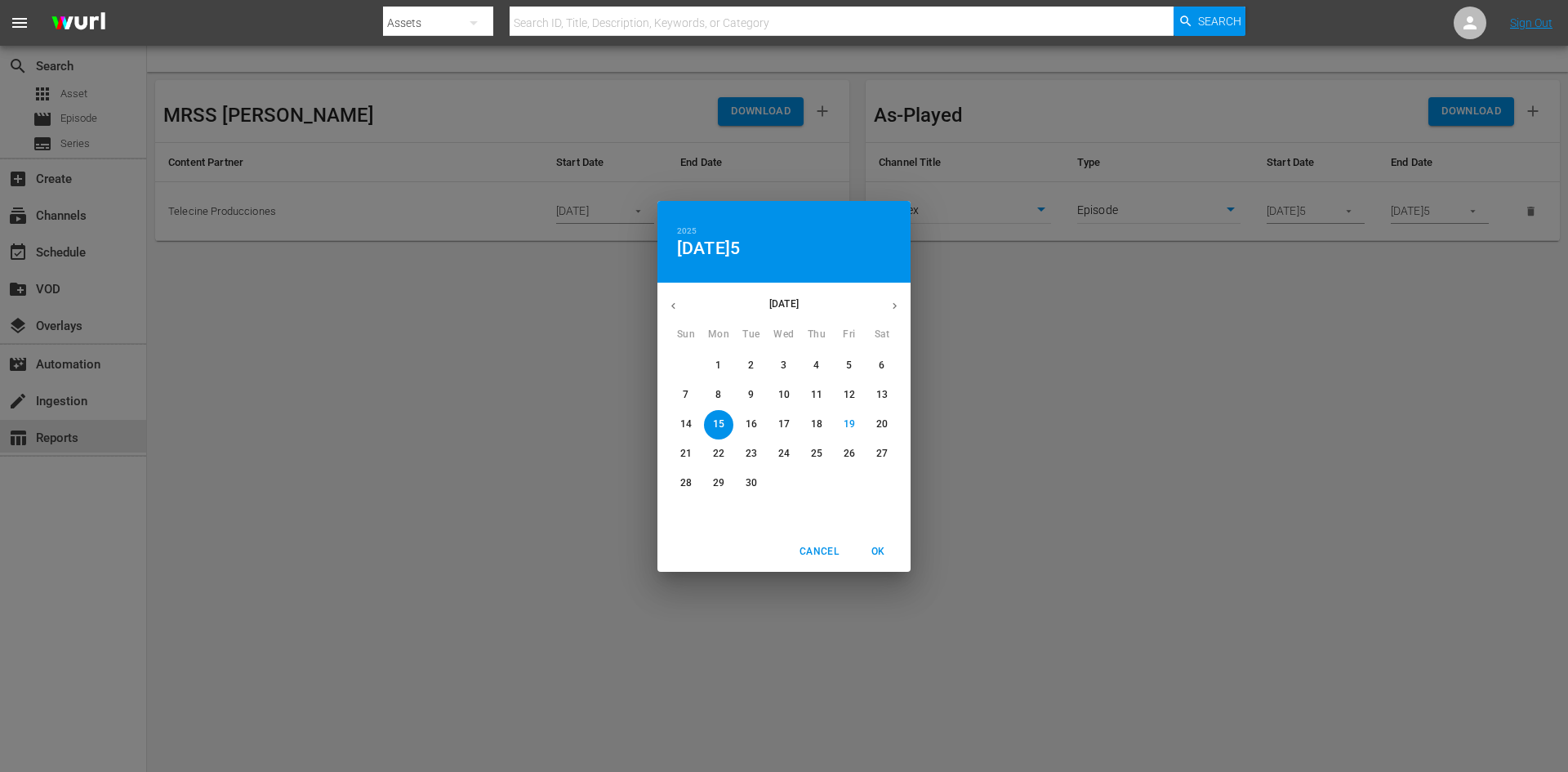
click at [714, 454] on p "22" at bounding box center [719, 453] width 12 height 14
click at [882, 557] on span "OK" at bounding box center [877, 552] width 39 height 17
type input "[DATE]"
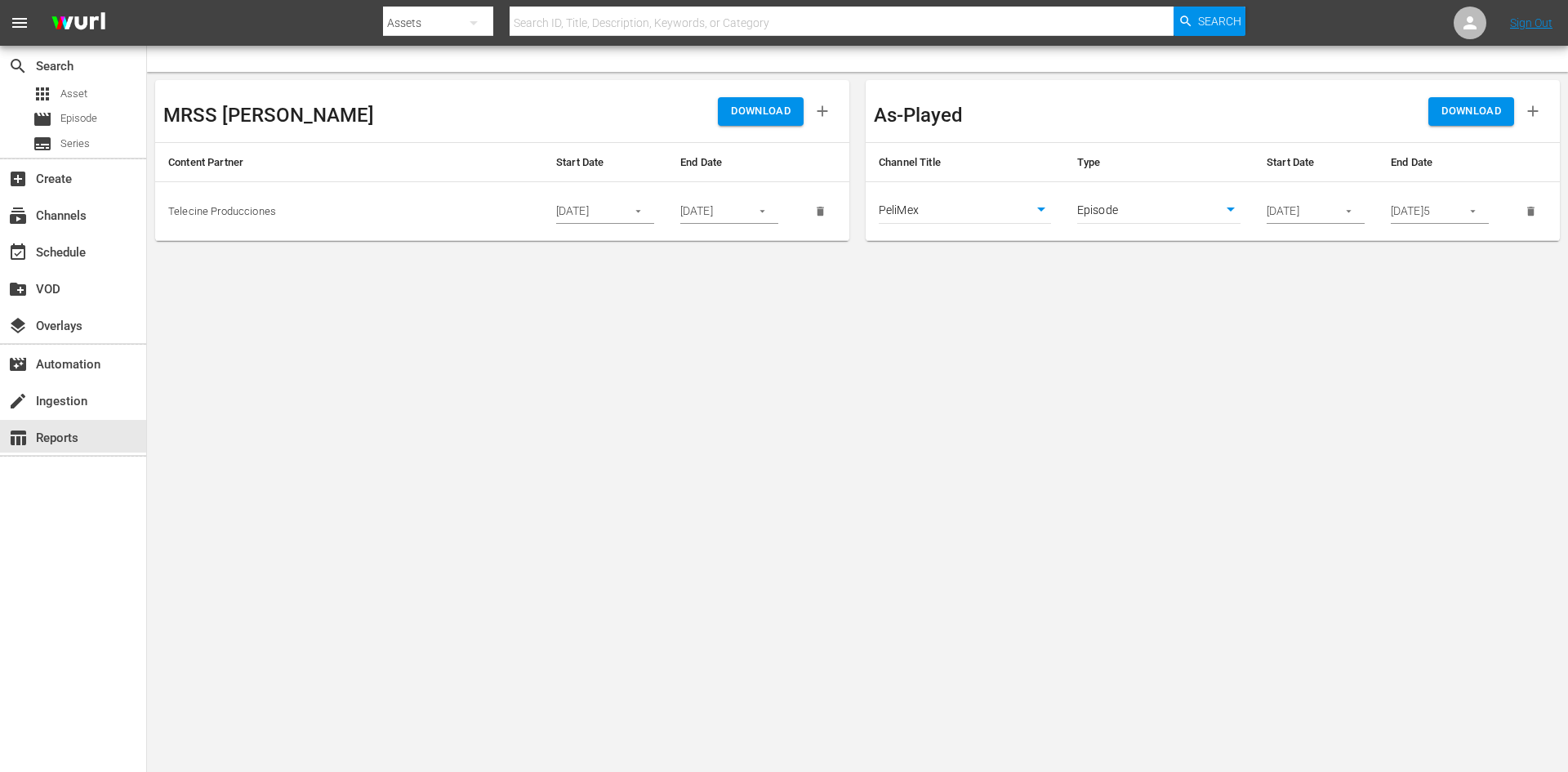
click at [1459, 127] on div "DOWNLOAD" at bounding box center [1382, 111] width 339 height 46
click at [1461, 110] on span "DOWNLOAD" at bounding box center [1471, 111] width 60 height 19
